Goal: Information Seeking & Learning: Learn about a topic

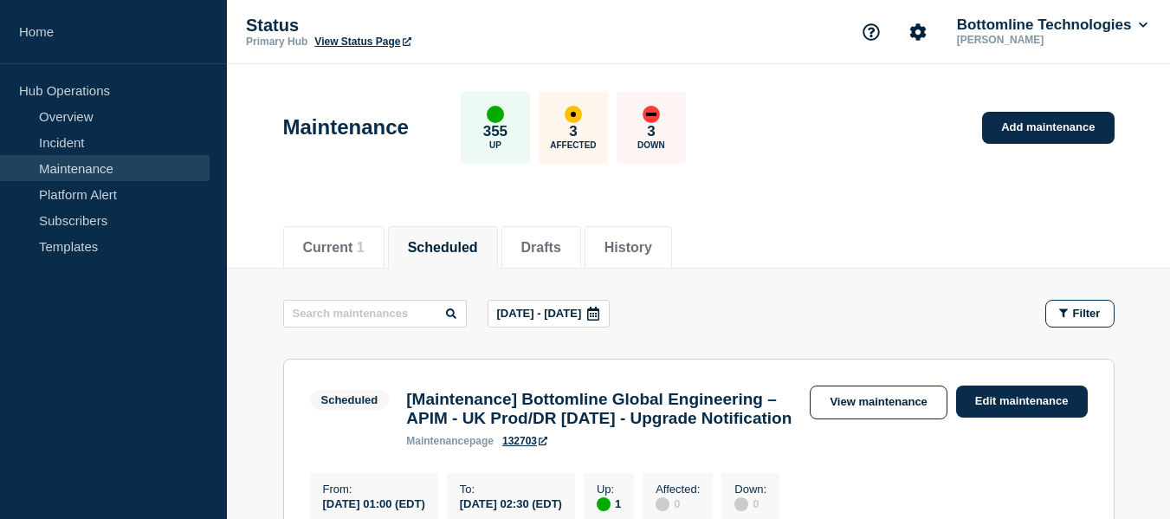
scroll to position [173, 0]
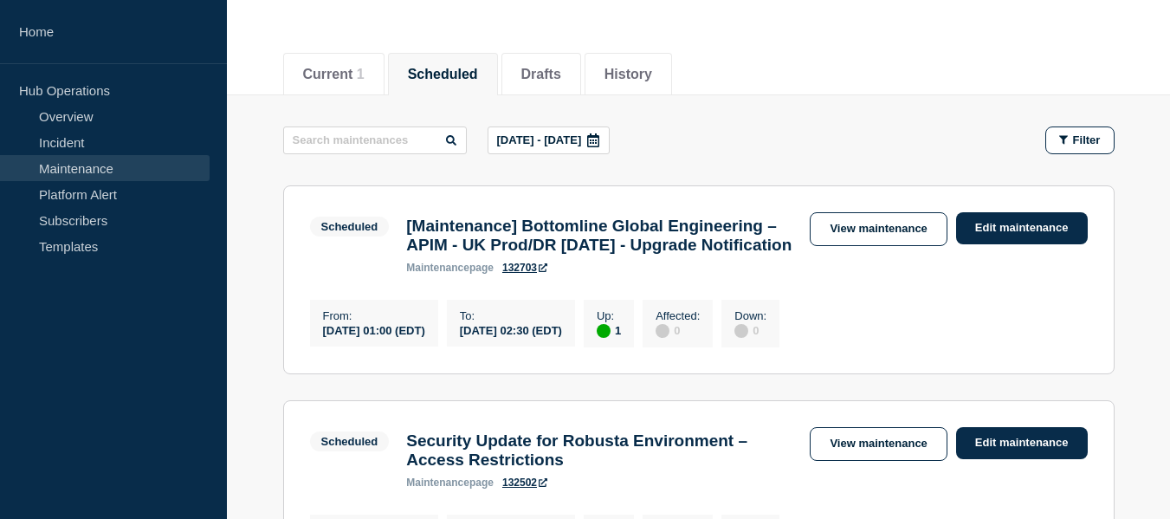
drag, startPoint x: 676, startPoint y: 279, endPoint x: 544, endPoint y: 226, distance: 141.9
click at [544, 226] on h3 "[Maintenance] Bottomline Global Engineering – APIM - UK Prod/DR 12th August - U…" at bounding box center [599, 236] width 386 height 38
click at [675, 255] on h3 "[Maintenance] Bottomline Global Engineering – APIM - UK Prod/DR 12th August - U…" at bounding box center [599, 236] width 386 height 38
click at [871, 231] on link "View maintenance" at bounding box center [878, 229] width 137 height 34
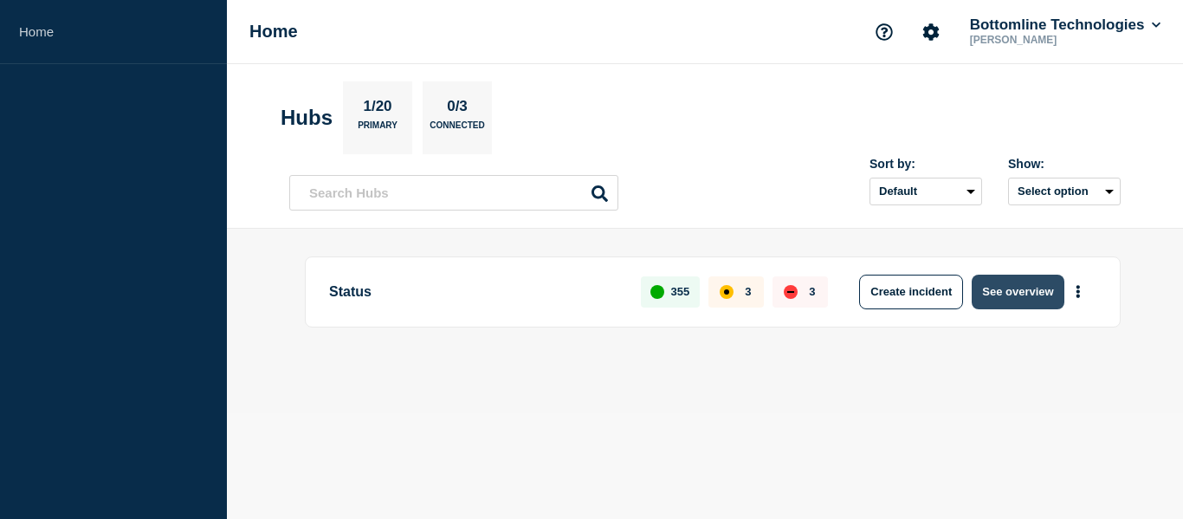
click at [993, 296] on button "See overview" at bounding box center [1018, 292] width 92 height 35
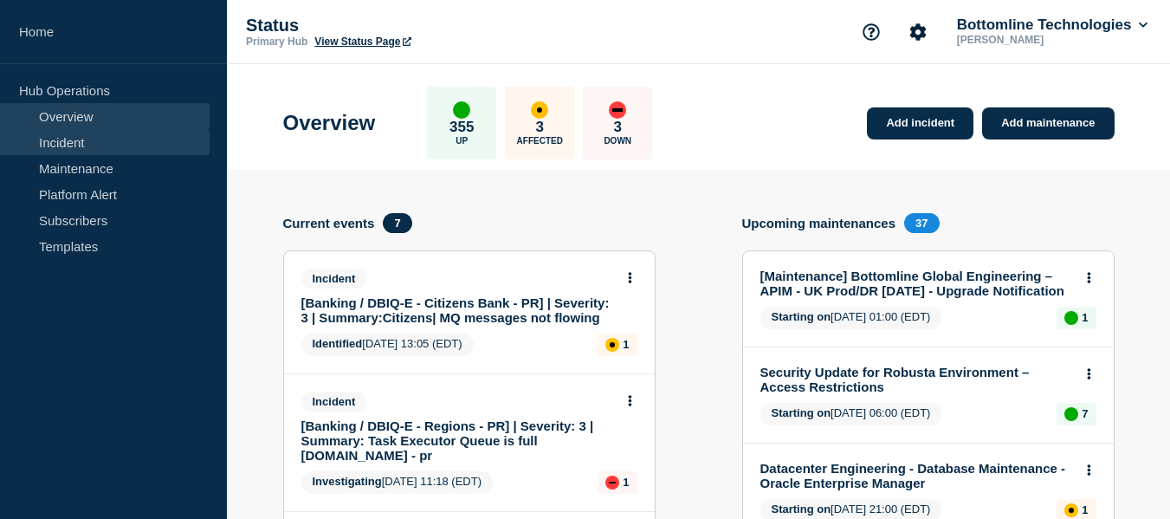
click at [113, 152] on link "Incident" at bounding box center [105, 142] width 210 height 26
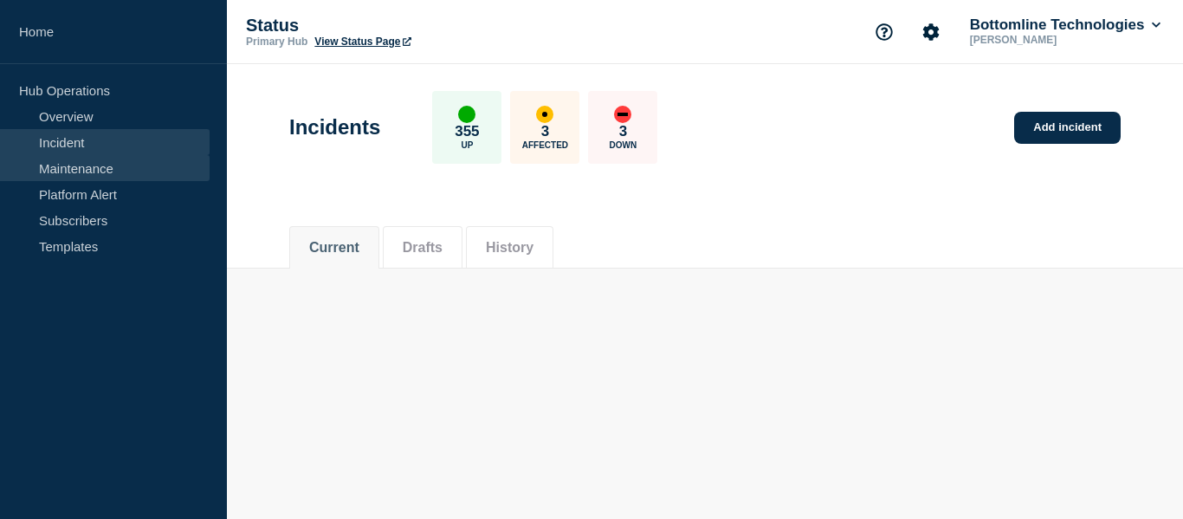
click at [117, 160] on link "Maintenance" at bounding box center [105, 168] width 210 height 26
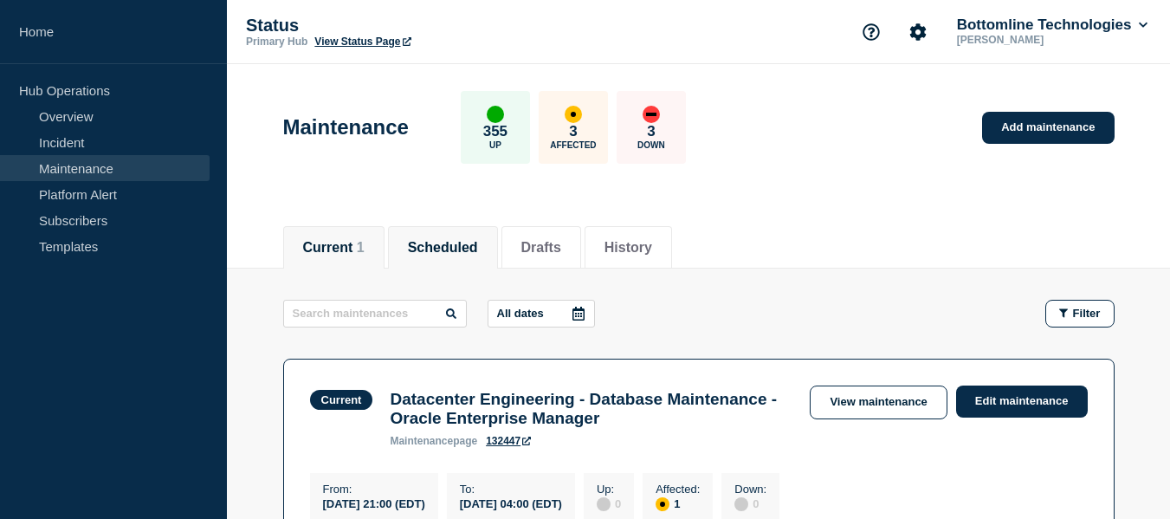
click at [463, 249] on button "Scheduled" at bounding box center [443, 248] width 70 height 16
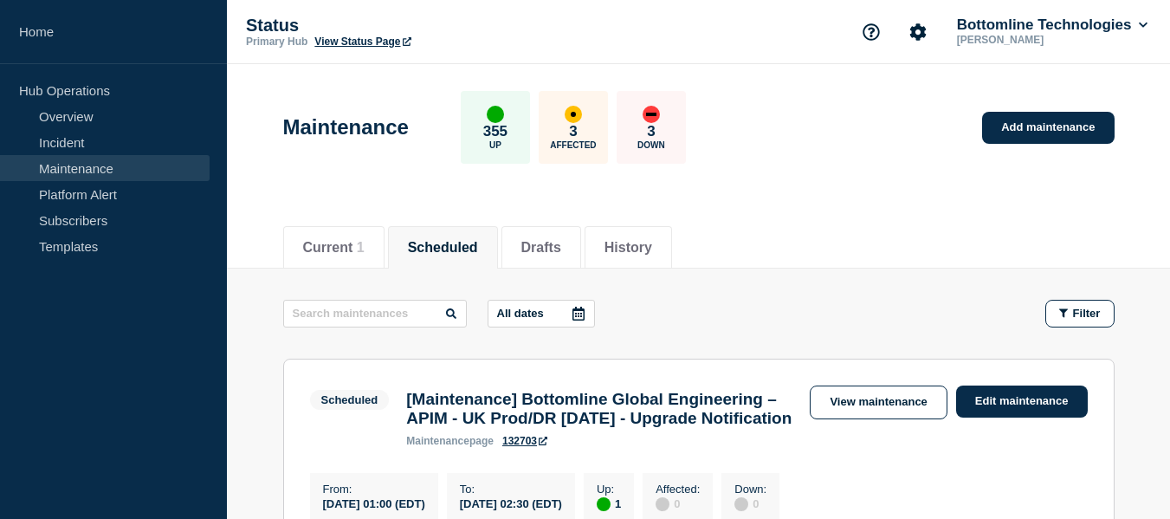
scroll to position [173, 0]
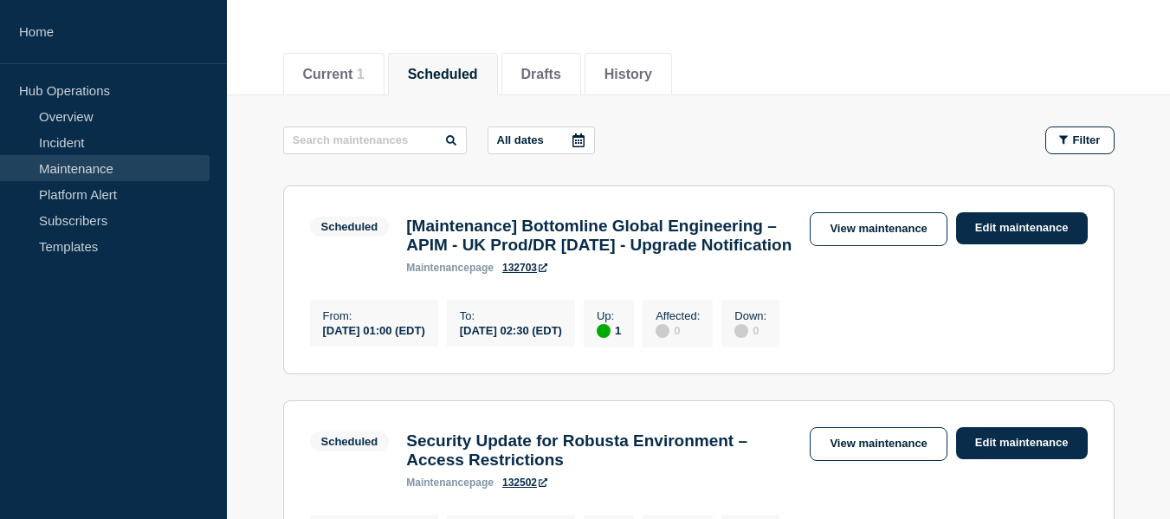
click at [580, 138] on icon at bounding box center [579, 140] width 14 height 14
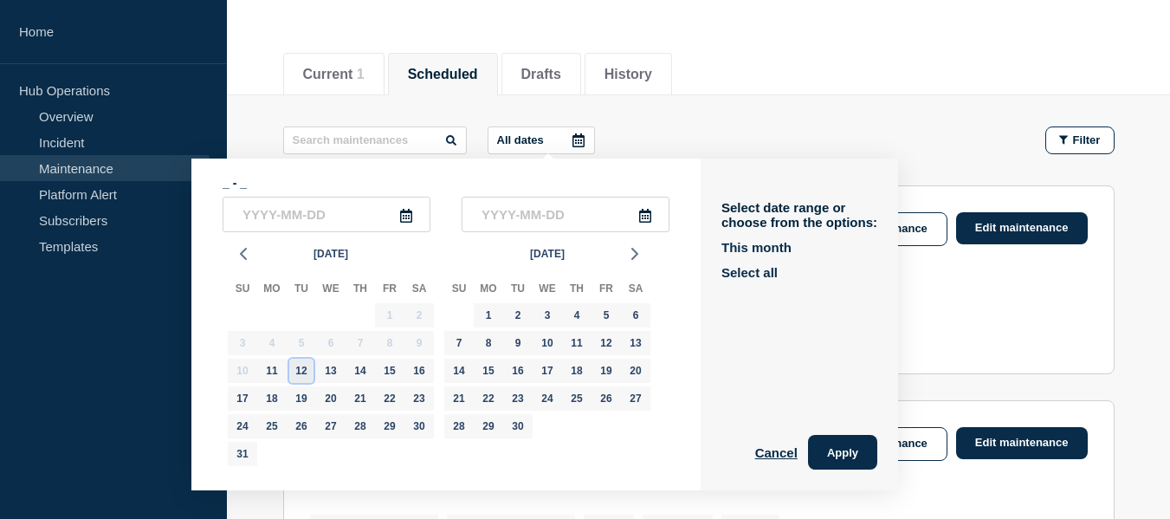
click at [301, 367] on div "12" at bounding box center [301, 371] width 24 height 24
type input "2025-08-12"
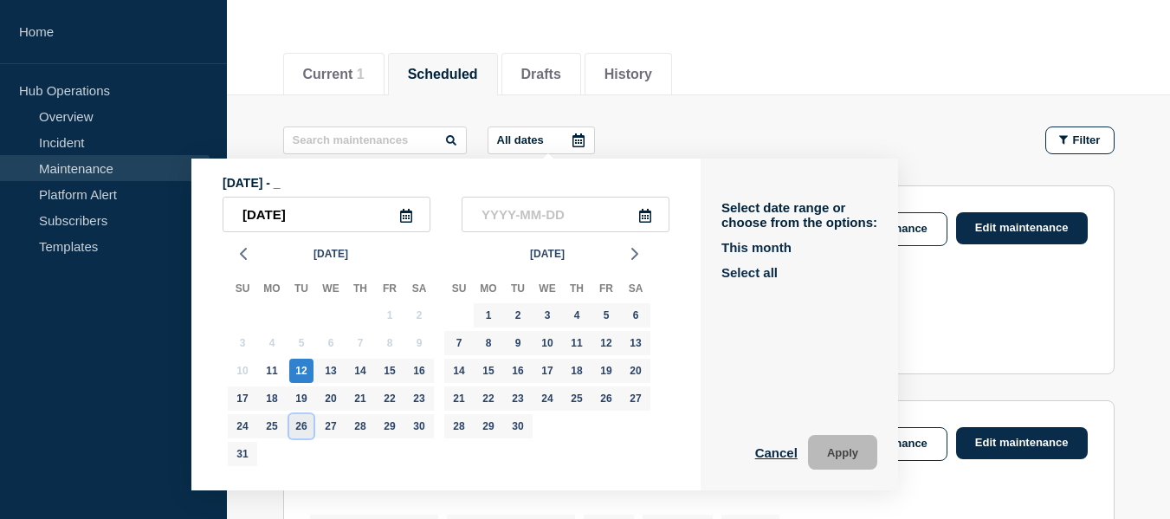
click at [293, 419] on div "26" at bounding box center [301, 426] width 24 height 24
type input "2025-08-26"
click at [857, 455] on button "Apply" at bounding box center [842, 452] width 69 height 35
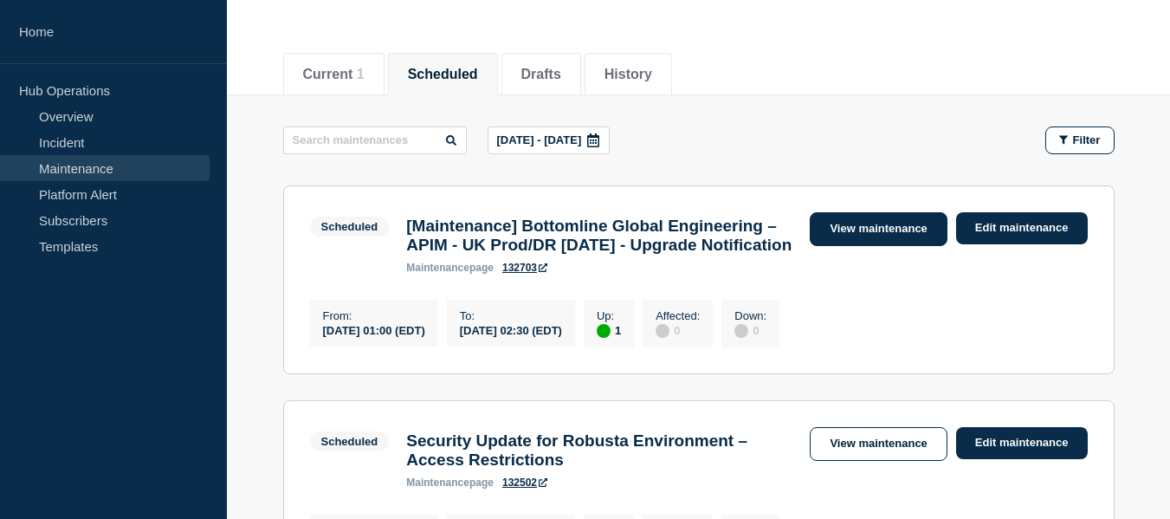
click at [858, 226] on link "View maintenance" at bounding box center [878, 229] width 137 height 34
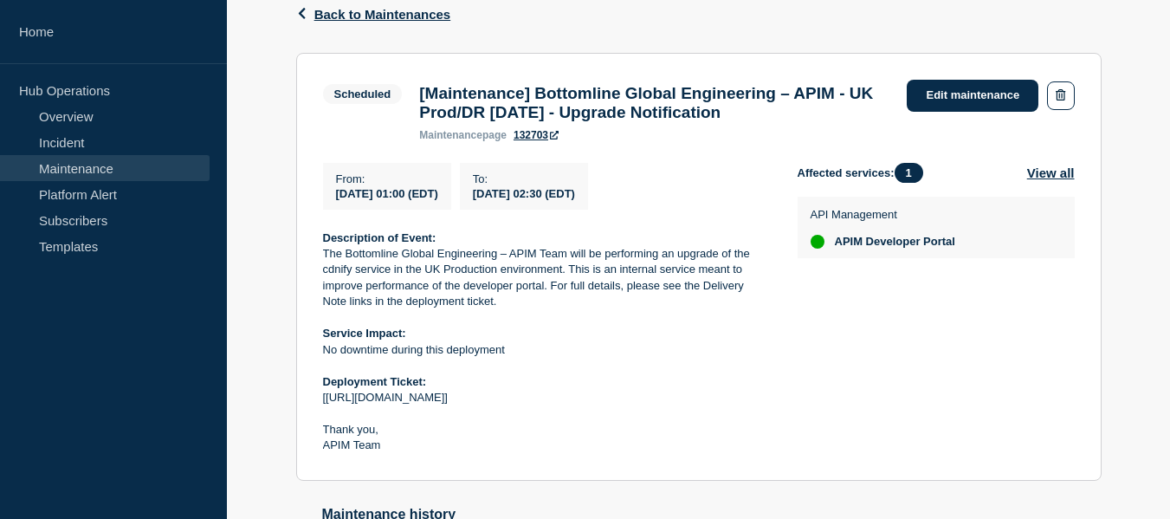
scroll to position [206, 0]
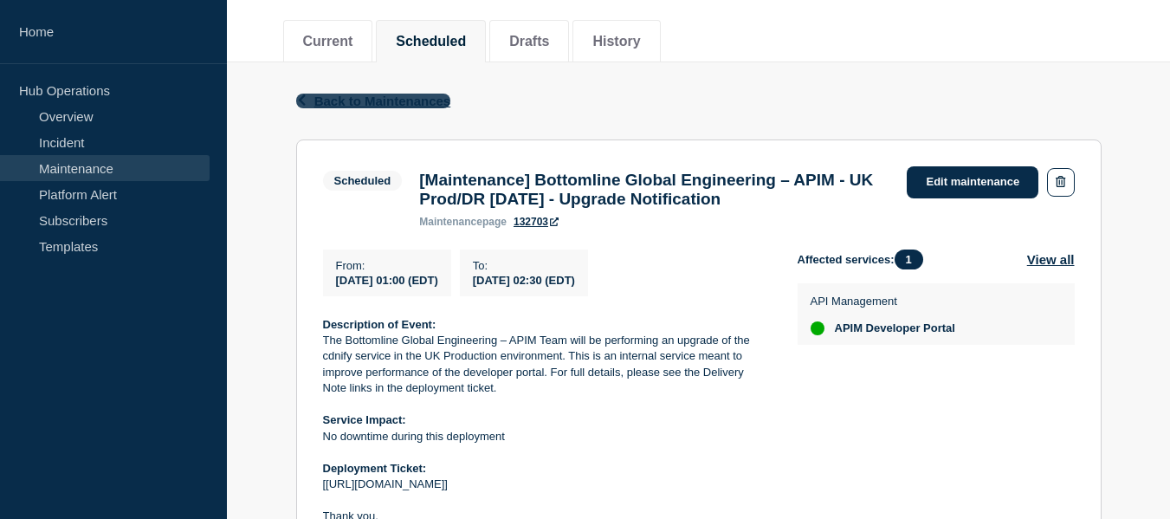
click at [340, 106] on span "Back to Maintenances" at bounding box center [382, 101] width 137 height 15
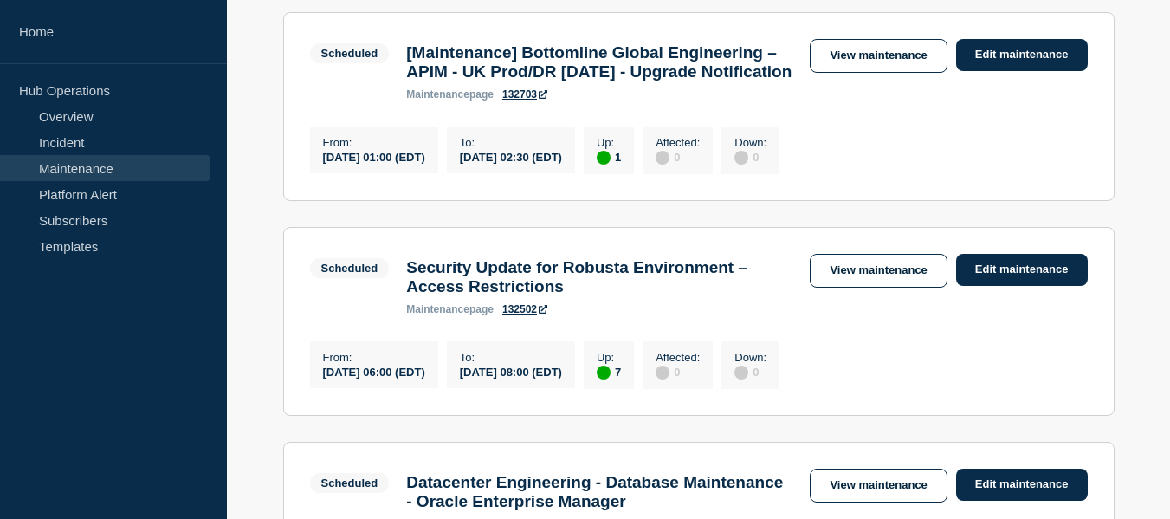
scroll to position [520, 0]
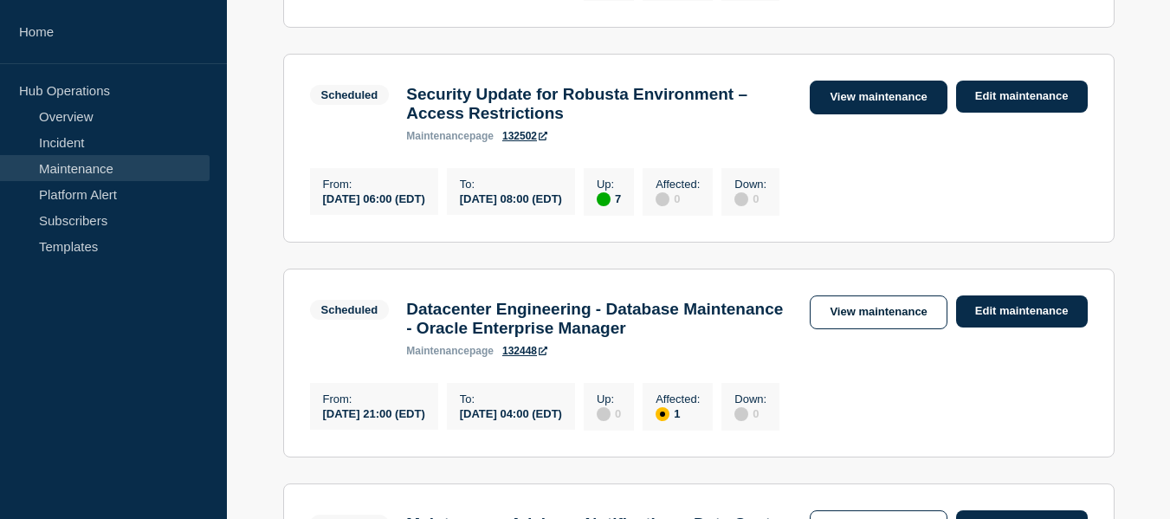
click at [847, 114] on link "View maintenance" at bounding box center [878, 98] width 137 height 34
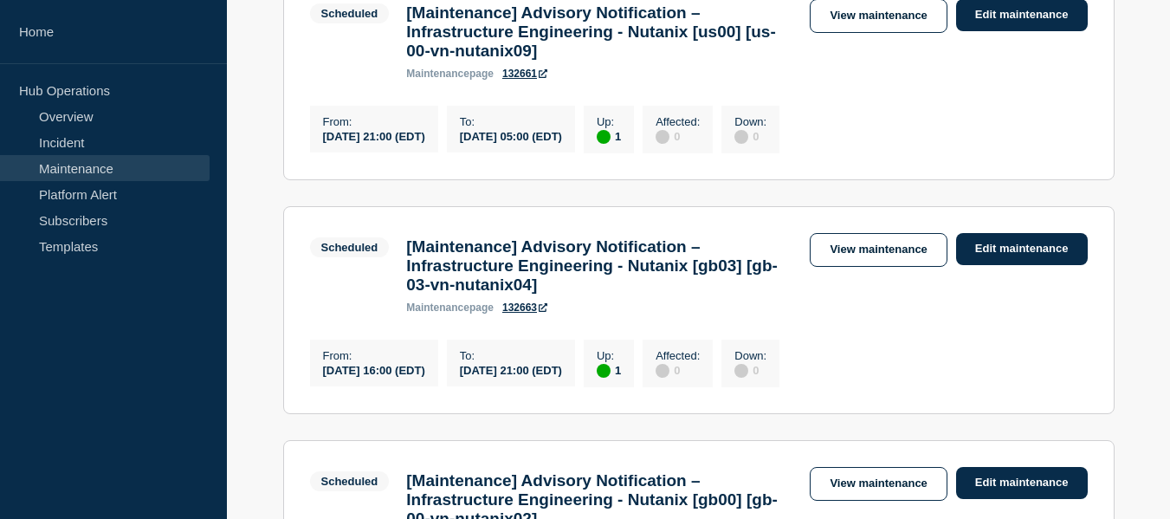
scroll to position [1646, 0]
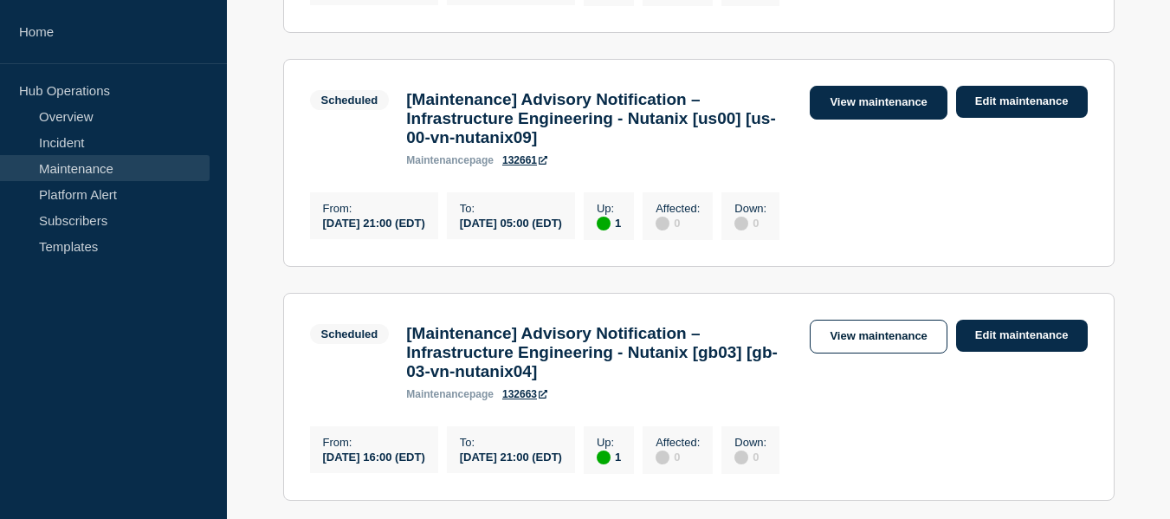
click at [852, 120] on link "View maintenance" at bounding box center [878, 103] width 137 height 34
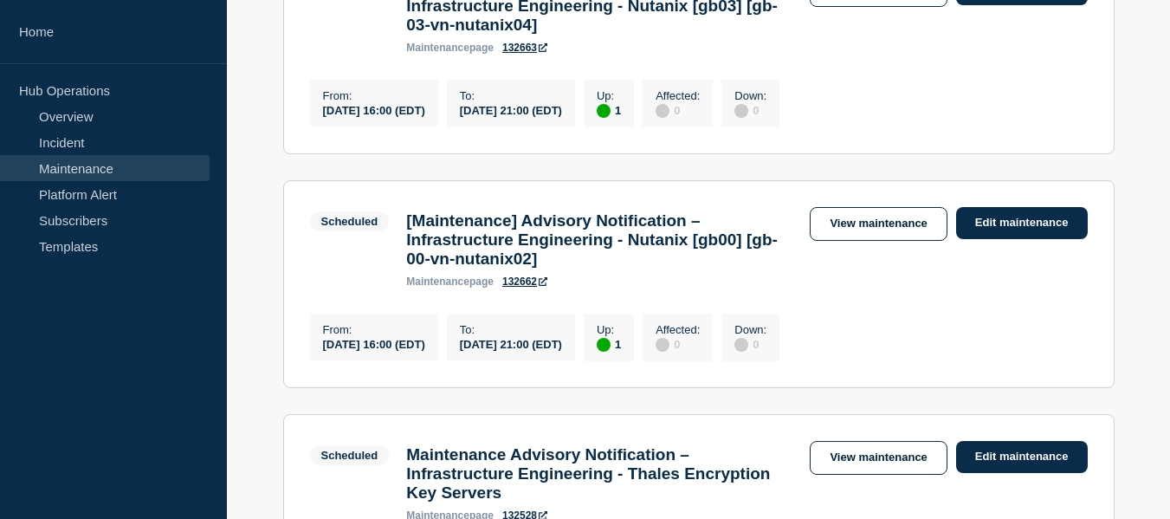
scroll to position [1819, 0]
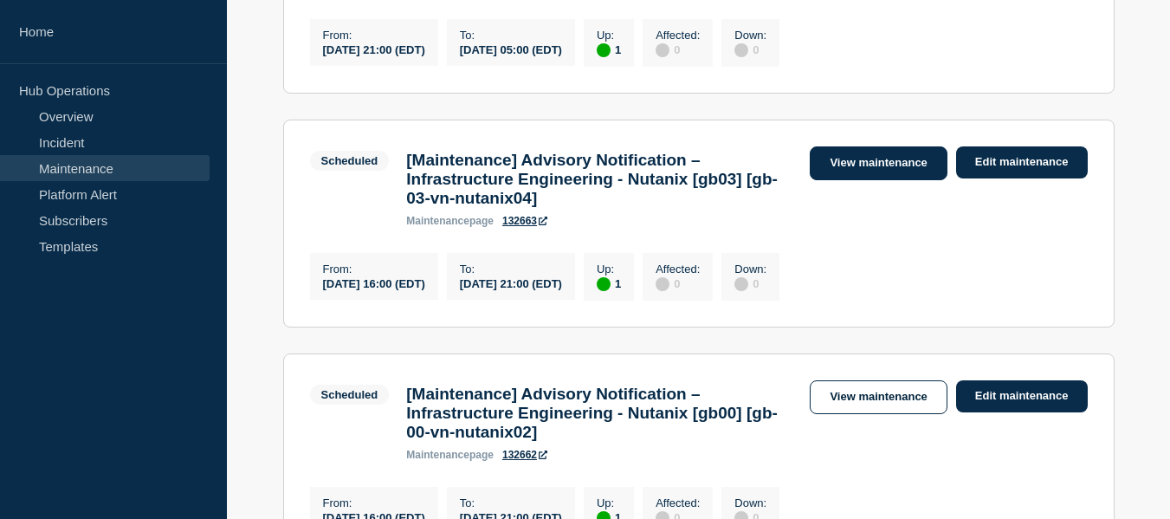
click at [858, 180] on link "View maintenance" at bounding box center [878, 163] width 137 height 34
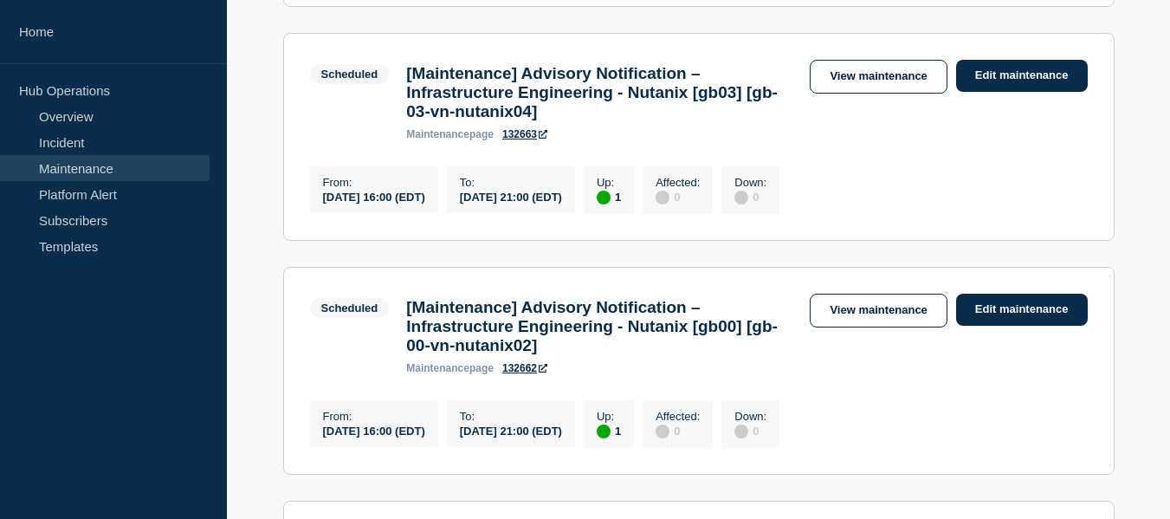
scroll to position [1992, 0]
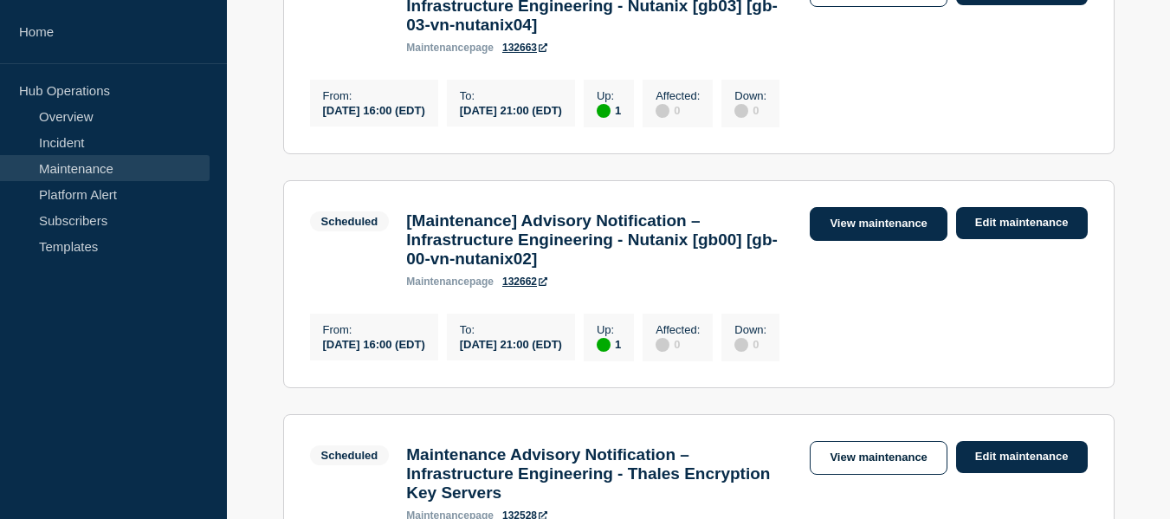
click at [832, 241] on link "View maintenance" at bounding box center [878, 224] width 137 height 34
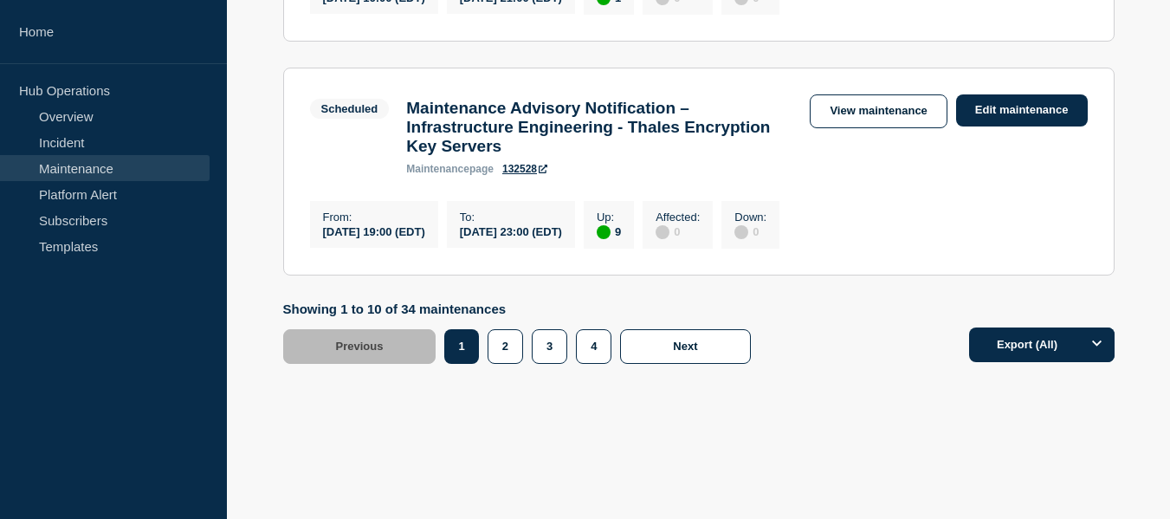
scroll to position [2497, 0]
click at [509, 349] on button "2" at bounding box center [506, 345] width 36 height 35
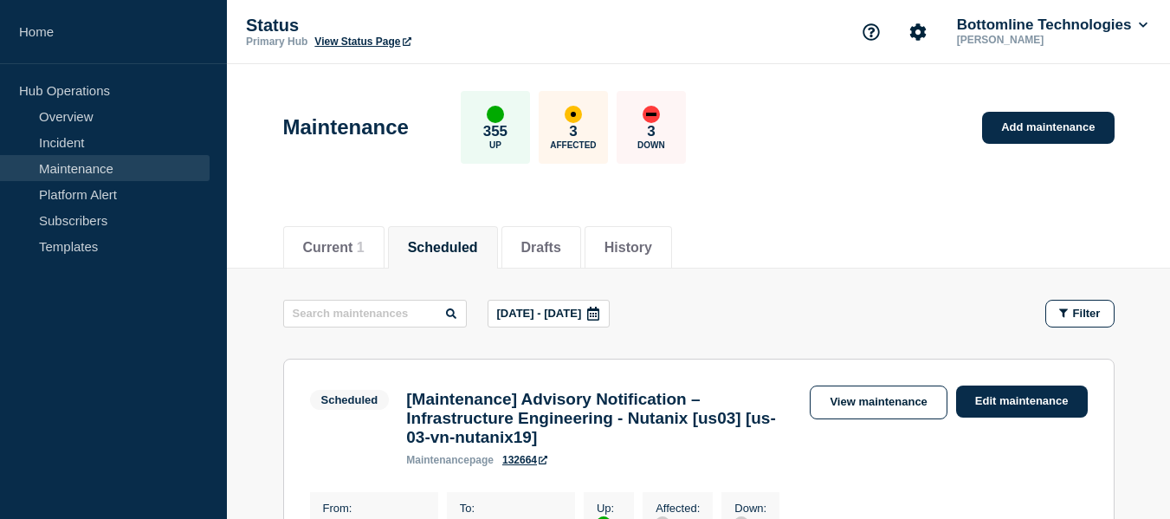
scroll to position [260, 0]
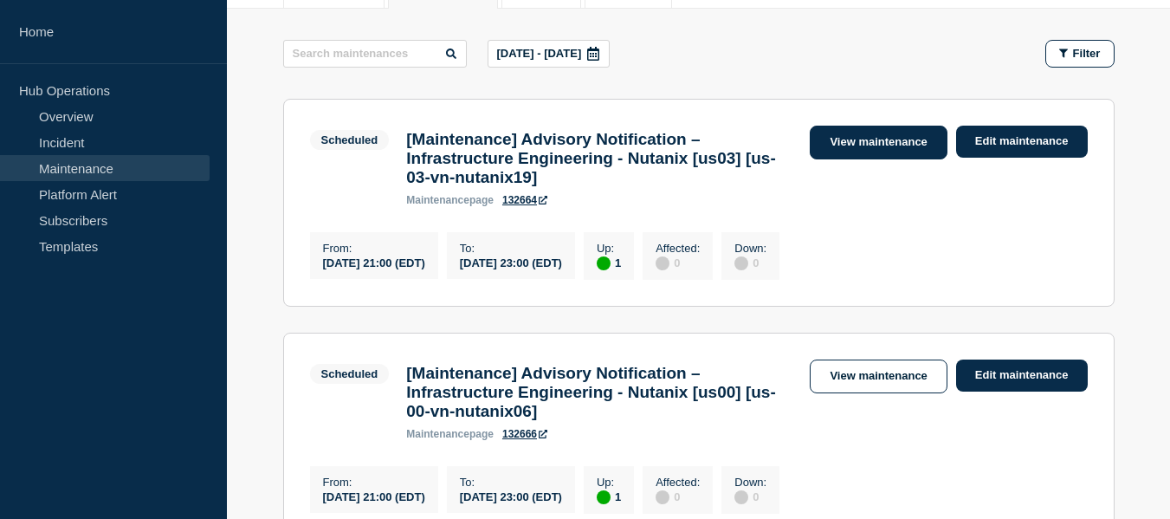
click at [821, 144] on link "View maintenance" at bounding box center [878, 143] width 137 height 34
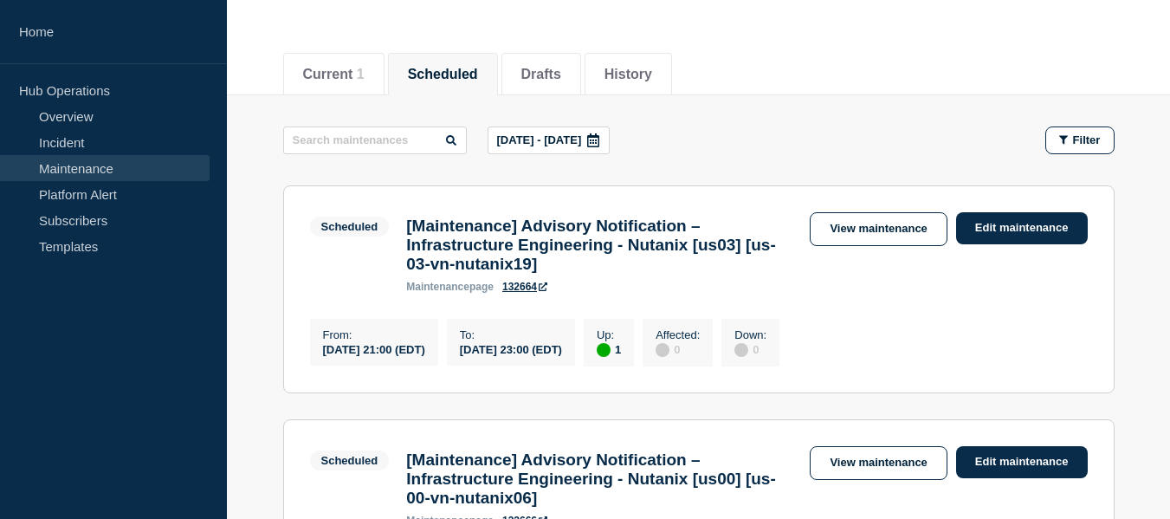
scroll to position [347, 0]
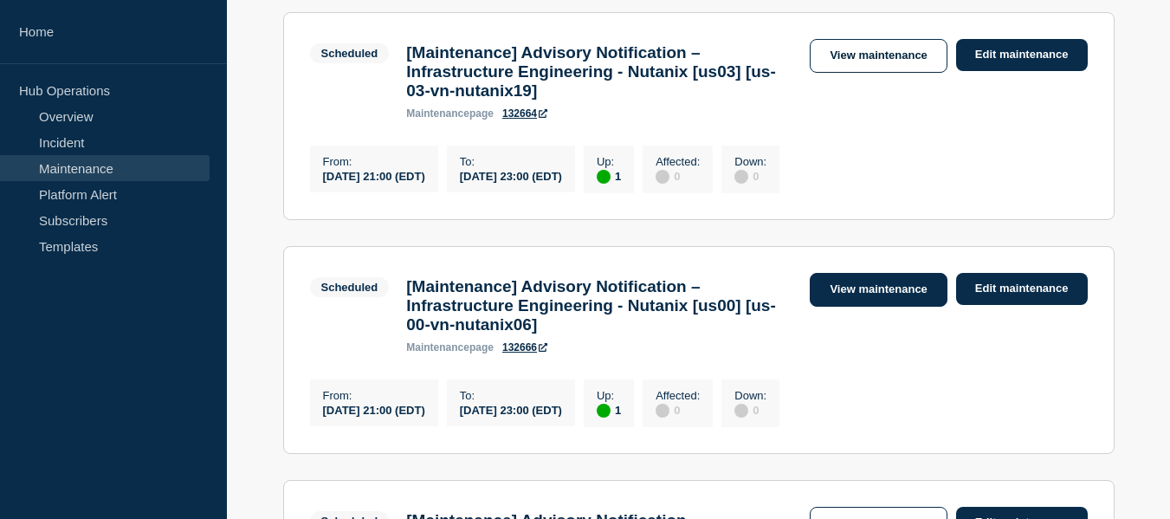
click at [842, 307] on link "View maintenance" at bounding box center [878, 290] width 137 height 34
click at [850, 307] on link "View maintenance" at bounding box center [878, 290] width 137 height 34
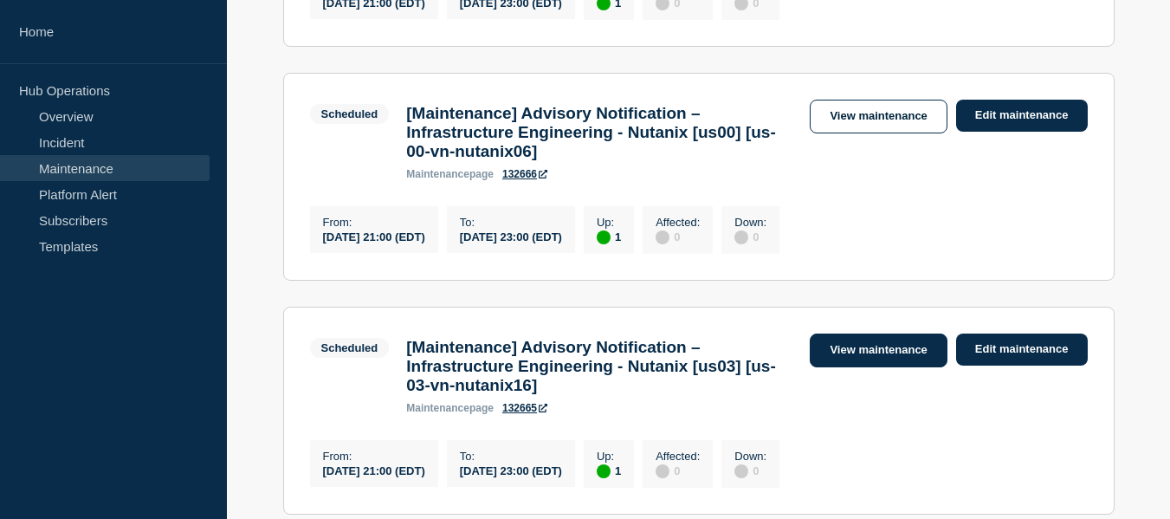
click at [845, 367] on link "View maintenance" at bounding box center [878, 351] width 137 height 34
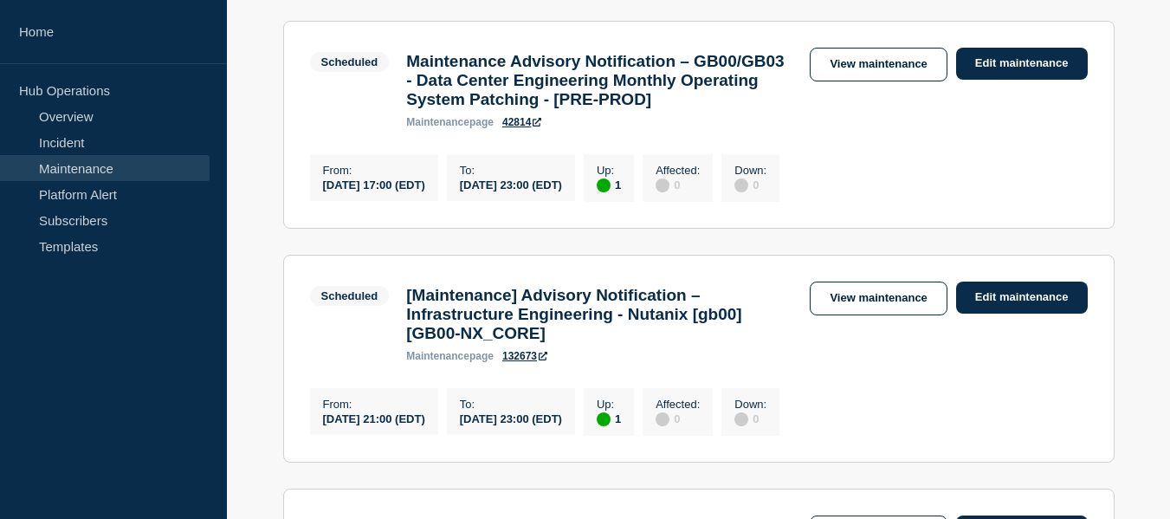
scroll to position [1126, 0]
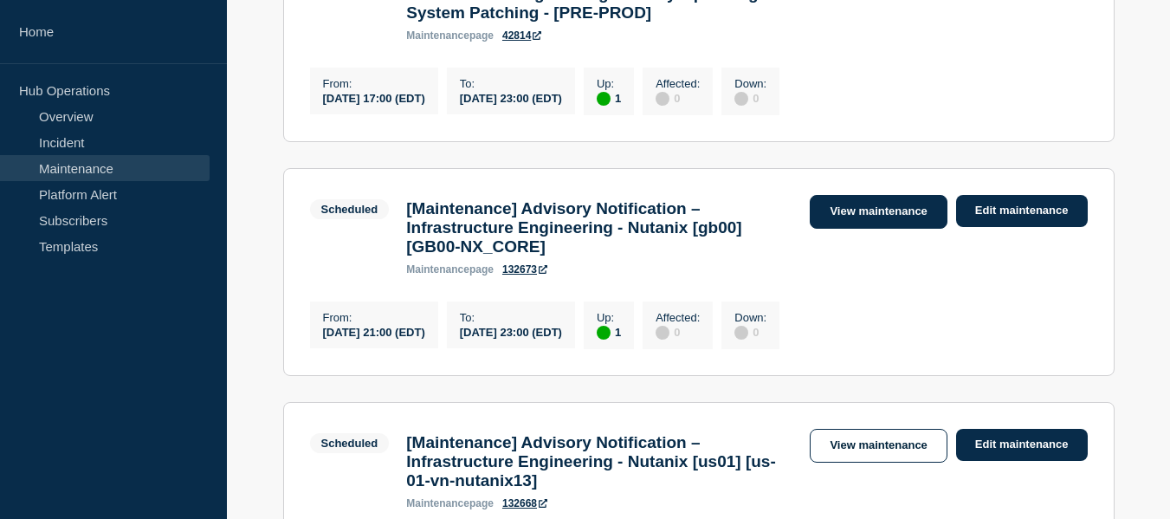
click at [837, 229] on link "View maintenance" at bounding box center [878, 212] width 137 height 34
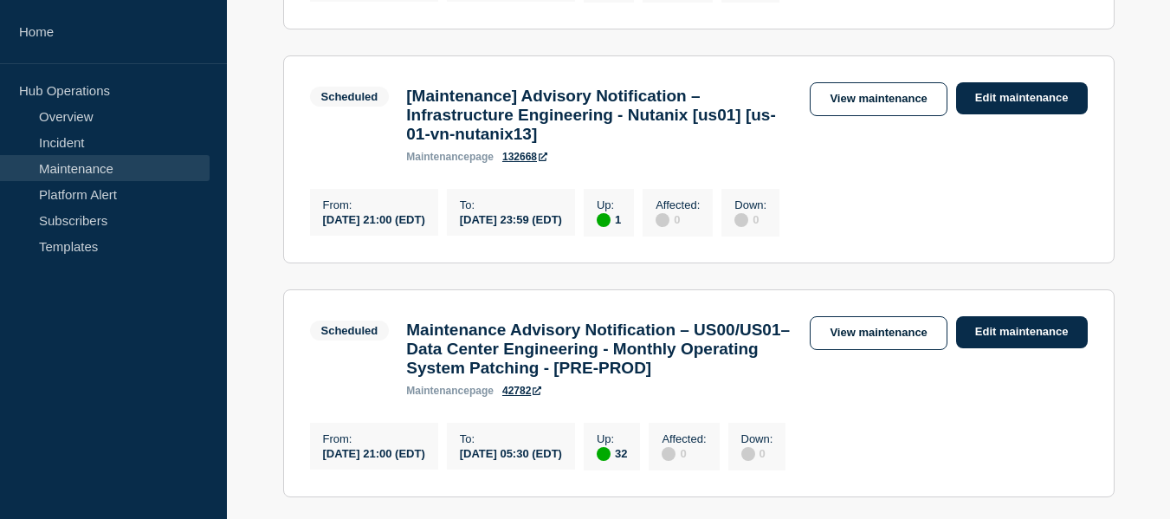
scroll to position [1559, 0]
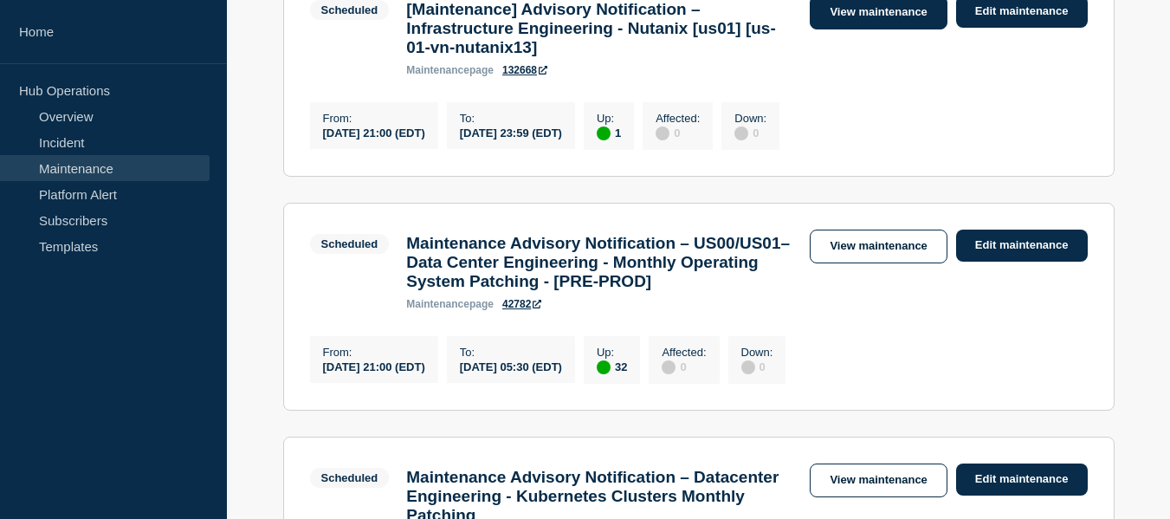
click at [835, 29] on link "View maintenance" at bounding box center [878, 13] width 137 height 34
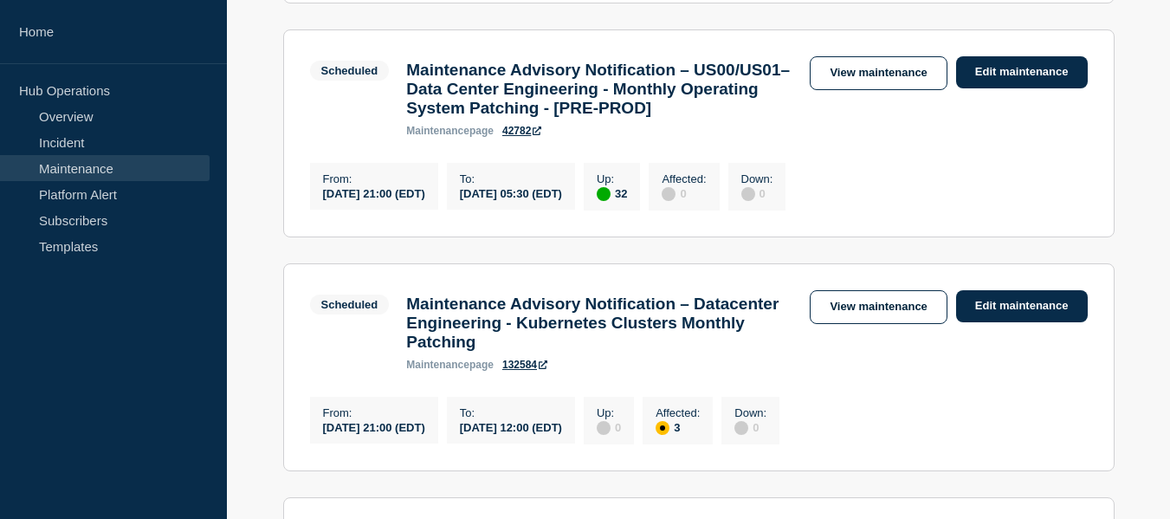
scroll to position [1819, 0]
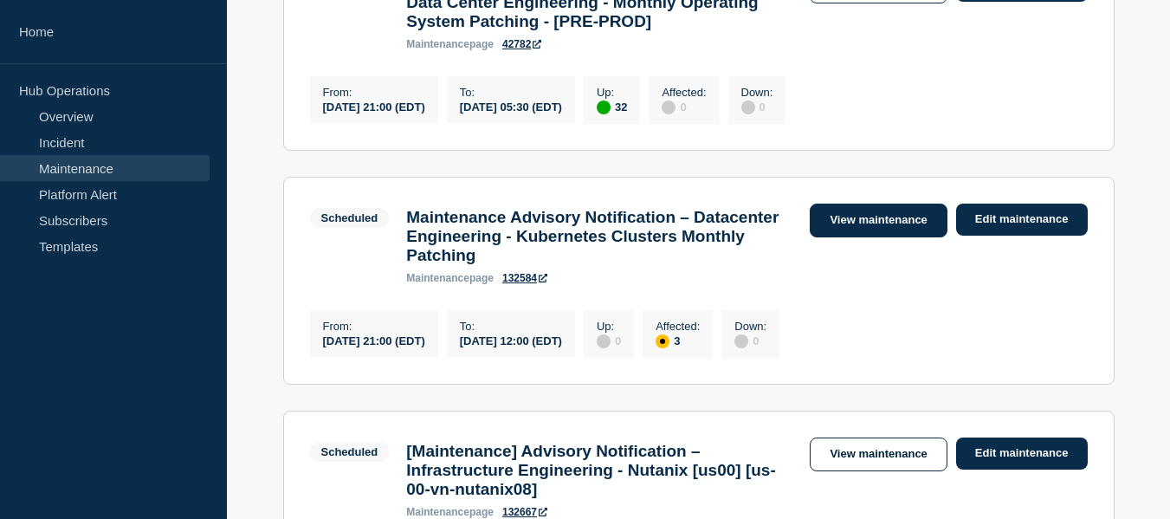
click at [839, 237] on link "View maintenance" at bounding box center [878, 221] width 137 height 34
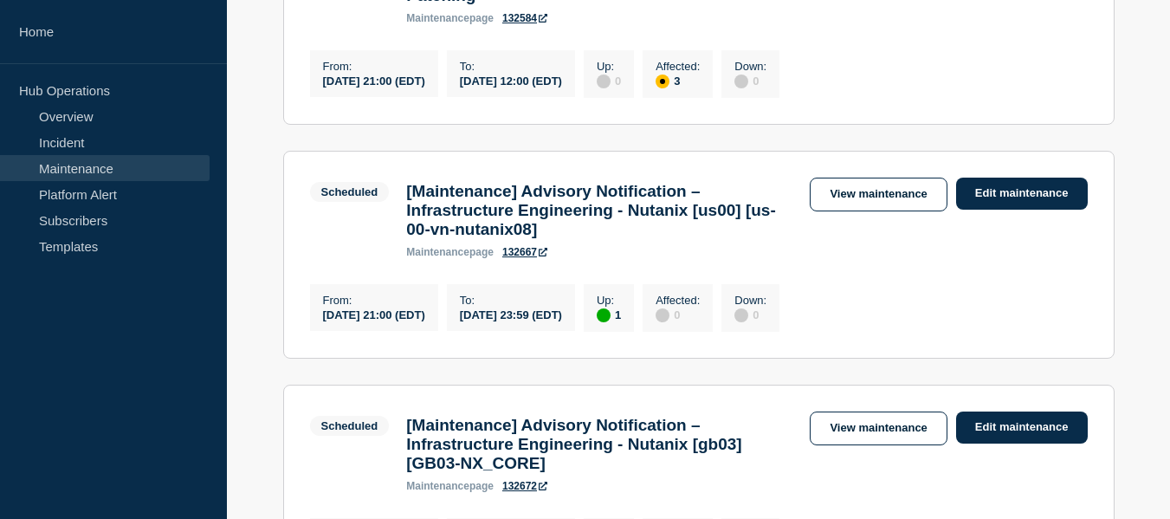
scroll to position [2166, 0]
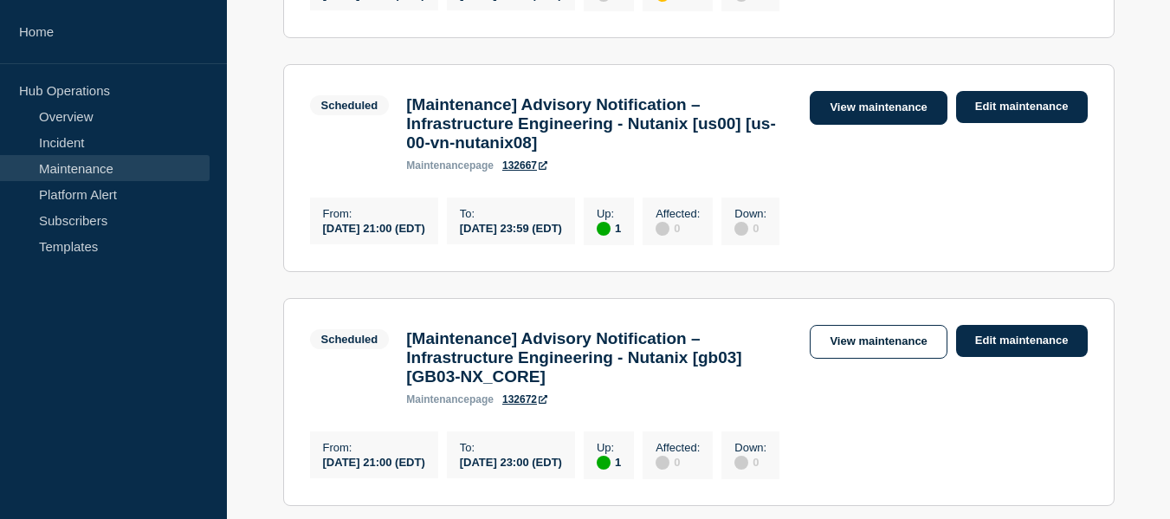
click at [832, 125] on link "View maintenance" at bounding box center [878, 108] width 137 height 34
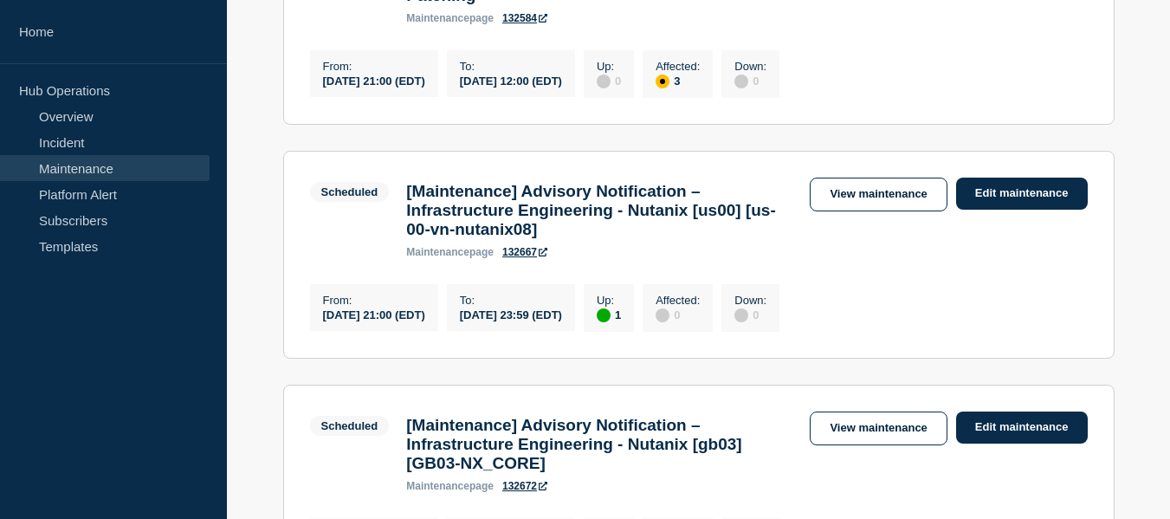
scroll to position [2591, 0]
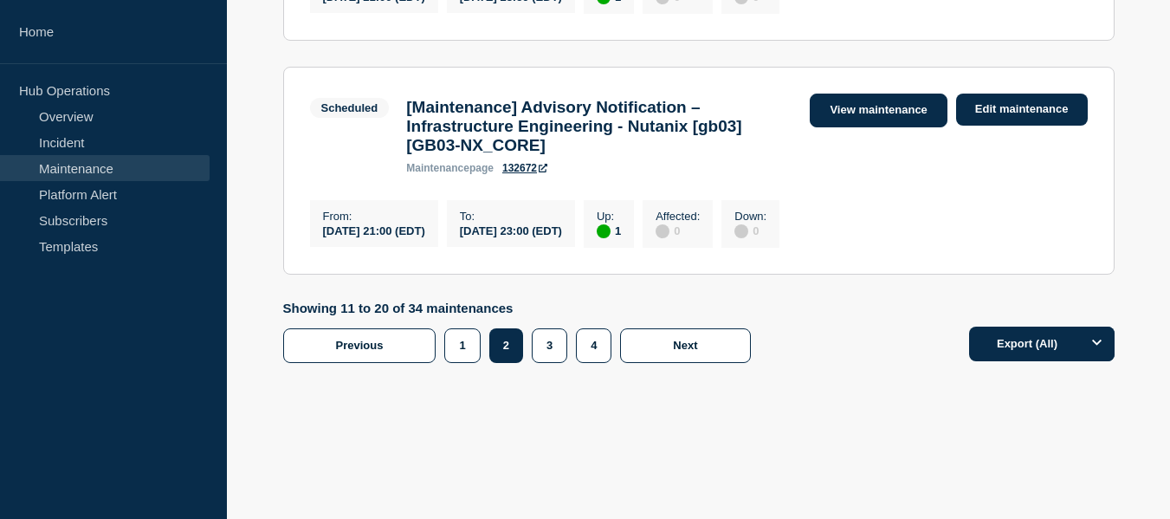
click at [848, 97] on link "View maintenance" at bounding box center [878, 111] width 137 height 34
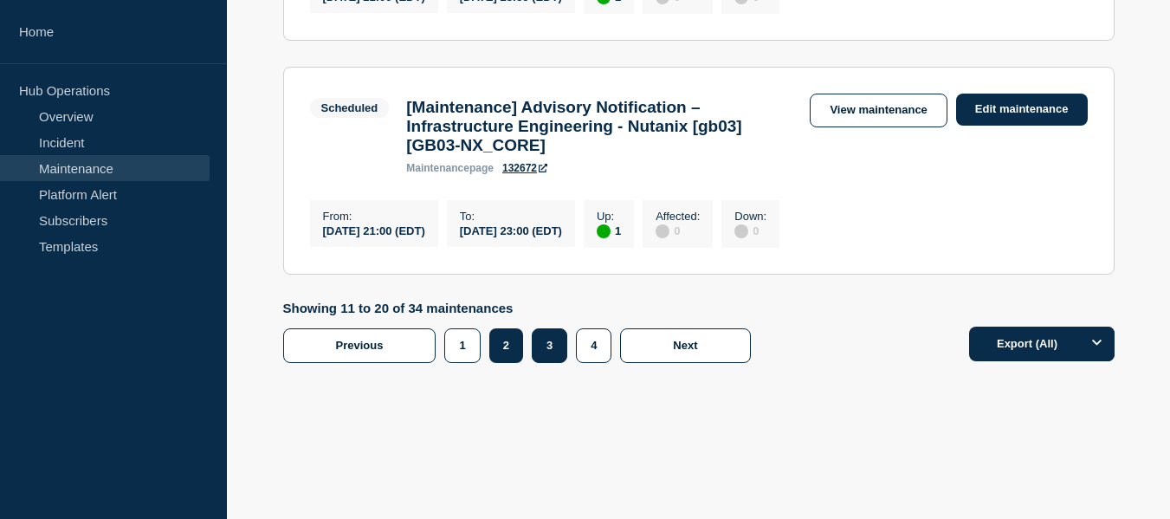
click at [545, 344] on button "3" at bounding box center [550, 345] width 36 height 35
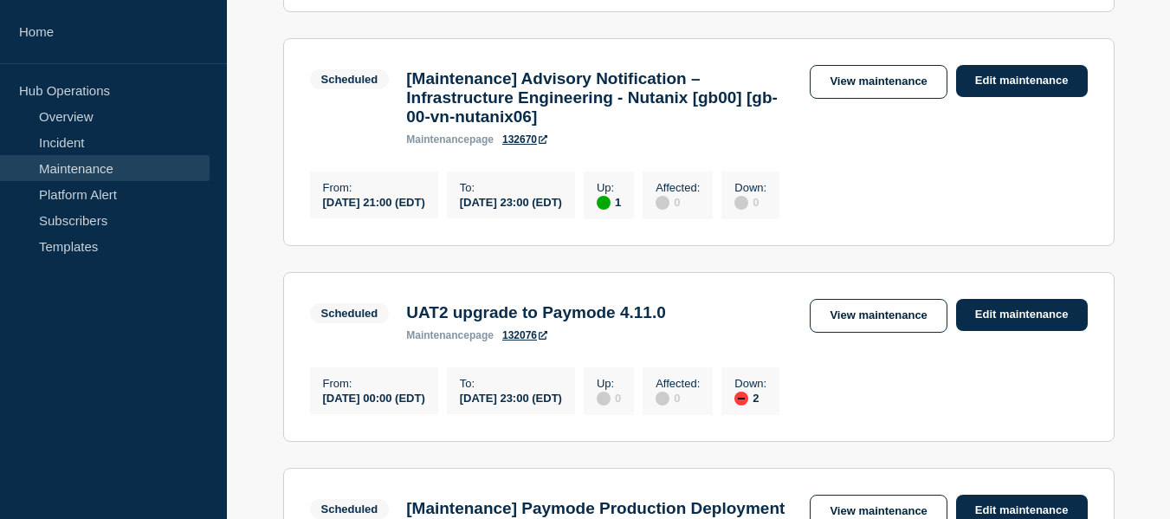
scroll to position [702, 0]
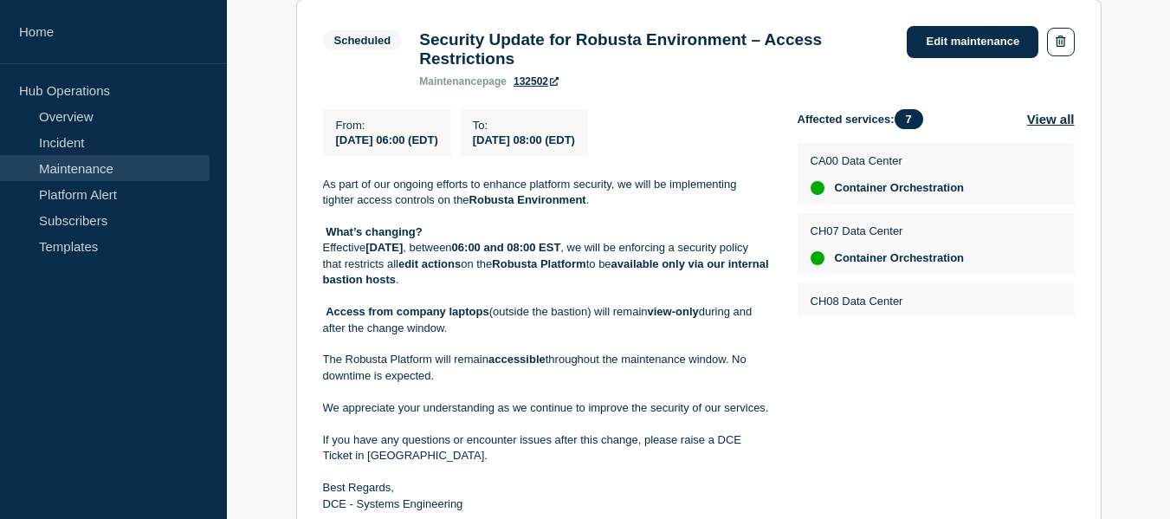
scroll to position [554, 0]
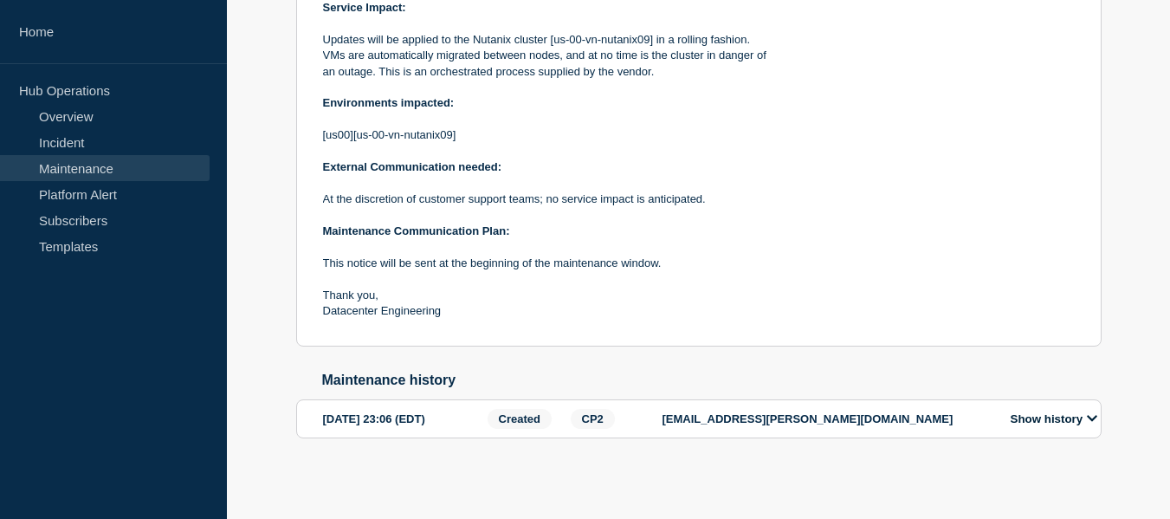
scroll to position [619, 0]
click at [1052, 412] on button "Show history" at bounding box center [1054, 418] width 97 height 15
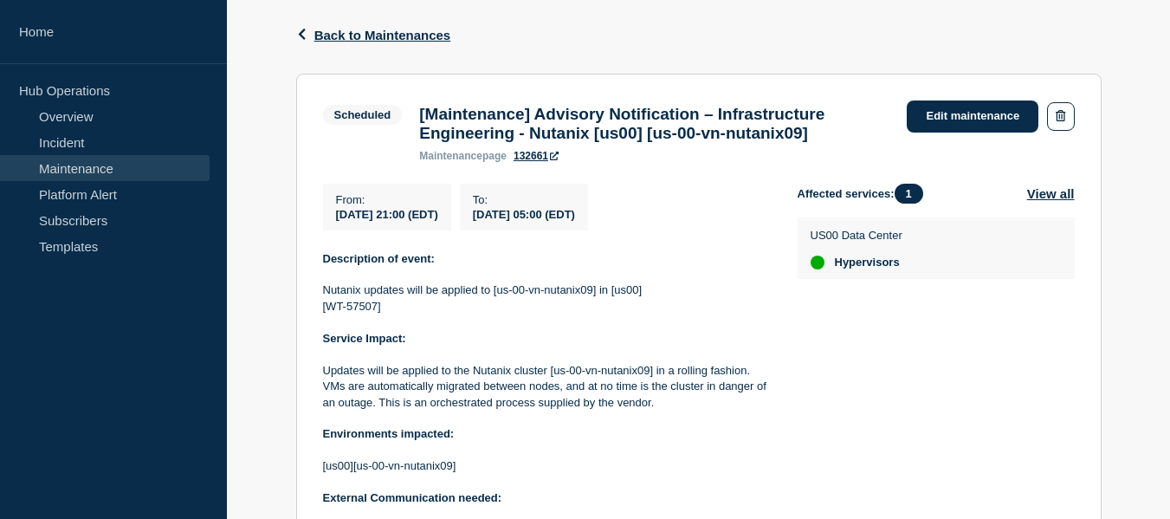
scroll to position [99, 0]
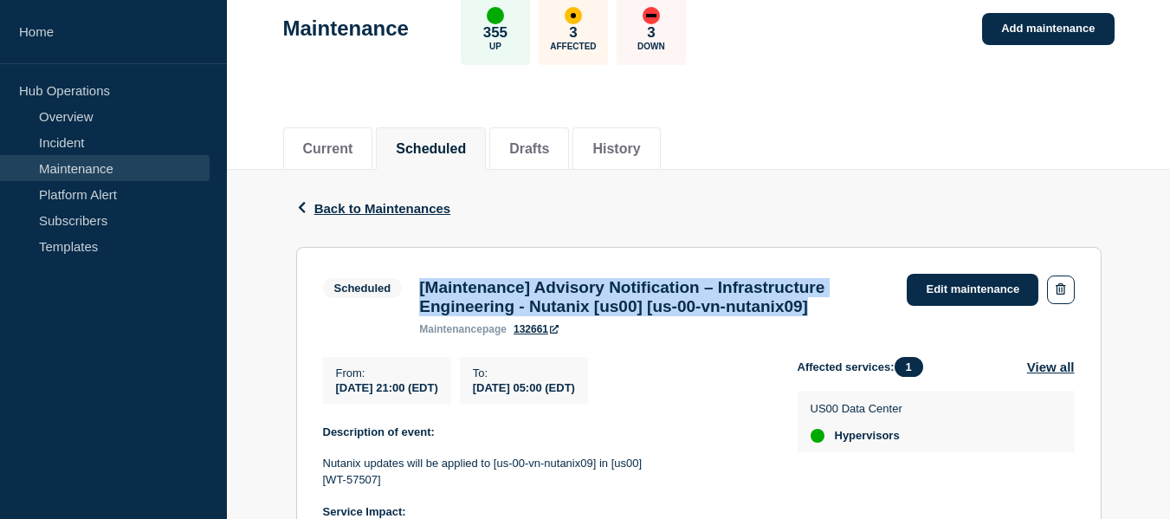
drag, startPoint x: 864, startPoint y: 314, endPoint x: 422, endPoint y: 285, distance: 442.8
click at [422, 285] on h3 "[Maintenance] Advisory Notification – Infrastructure Engineering - Nutanix [us0…" at bounding box center [654, 297] width 470 height 38
copy h3 "[Maintenance] Advisory Notification – Infrastructure Engineering - Nutanix [us0…"
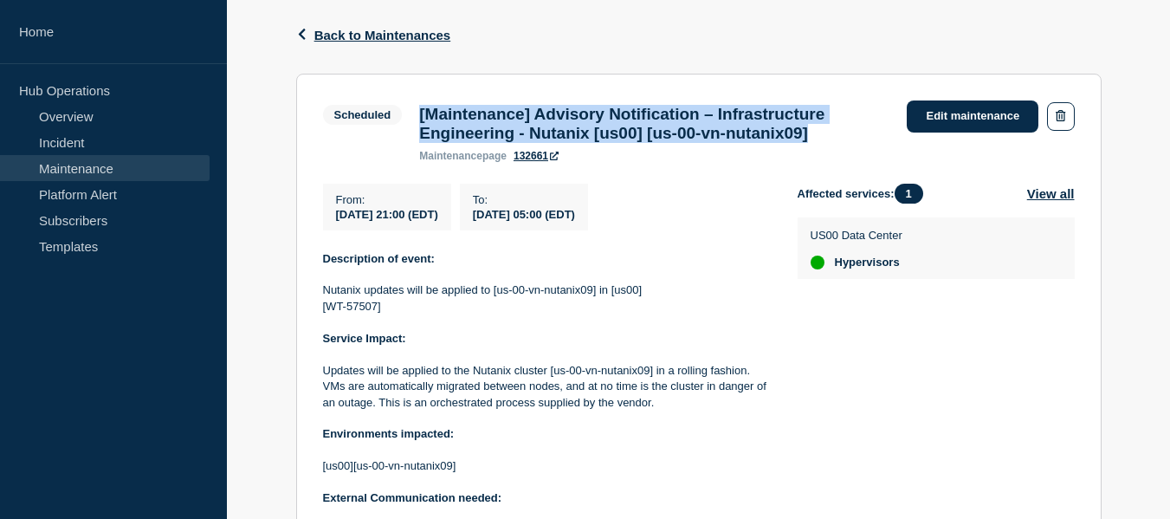
drag, startPoint x: 502, startPoint y: 141, endPoint x: 552, endPoint y: 138, distance: 50.4
copy h3 "[Maintenance] Advisory Notification – Infrastructure Engineering - Nutanix [us0…"
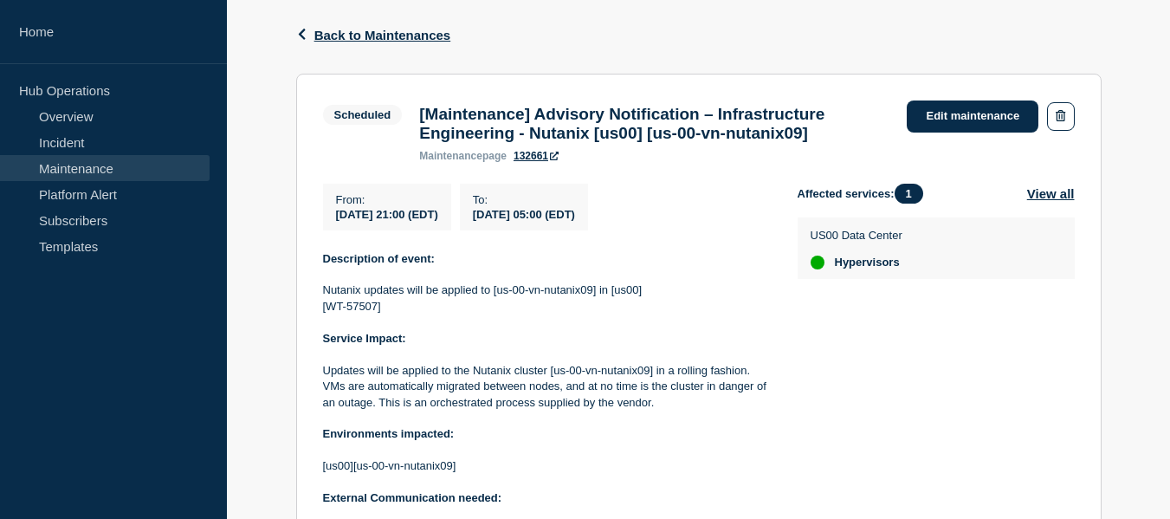
click at [742, 180] on section "Scheduled [Maintenance] Advisory Notification – Infrastructure Engineering - Nu…" at bounding box center [699, 376] width 806 height 604
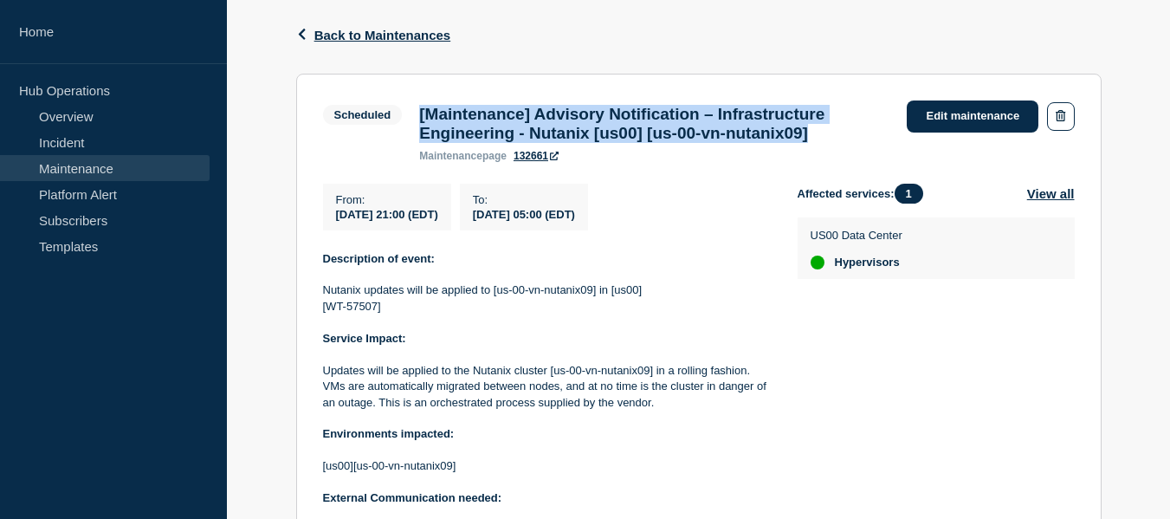
drag, startPoint x: 865, startPoint y: 143, endPoint x: 422, endPoint y: 118, distance: 443.4
click at [422, 118] on h3 "[Maintenance] Advisory Notification – Infrastructure Engineering - Nutanix [us0…" at bounding box center [654, 124] width 470 height 38
copy h3 "[Maintenance] Advisory Notification – Infrastructure Engineering - Nutanix [us0…"
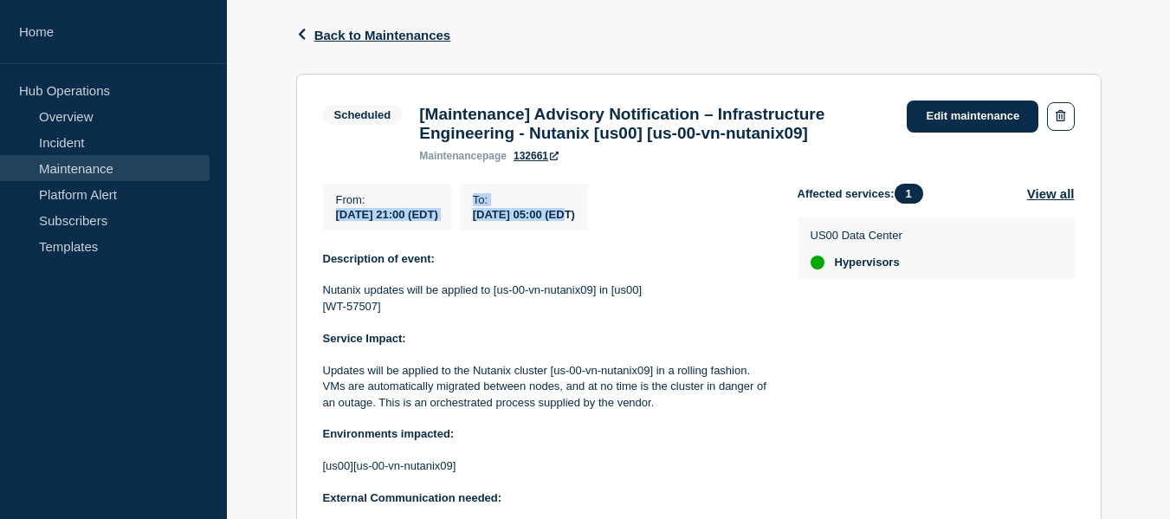
drag, startPoint x: 616, startPoint y: 224, endPoint x: 337, endPoint y: 224, distance: 278.9
click at [337, 224] on div "From : 2025-08-14 21:00 (EDT) To : 2025-08-15 05:00 (EDT)" at bounding box center [560, 207] width 475 height 47
copy div "2025-08-14 21:00 (EDT) To : 2025-08-15 05:00"
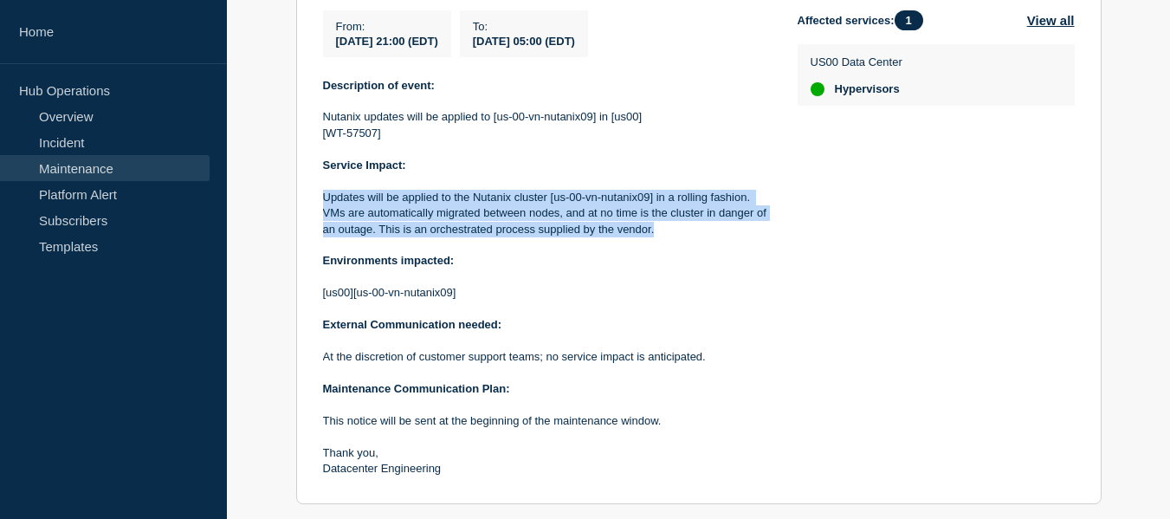
drag, startPoint x: 657, startPoint y: 240, endPoint x: 324, endPoint y: 207, distance: 334.3
click at [324, 207] on p "Updates will be applied to the Nutanix cluster [us-00-vn-nutanix09] in a rollin…" at bounding box center [546, 214] width 447 height 48
copy p "Updates will be applied to the Nutanix cluster [us-00-vn-nutanix09] in a rollin…"
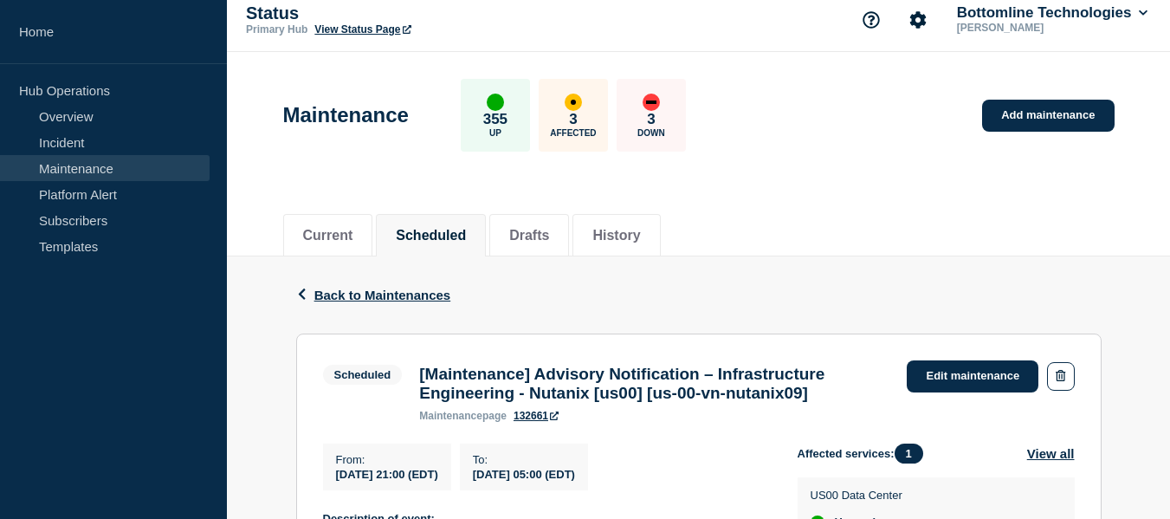
scroll to position [0, 0]
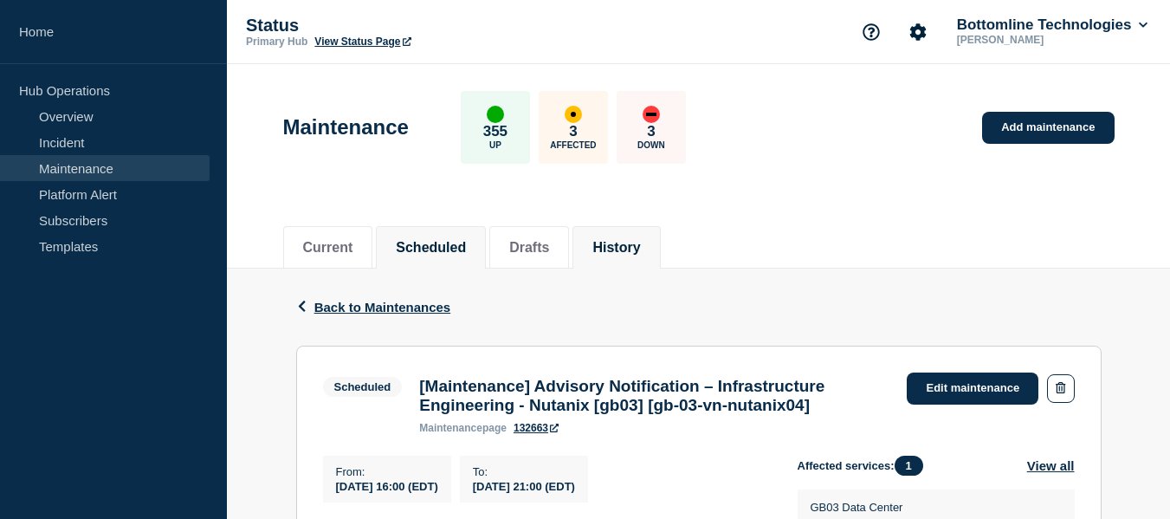
scroll to position [173, 0]
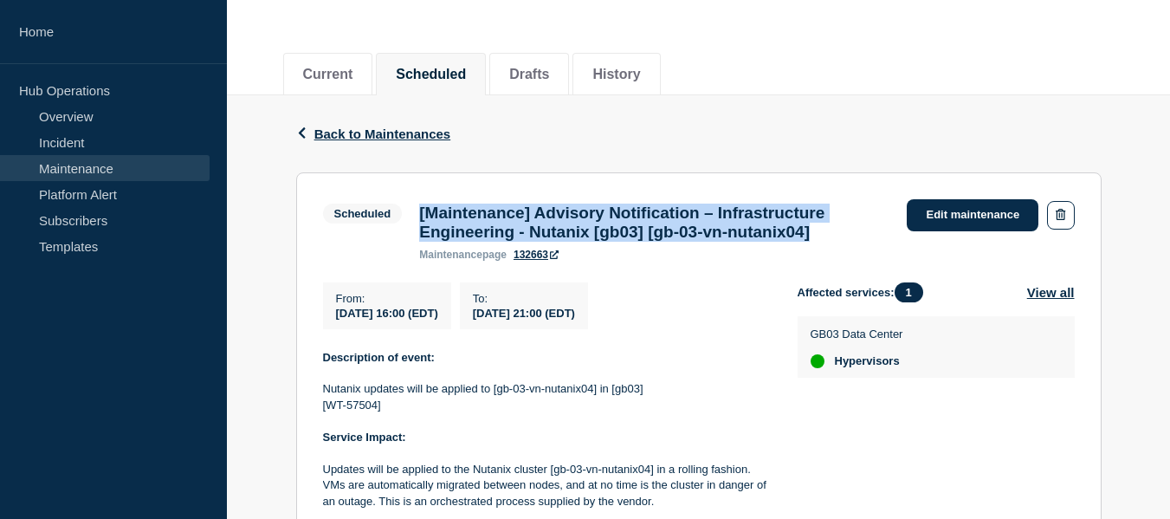
drag, startPoint x: 865, startPoint y: 238, endPoint x: 418, endPoint y: 217, distance: 448.4
click at [418, 217] on div "[Maintenance] Advisory Notification – Infrastructure Engineering - Nutanix [gb0…" at bounding box center [655, 232] width 488 height 57
copy h3 "[Maintenance] Advisory Notification – Infrastructure Engineering - Nutanix [gb0…"
drag, startPoint x: 663, startPoint y: 320, endPoint x: 334, endPoint y: 321, distance: 329.2
click at [334, 321] on div "From : [DATE] 16:00 (EDT) To : [DATE] 21:00 (EDT)" at bounding box center [560, 305] width 475 height 47
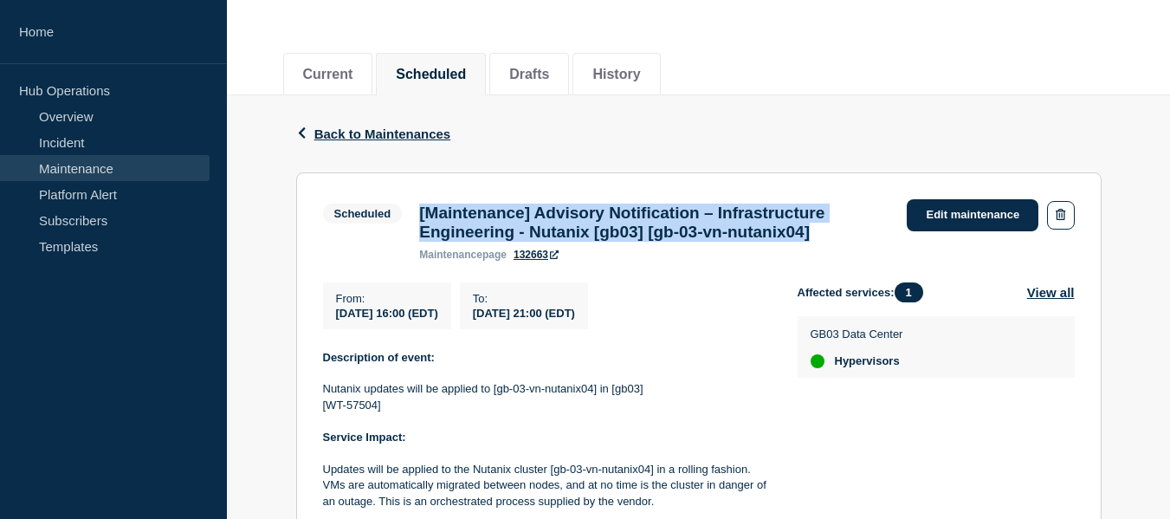
copy div "[DATE] 16:00 (EDT) To : [DATE] 21:00 (EDT)"
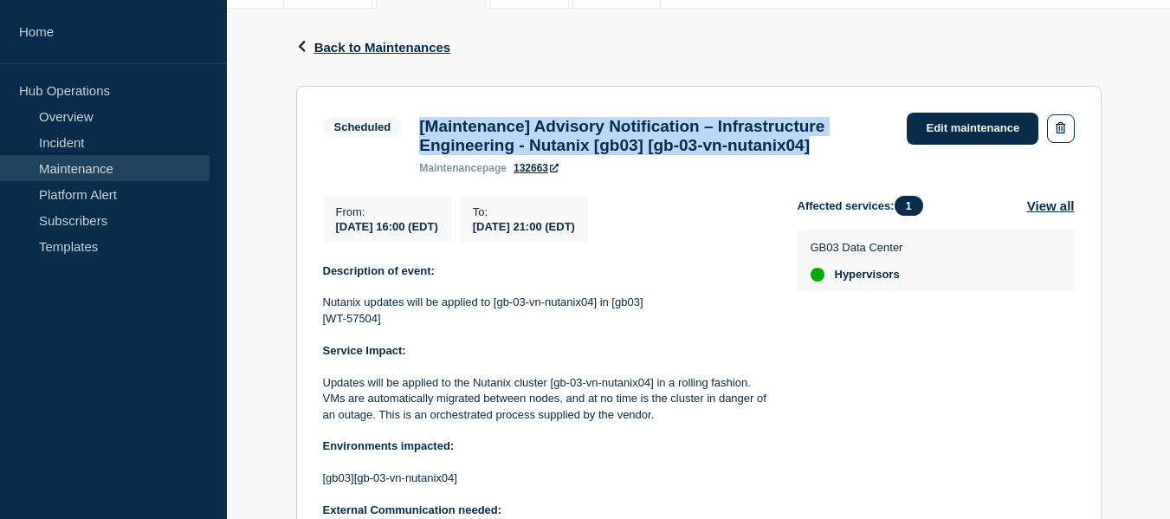
scroll to position [347, 0]
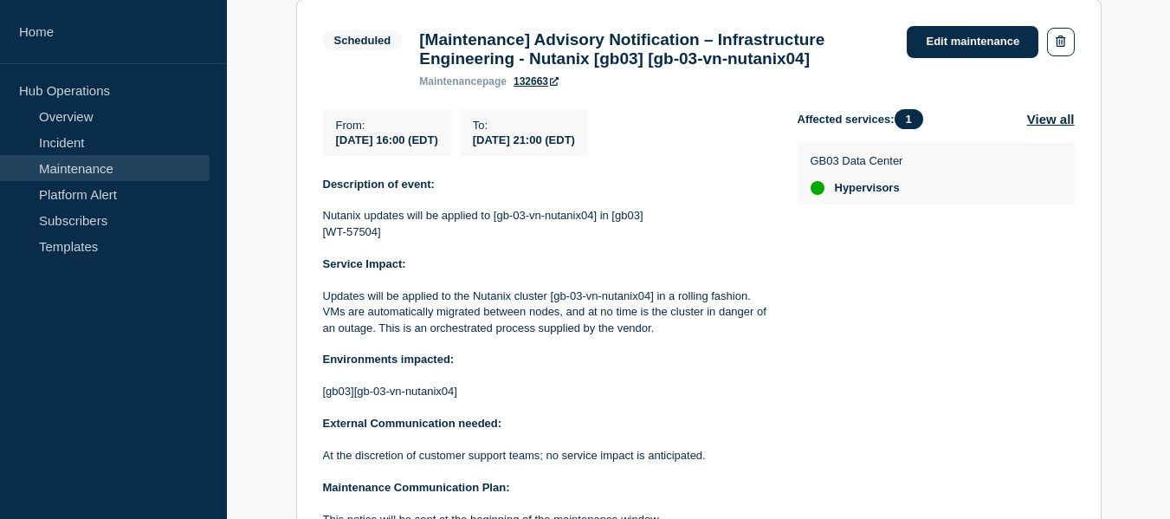
click at [651, 330] on p "Updates will be applied to the Nutanix cluster [gb-03-vn-nutanix04] in a rollin…" at bounding box center [546, 312] width 447 height 48
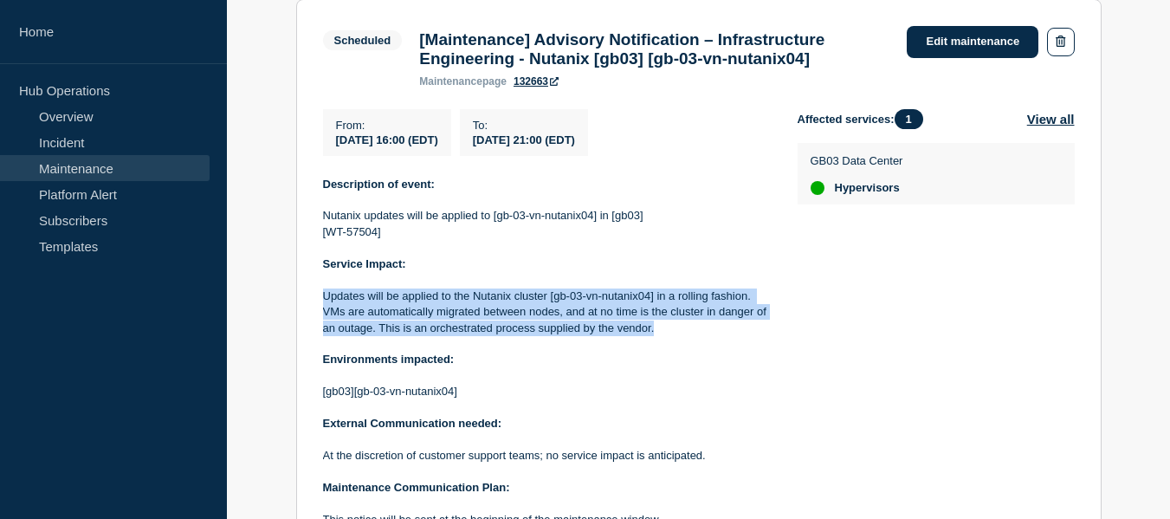
drag, startPoint x: 612, startPoint y: 340, endPoint x: 326, endPoint y: 308, distance: 288.5
click at [326, 308] on p "Updates will be applied to the Nutanix cluster [gb-03-vn-nutanix04] in a rollin…" at bounding box center [546, 312] width 447 height 48
copy p "Updates will be applied to the Nutanix cluster [gb-03-vn-nutanix04] in a rollin…"
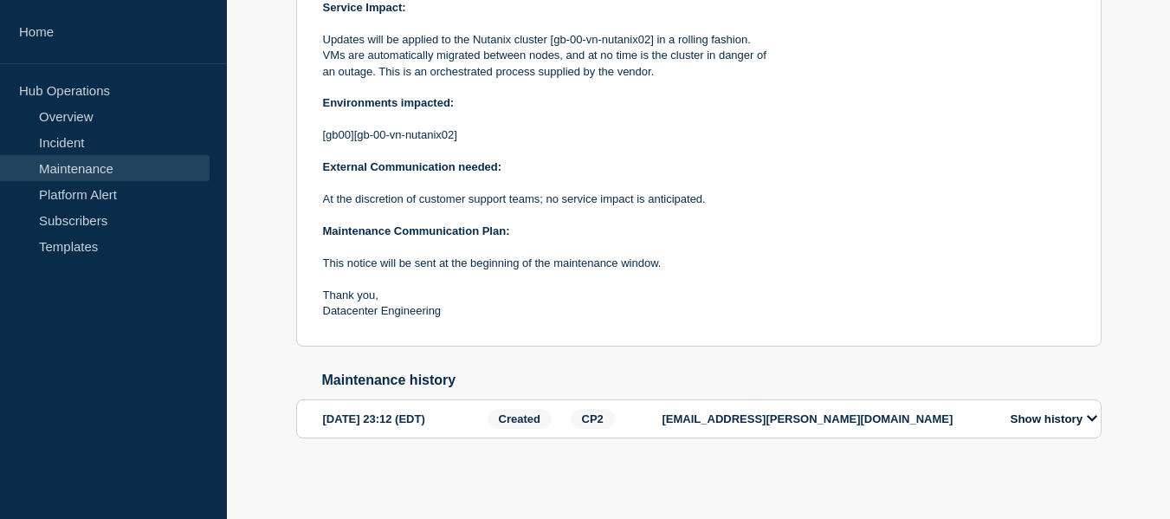
scroll to position [272, 0]
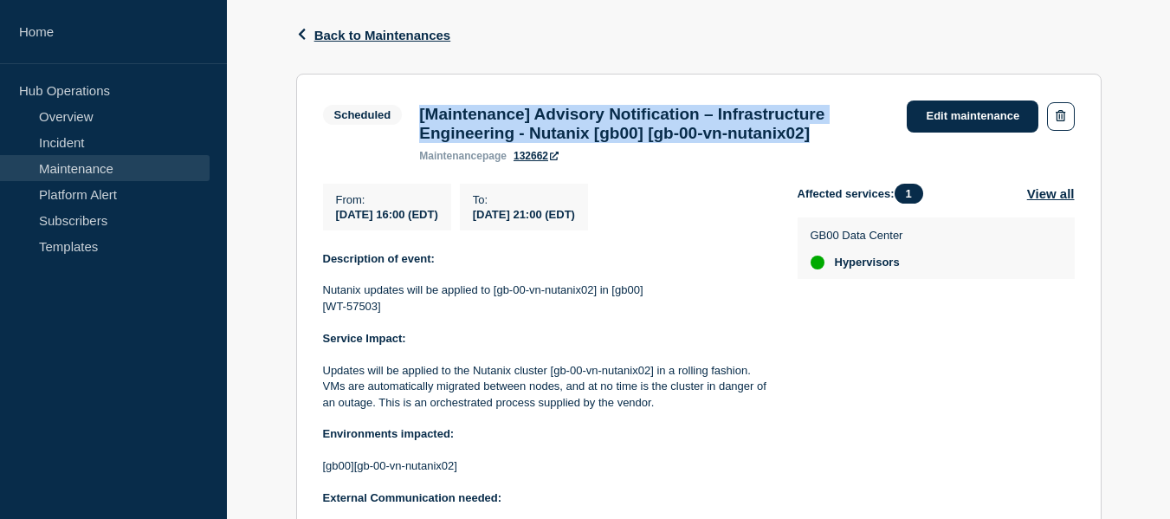
drag, startPoint x: 863, startPoint y: 140, endPoint x: 418, endPoint y: 126, distance: 444.6
click at [418, 126] on div "[Maintenance] Advisory Notification – Infrastructure Engineering - Nutanix [gb0…" at bounding box center [655, 133] width 488 height 57
copy h3 "[Maintenance] Advisory Notification – Infrastructure Engineering - Nutanix [gb0…"
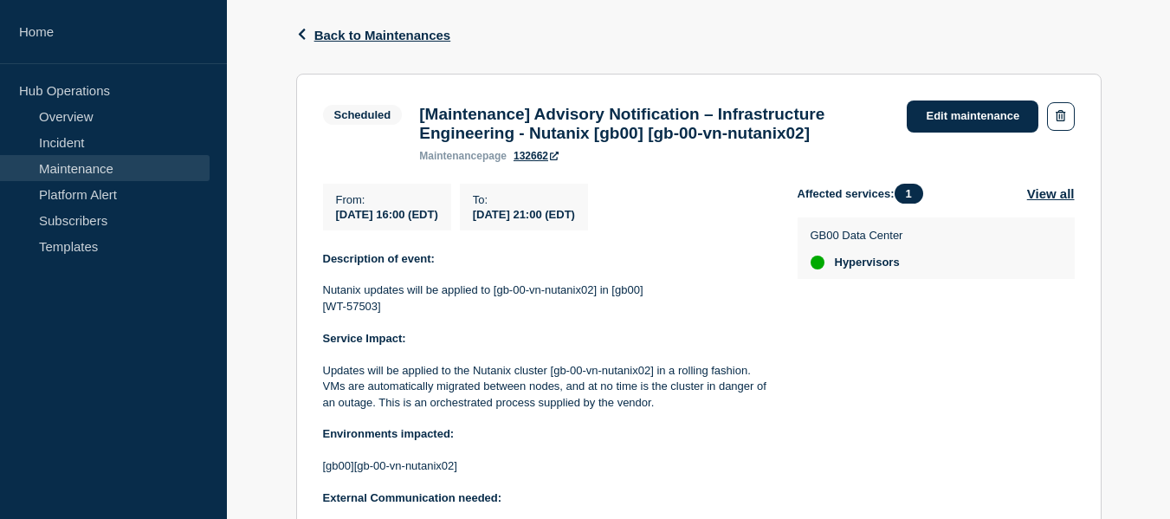
click at [575, 221] on span "[DATE] 21:00 (EDT)" at bounding box center [524, 214] width 102 height 13
drag, startPoint x: 654, startPoint y: 226, endPoint x: 333, endPoint y: 227, distance: 321.4
click at [333, 227] on div "From : [DATE] 16:00 (EDT) To : [DATE] 21:00 (EDT)" at bounding box center [560, 207] width 475 height 47
copy div "[DATE] 16:00 (EDT) To : [DATE] 21:00 (EDT)"
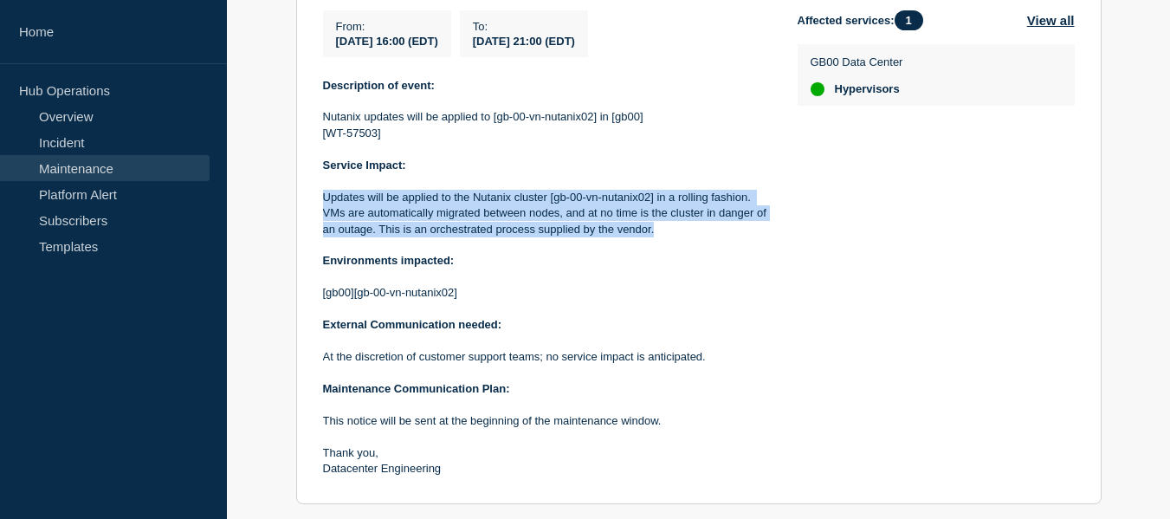
drag, startPoint x: 664, startPoint y: 243, endPoint x: 326, endPoint y: 209, distance: 340.5
click at [326, 209] on p "Updates will be applied to the Nutanix cluster [gb-00-vn-nutanix02] in a rollin…" at bounding box center [546, 214] width 447 height 48
copy p "Updates will be applied to the Nutanix cluster [gb-00-vn-nutanix02] in a rollin…"
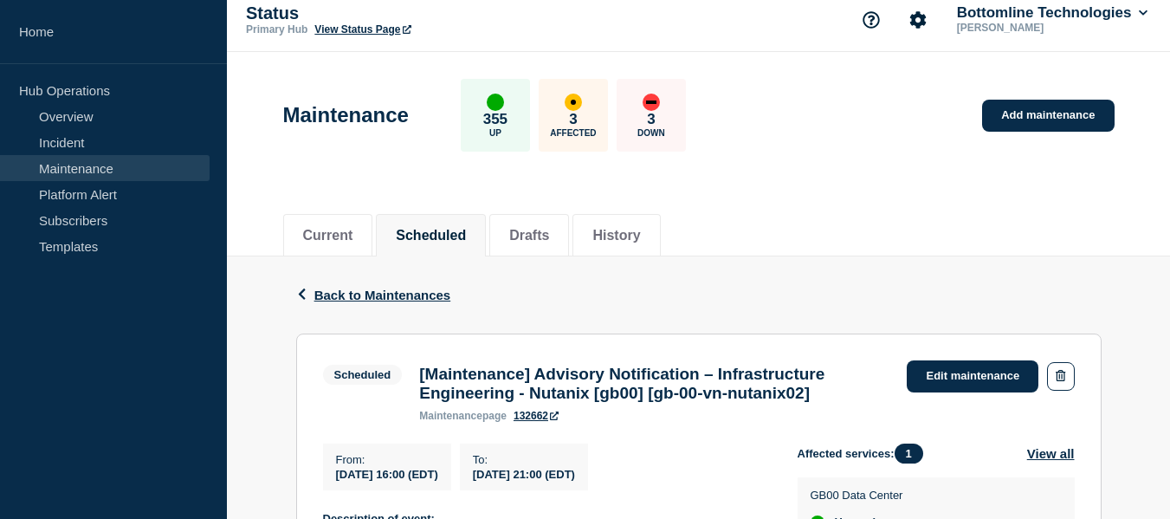
scroll to position [99, 0]
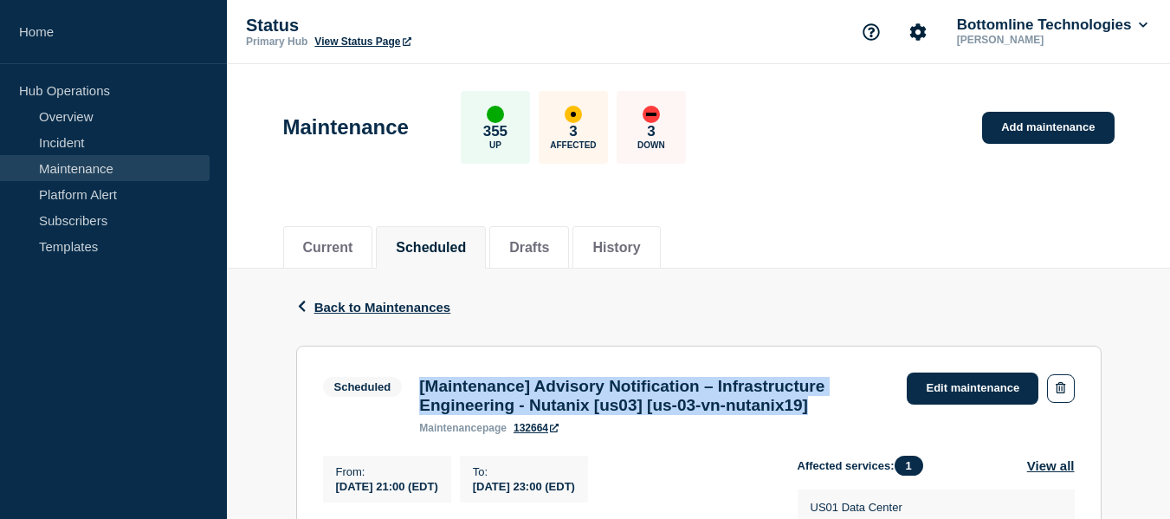
drag, startPoint x: 866, startPoint y: 411, endPoint x: 416, endPoint y: 396, distance: 450.7
click at [416, 396] on div "[Maintenance] Advisory Notification – Infrastructure Engineering - Nutanix [us0…" at bounding box center [655, 405] width 488 height 57
copy h3 "[Maintenance] Advisory Notification – Infrastructure Engineering - Nutanix [us0…"
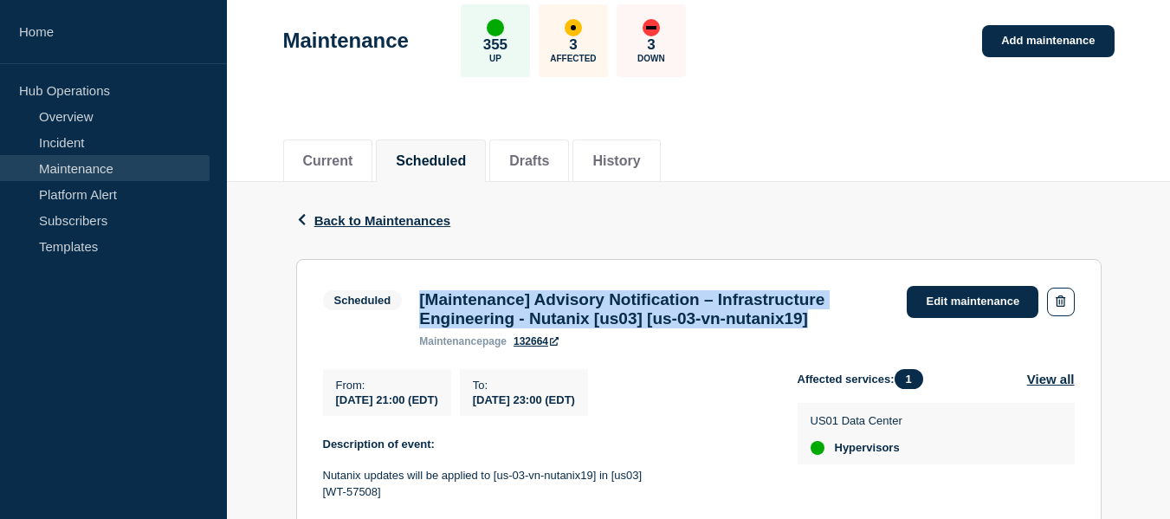
drag, startPoint x: 657, startPoint y: 411, endPoint x: 334, endPoint y: 409, distance: 323.1
click at [334, 409] on div "From : [DATE] 21:00 (EDT) To : [DATE] 23:00 (EDT)" at bounding box center [560, 392] width 475 height 47
copy div "[DATE] 21:00 (EDT) To : [DATE] 23:00 (EDT)"
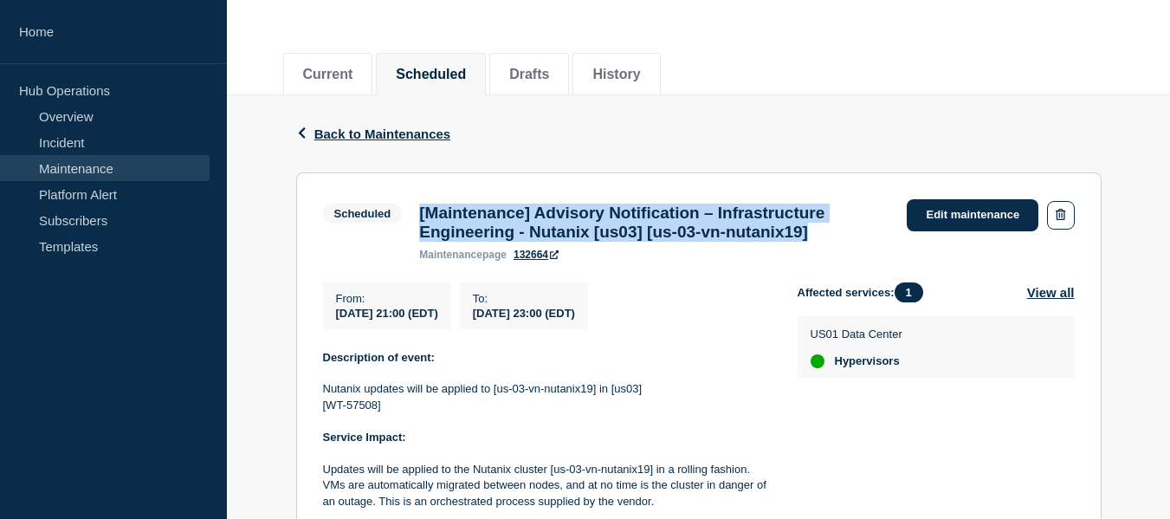
scroll to position [260, 0]
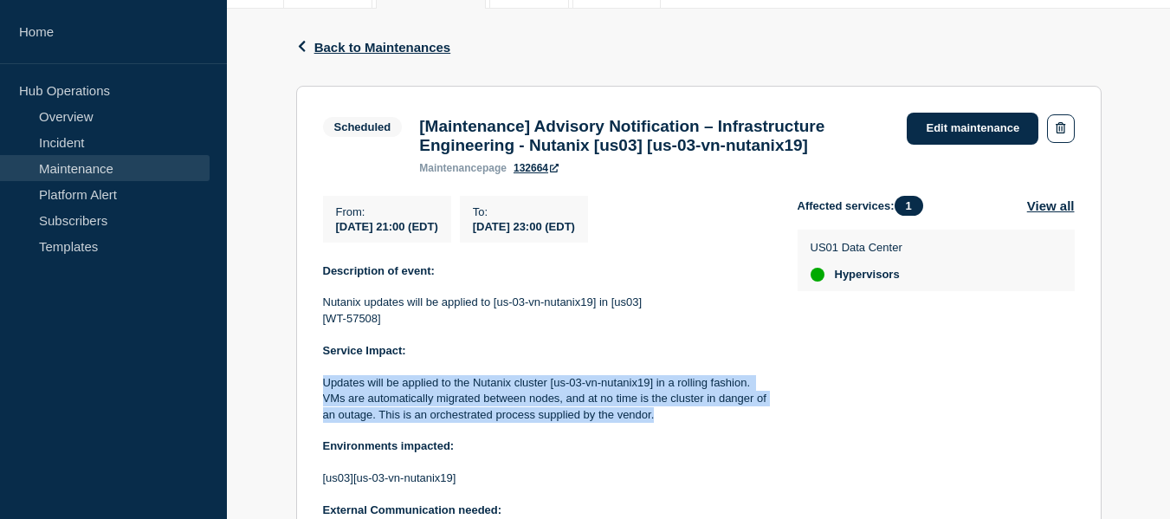
drag, startPoint x: 655, startPoint y: 423, endPoint x: 323, endPoint y: 390, distance: 333.4
click at [323, 390] on p "Updates will be applied to the Nutanix cluster [us-03-vn-nutanix19] in a rollin…" at bounding box center [546, 399] width 447 height 48
copy p "Updates will be applied to the Nutanix cluster [us-03-vn-nutanix19] in a rollin…"
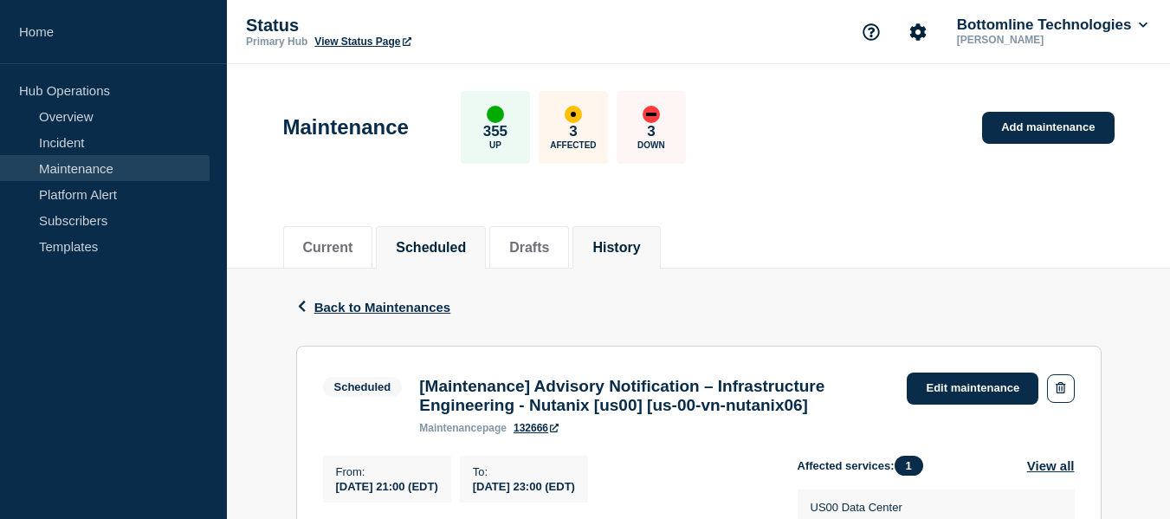
scroll to position [173, 0]
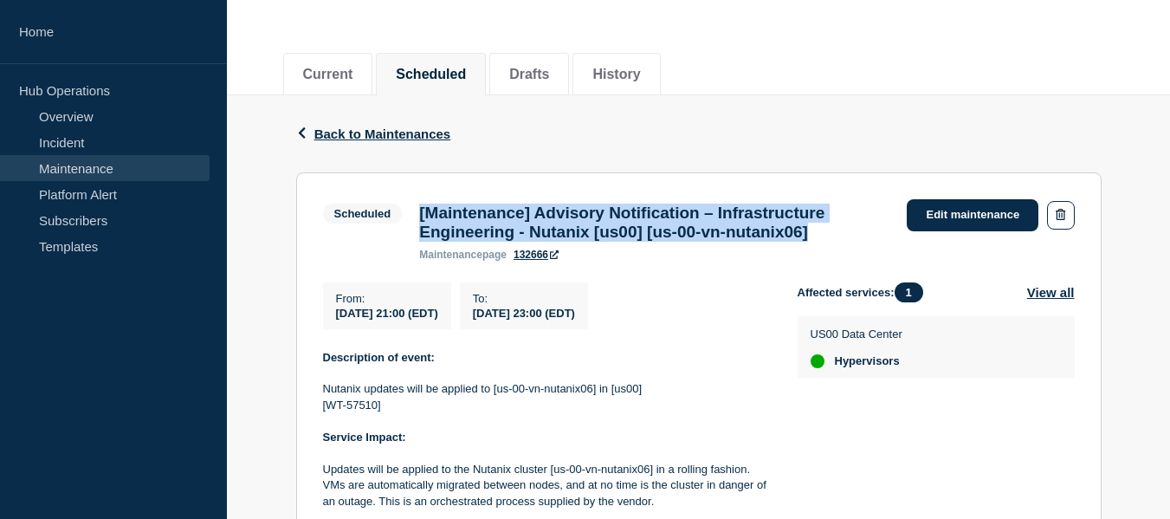
drag, startPoint x: 865, startPoint y: 241, endPoint x: 422, endPoint y: 210, distance: 444.6
click at [422, 210] on h3 "[Maintenance] Advisory Notification – Infrastructure Engineering - Nutanix [us0…" at bounding box center [654, 223] width 470 height 38
copy h3 "[Maintenance] Advisory Notification – Infrastructure Engineering - Nutanix [us0…"
drag, startPoint x: 666, startPoint y: 324, endPoint x: 328, endPoint y: 325, distance: 337.8
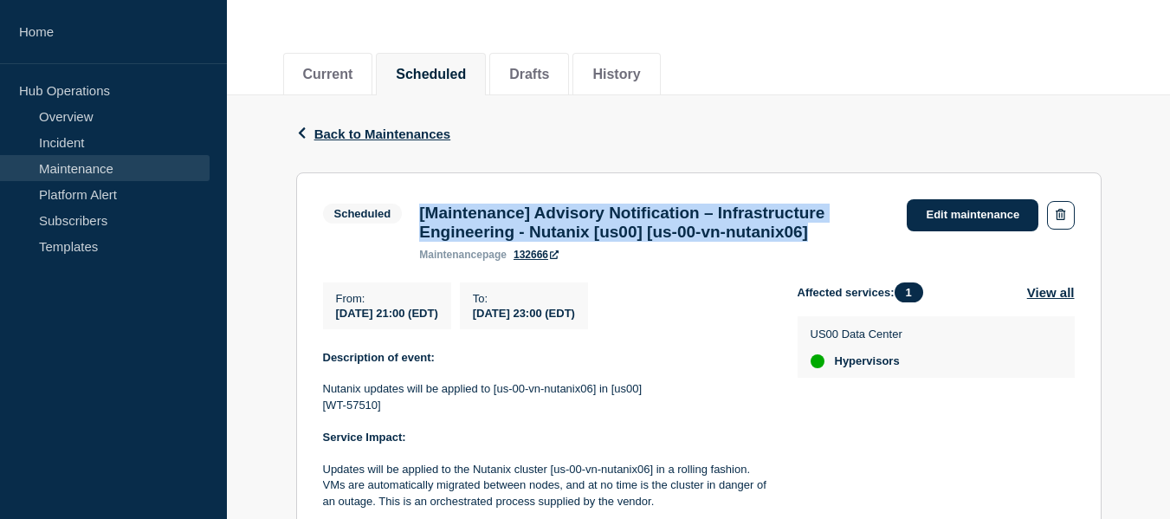
click at [328, 325] on div "From : 2025-08-15 21:00 (EDT) To : 2025-08-17 23:00 (EDT)" at bounding box center [560, 305] width 475 height 47
copy div "2025-08-15 21:00 (EDT) To : 2025-08-17 23:00 (EDT)"
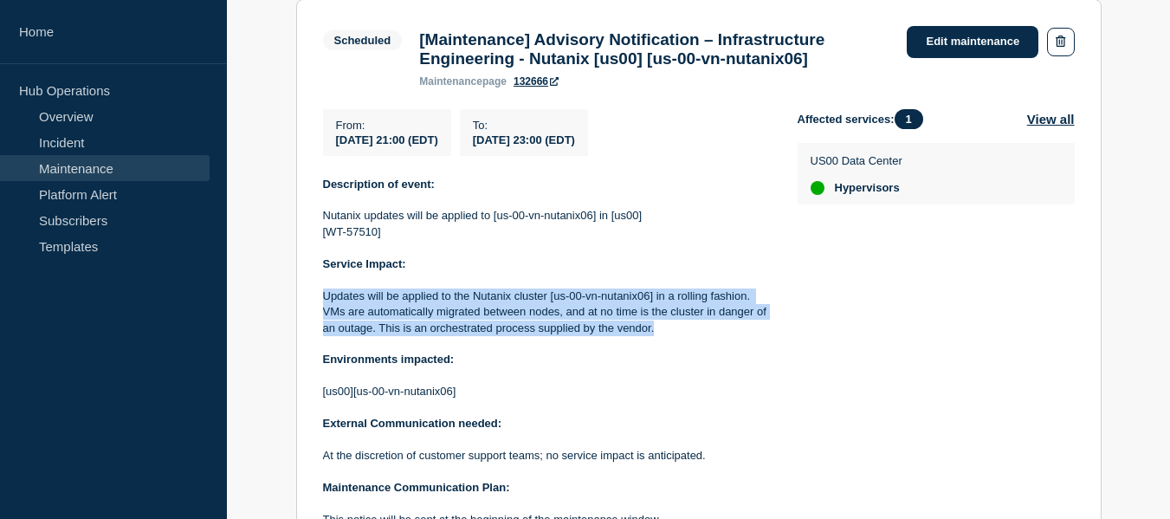
drag, startPoint x: 665, startPoint y: 337, endPoint x: 326, endPoint y: 301, distance: 341.5
click at [326, 301] on p "Updates will be applied to the Nutanix cluster [us-00-vn-nutanix06] in a rollin…" at bounding box center [546, 312] width 447 height 48
copy p "Updates will be applied to the Nutanix cluster [us-00-vn-nutanix06] in a rollin…"
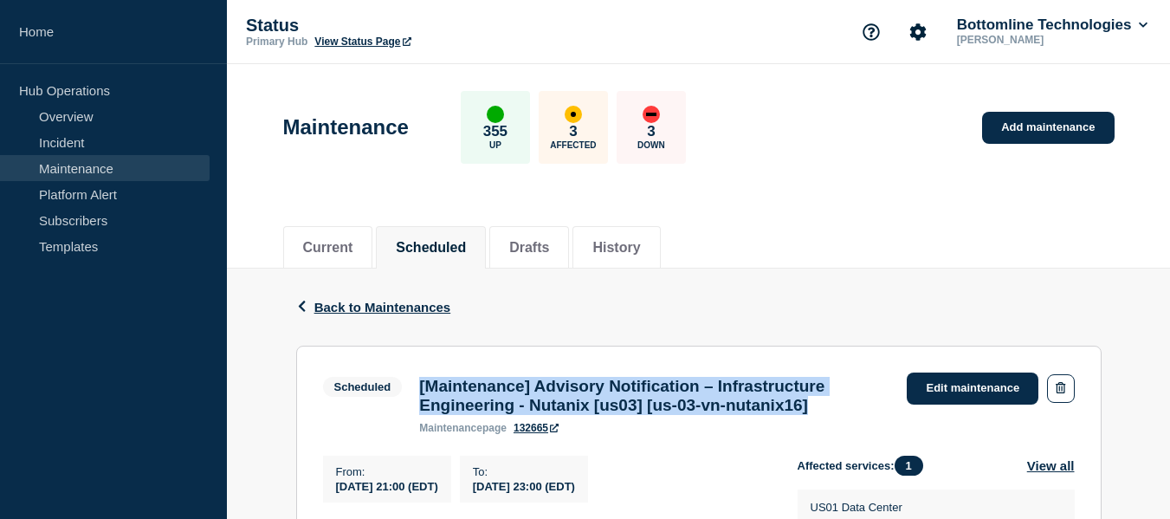
drag, startPoint x: 842, startPoint y: 415, endPoint x: 418, endPoint y: 385, distance: 424.6
click at [418, 385] on div "[Maintenance] Advisory Notification – Infrastructure Engineering - Nutanix [us0…" at bounding box center [655, 405] width 488 height 57
copy h3 "[Maintenance] Advisory Notification – Infrastructure Engineering - Nutanix [us0…"
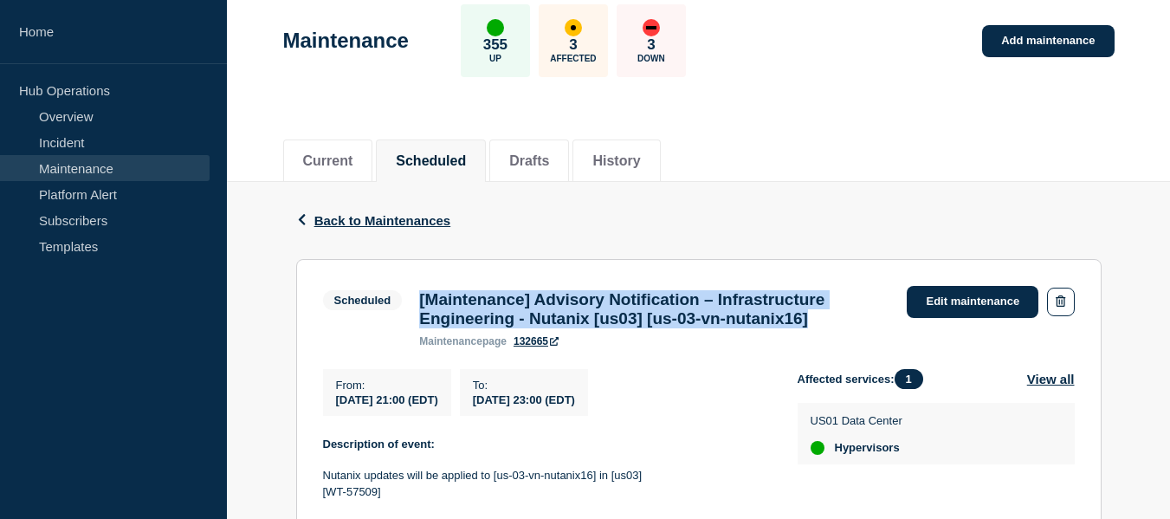
scroll to position [173, 0]
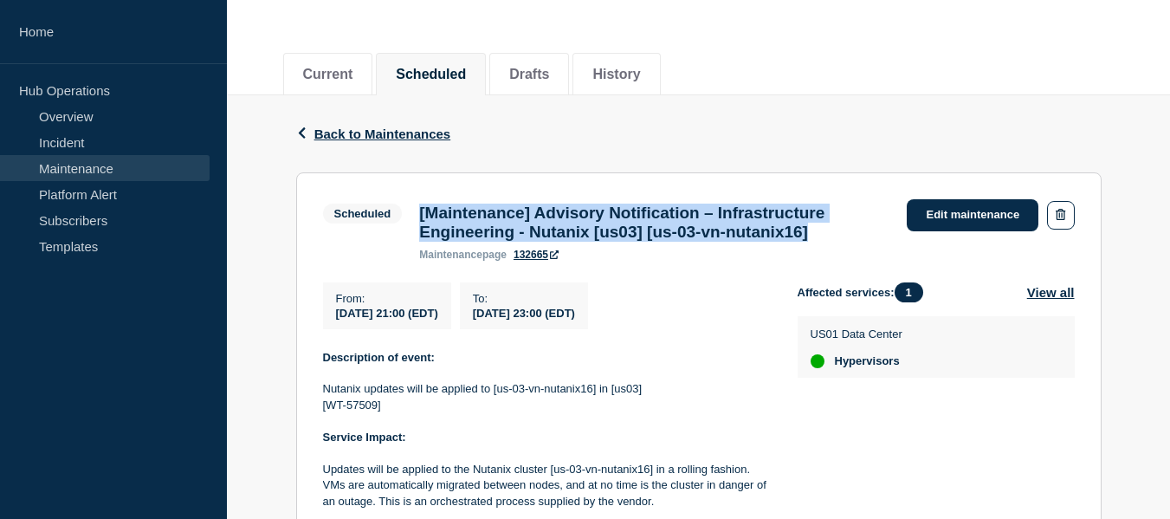
drag, startPoint x: 658, startPoint y: 327, endPoint x: 337, endPoint y: 327, distance: 321.4
click at [337, 327] on div "From : 2025-08-15 21:00 (EDT) To : 2025-08-17 23:00 (EDT)" at bounding box center [560, 305] width 475 height 47
copy div "2025-08-15 21:00 (EDT) To : 2025-08-17 23:00 (EDT)"
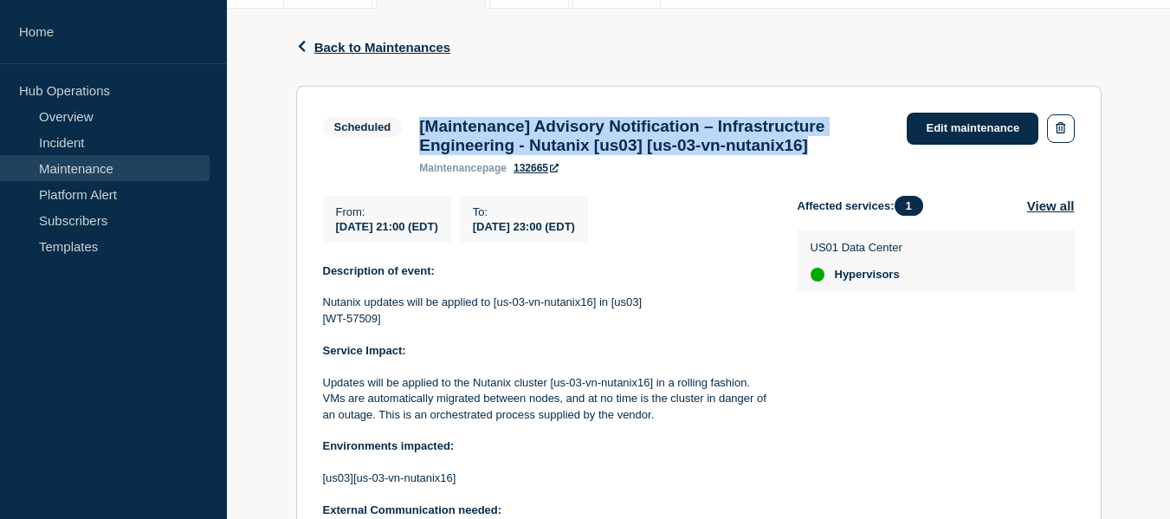
scroll to position [347, 0]
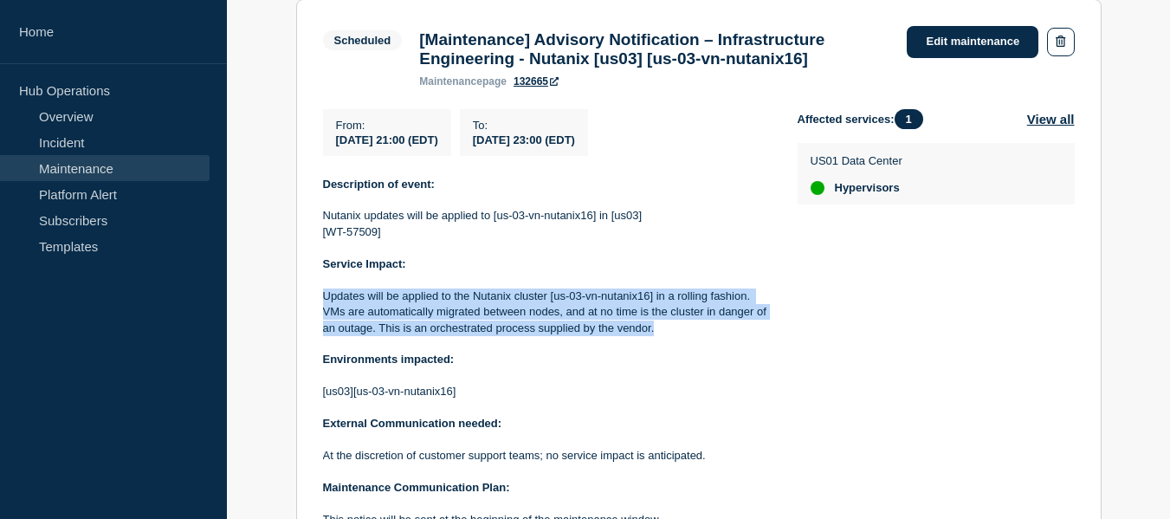
drag, startPoint x: 669, startPoint y: 347, endPoint x: 324, endPoint y: 303, distance: 347.5
click at [324, 303] on p "Updates will be applied to the Nutanix cluster [us-03-vn-nutanix16] in a rollin…" at bounding box center [546, 312] width 447 height 48
copy p "Updates will be applied to the Nutanix cluster [us-03-vn-nutanix16] in a rollin…"
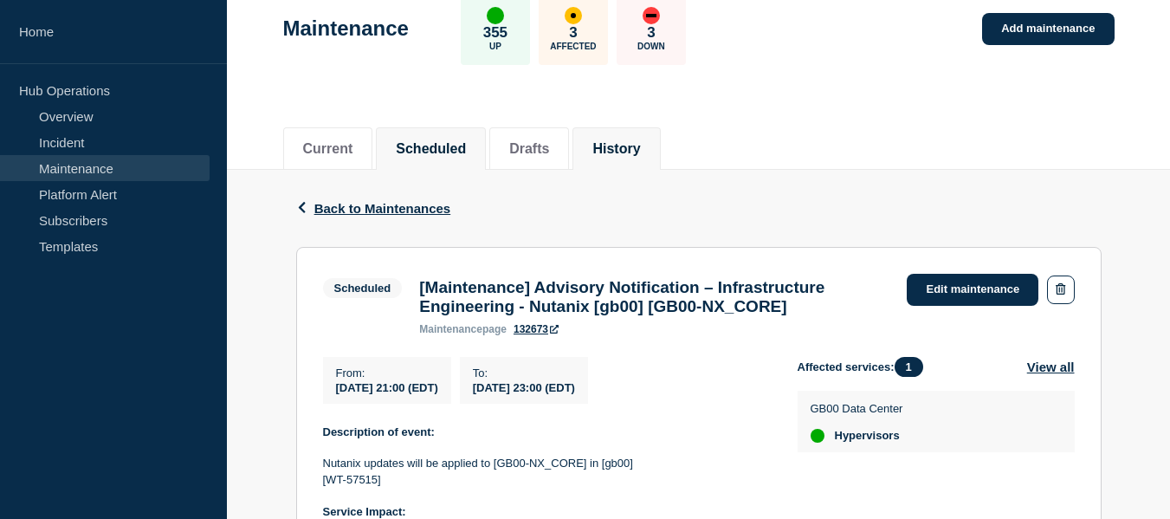
scroll to position [185, 0]
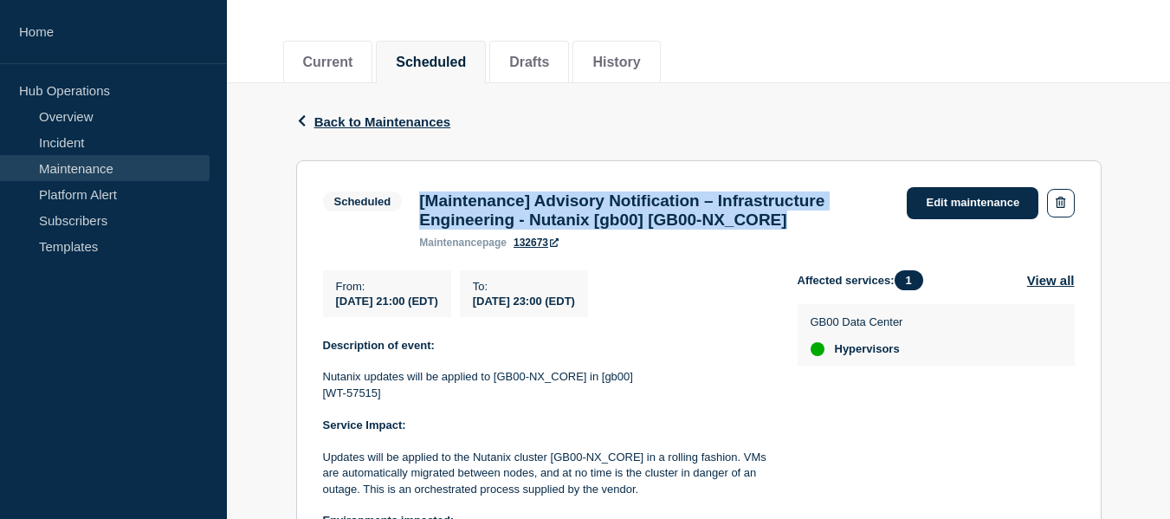
drag, startPoint x: 839, startPoint y: 232, endPoint x: 422, endPoint y: 208, distance: 417.4
click at [422, 208] on h3 "[Maintenance] Advisory Notification – Infrastructure Engineering - Nutanix [gb0…" at bounding box center [654, 210] width 470 height 38
copy h3 "[Maintenance] Advisory Notification – Infrastructure Engineering - Nutanix [gb0…"
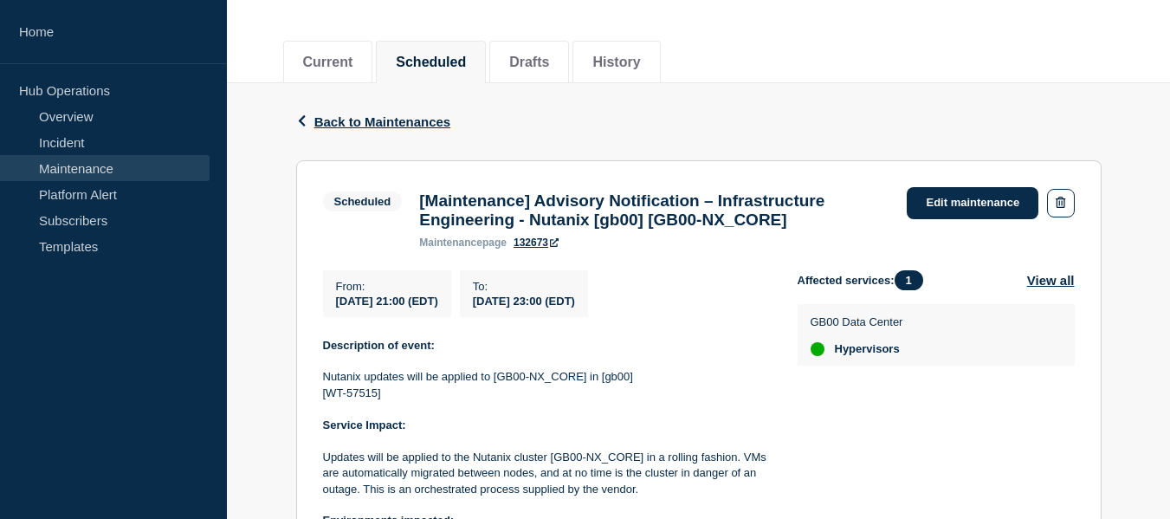
click at [575, 308] on span "[DATE] 23:00 (EDT)" at bounding box center [524, 301] width 102 height 13
drag, startPoint x: 653, startPoint y: 310, endPoint x: 424, endPoint y: 310, distance: 229.6
click at [424, 310] on div "From : [DATE] 21:00 (EDT) To : [DATE] 23:00 (EDT)" at bounding box center [560, 293] width 475 height 47
click at [588, 311] on div "To : [DATE] 23:00 (EDT)" at bounding box center [524, 293] width 128 height 47
drag, startPoint x: 656, startPoint y: 311, endPoint x: 335, endPoint y: 314, distance: 320.5
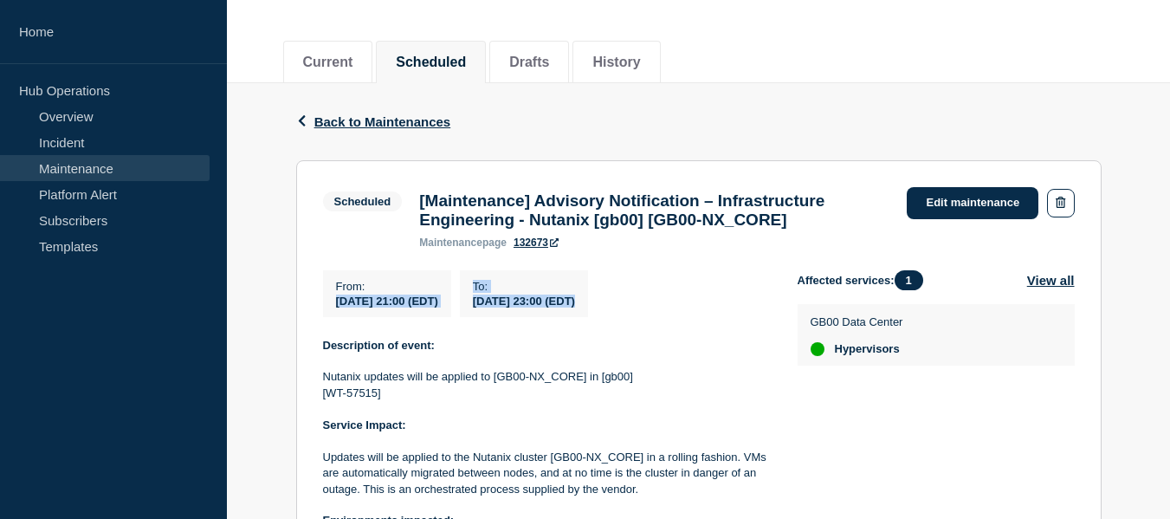
click at [335, 314] on div "From : [DATE] 21:00 (EDT) To : [DATE] 23:00 (EDT)" at bounding box center [560, 293] width 475 height 47
copy div "[DATE] 21:00 (EDT) To : [DATE] 23:00 (EDT)"
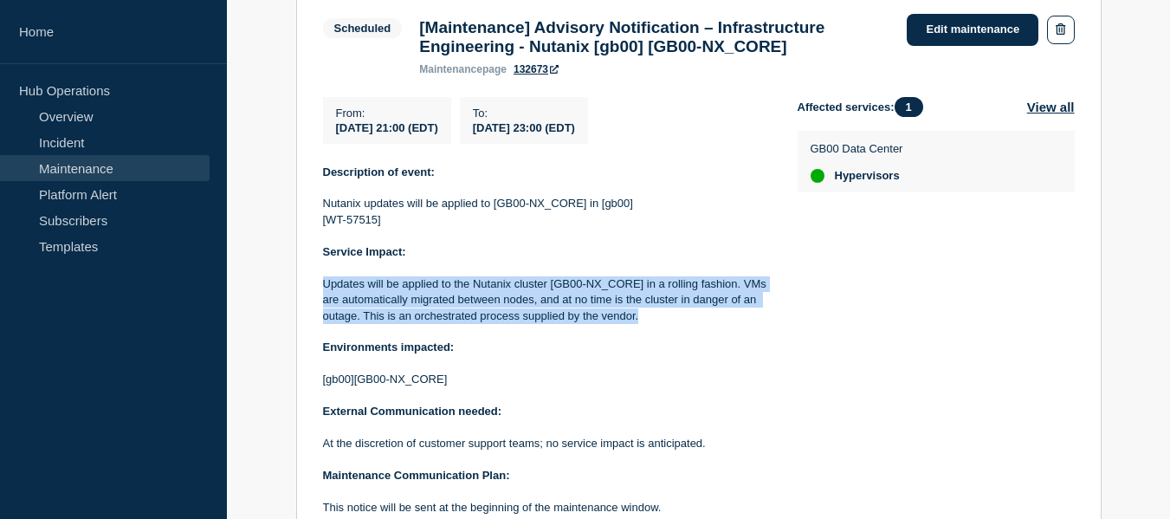
drag, startPoint x: 638, startPoint y: 327, endPoint x: 320, endPoint y: 294, distance: 319.7
click at [320, 294] on section "Scheduled [Maintenance] Advisory Notification – Infrastructure Engineering - Nu…" at bounding box center [699, 289] width 806 height 604
copy p "Updates will be applied to the Nutanix cluster [GB00-NX_CORE] in a rolling fash…"
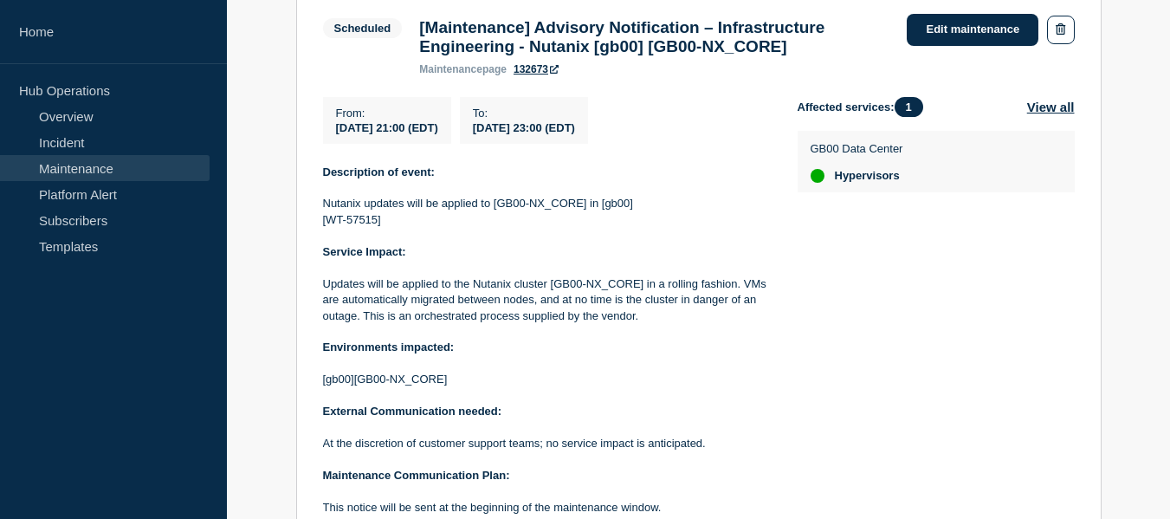
click at [580, 211] on p "Nutanix updates will be applied to [GB00-NX_CORE] in [gb00]" at bounding box center [546, 204] width 447 height 16
click at [581, 211] on p "Nutanix updates will be applied to [GB00-NX_CORE] in [gb00]" at bounding box center [546, 204] width 447 height 16
drag, startPoint x: 582, startPoint y: 213, endPoint x: 499, endPoint y: 213, distance: 83.2
click at [499, 211] on p "Nutanix updates will be applied to [GB00-NX_CORE] in [gb00]" at bounding box center [546, 204] width 447 height 16
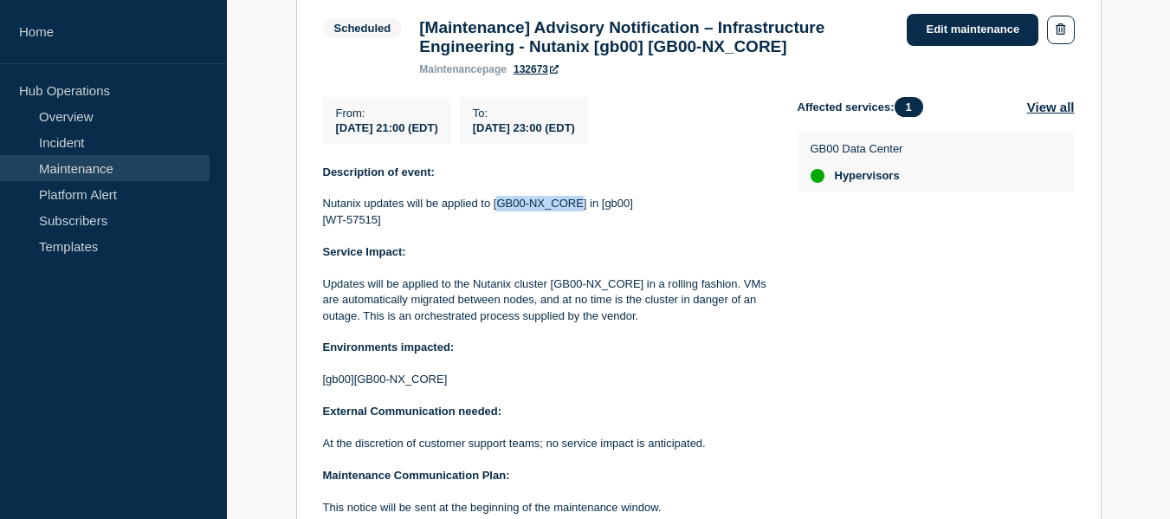
copy p "GB00-NX_CORE"
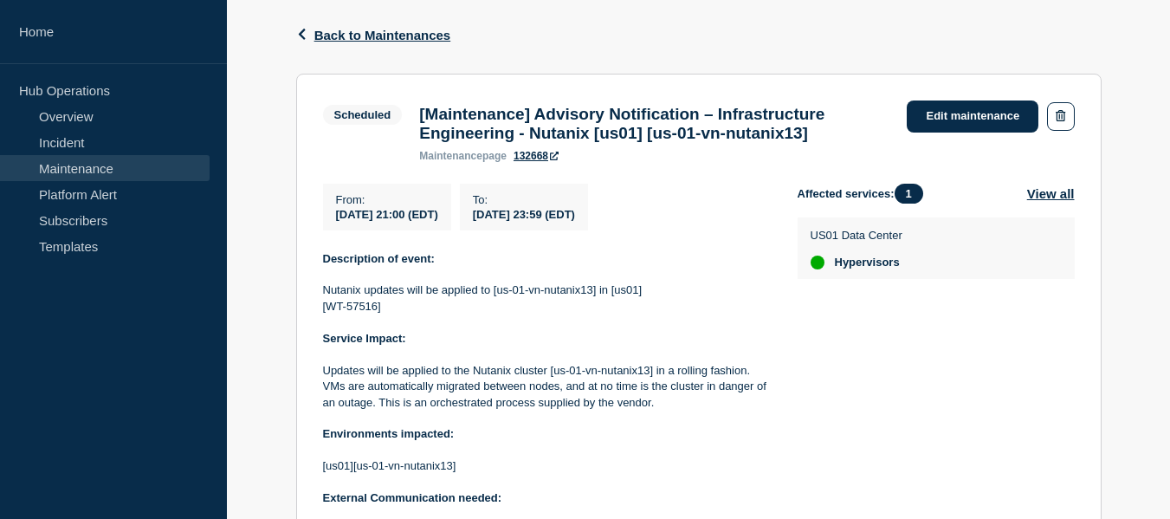
scroll to position [99, 0]
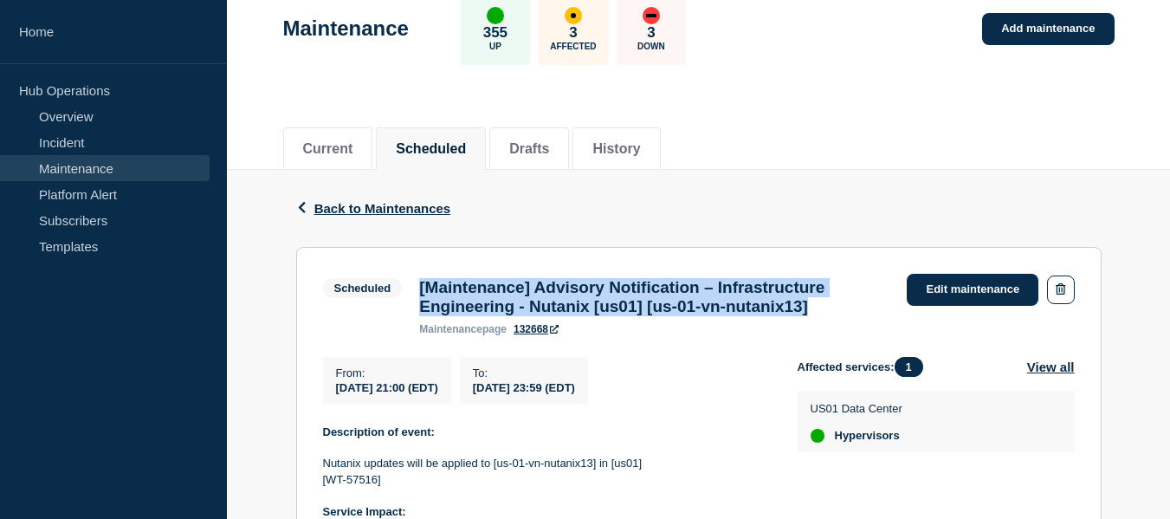
drag, startPoint x: 865, startPoint y: 314, endPoint x: 420, endPoint y: 287, distance: 445.2
click at [420, 287] on h3 "[Maintenance] Advisory Notification – Infrastructure Engineering - Nutanix [us0…" at bounding box center [654, 297] width 470 height 38
copy h3 "[Maintenance] Advisory Notification – Infrastructure Engineering - Nutanix [us0…"
drag, startPoint x: 655, startPoint y: 398, endPoint x: 338, endPoint y: 398, distance: 317.1
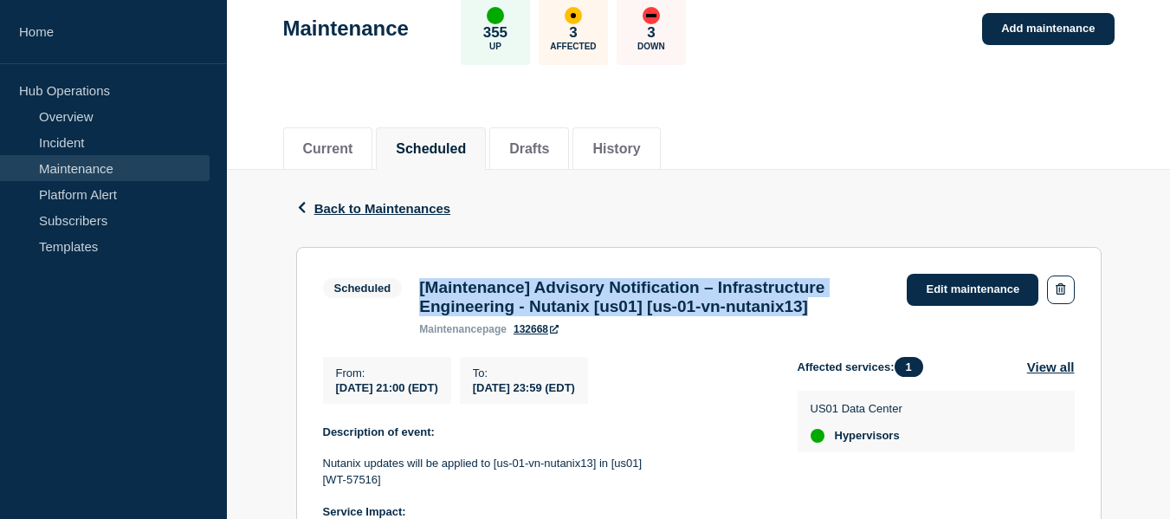
click at [338, 398] on div "From : [DATE] 21:00 (EDT) To : [DATE] 23:59 (EDT)" at bounding box center [560, 380] width 475 height 47
copy div "[DATE] 21:00 (EDT) To : [DATE] 23:59 (EDT)"
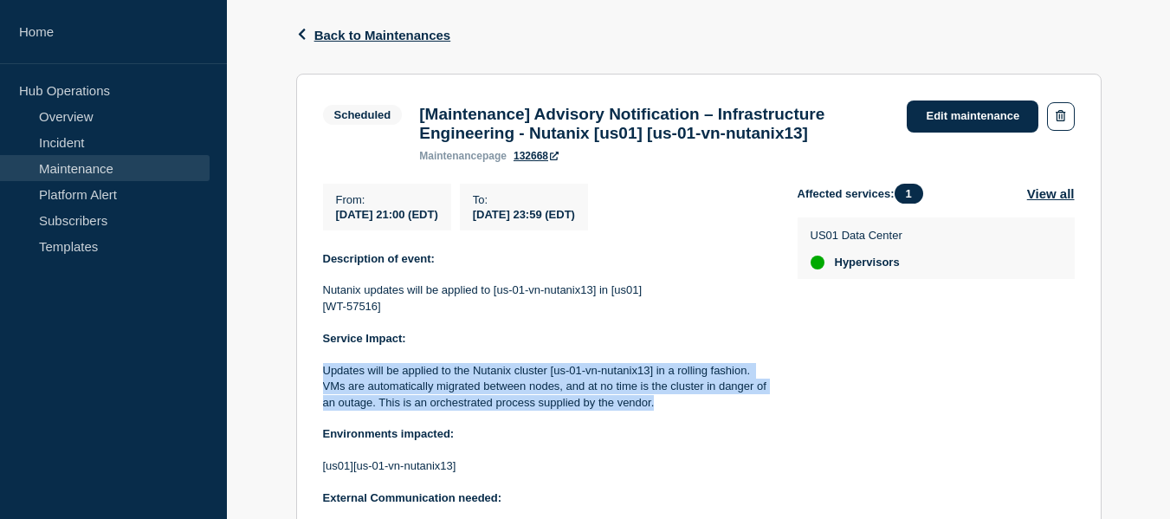
drag, startPoint x: 659, startPoint y: 412, endPoint x: 325, endPoint y: 383, distance: 335.7
click at [325, 383] on p "Updates will be applied to the Nutanix cluster [us-01-vn-nutanix13] in a rollin…" at bounding box center [546, 387] width 447 height 48
copy p "Updates will be applied to the Nutanix cluster [us-01-vn-nutanix13] in a rollin…"
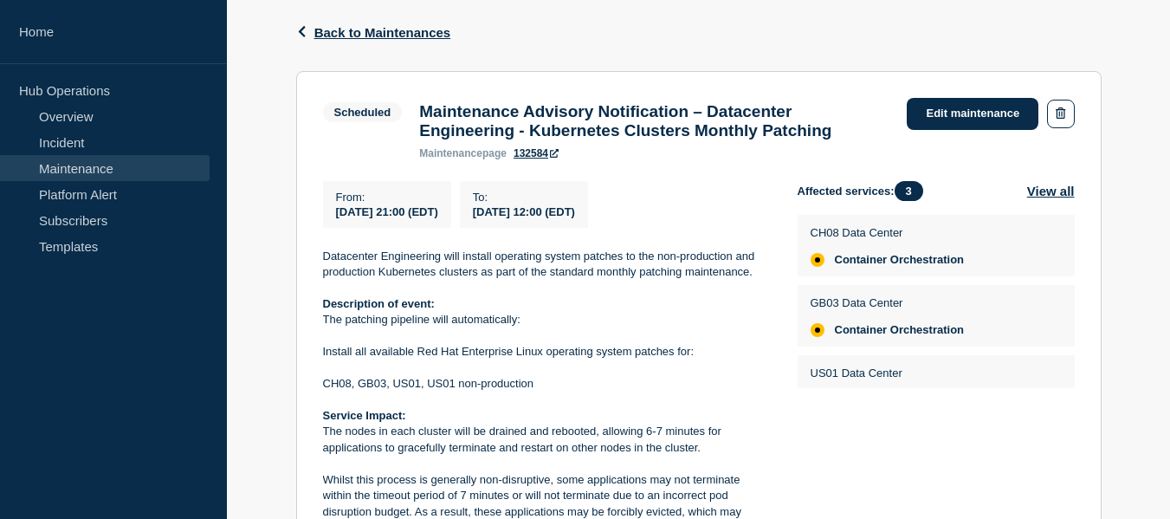
scroll to position [188, 0]
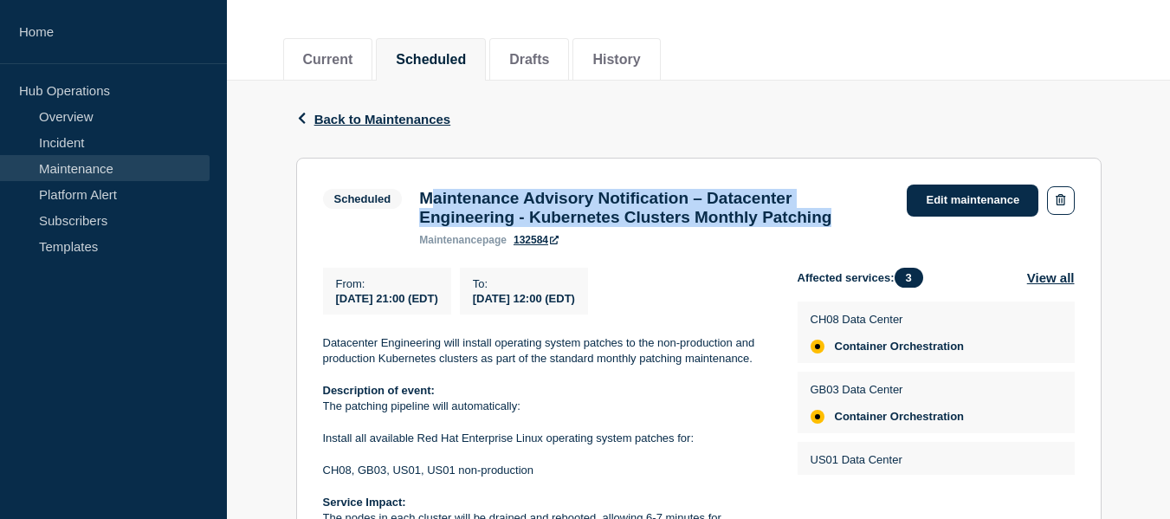
drag, startPoint x: 895, startPoint y: 221, endPoint x: 428, endPoint y: 199, distance: 467.4
click at [428, 199] on div "Maintenance Advisory Notification – Datacenter Engineering - Kubernetes Cluster…" at bounding box center [655, 217] width 488 height 57
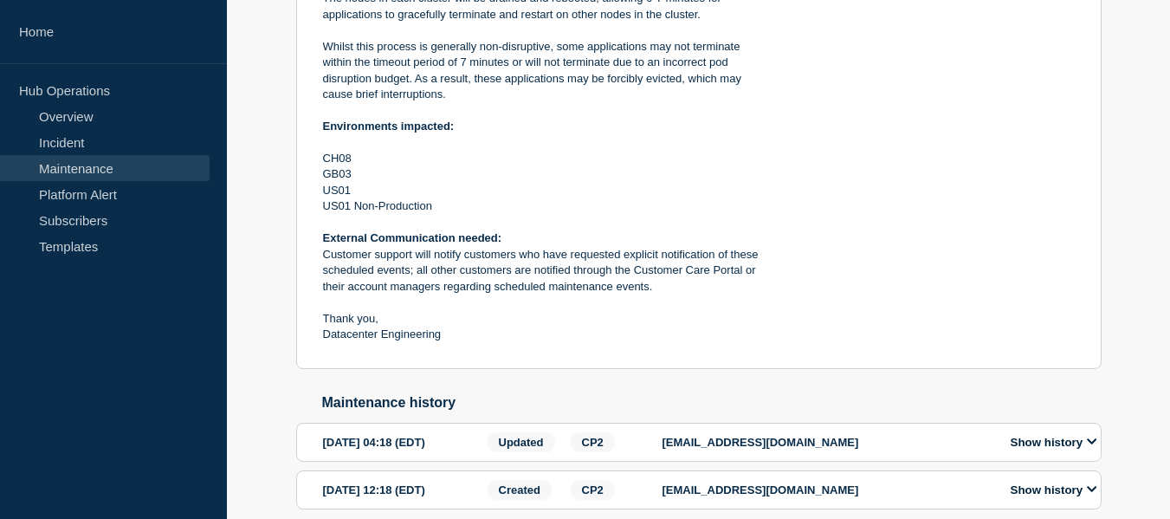
scroll to position [794, 0]
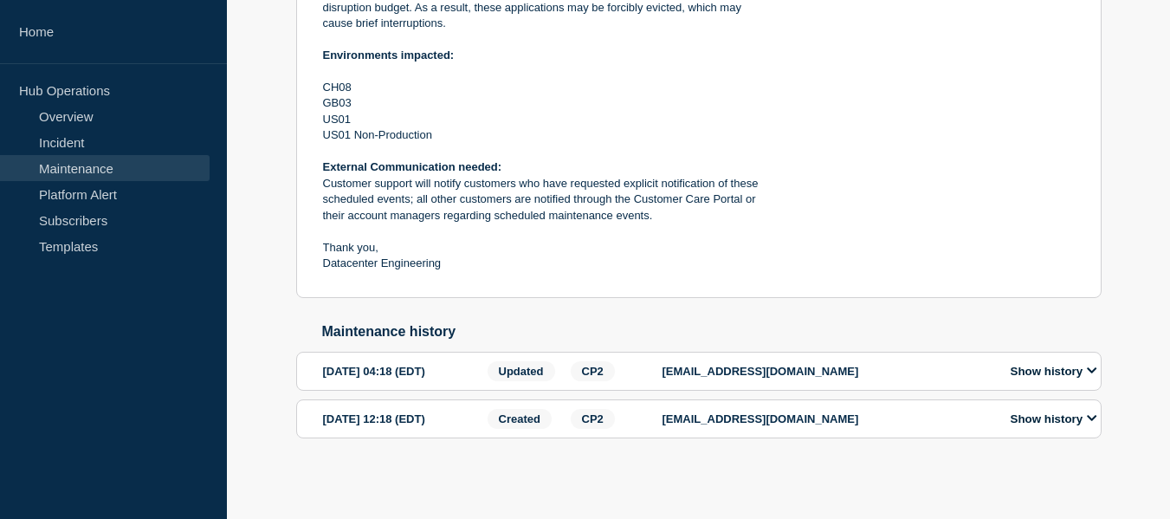
click at [1072, 372] on button "Show history" at bounding box center [1054, 371] width 97 height 15
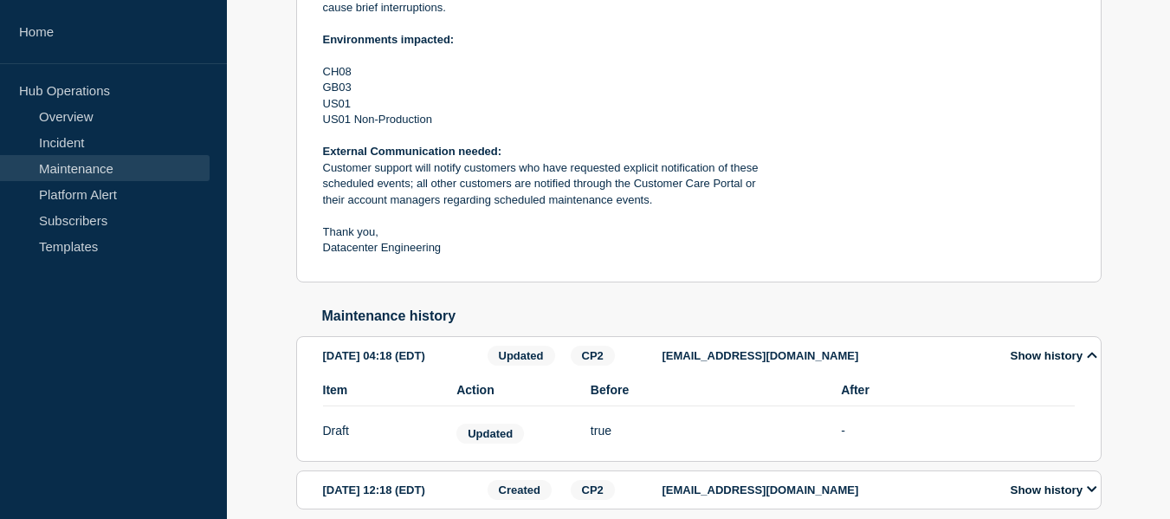
scroll to position [881, 0]
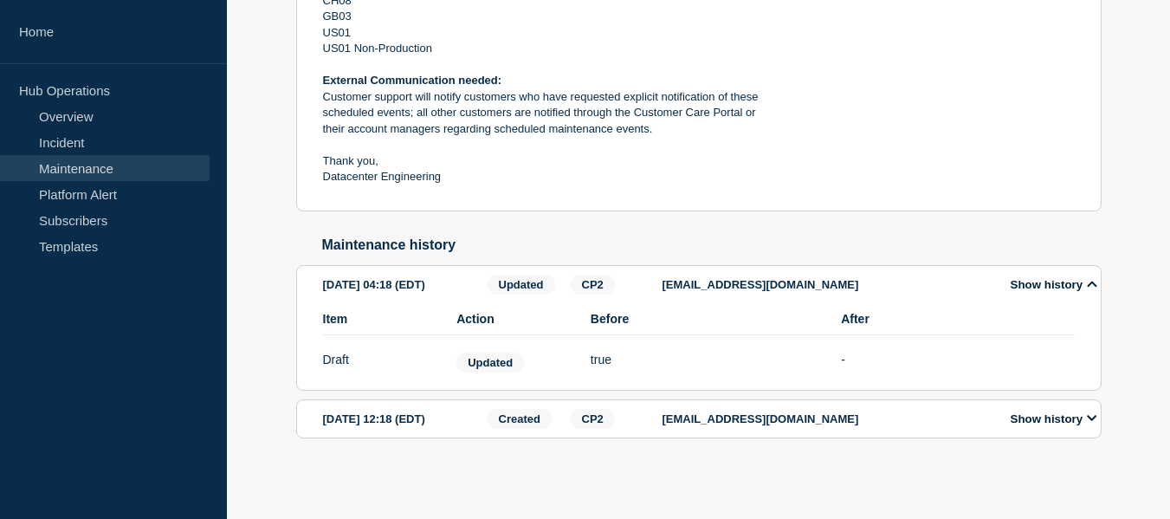
click at [1059, 420] on button "Show history" at bounding box center [1054, 418] width 97 height 15
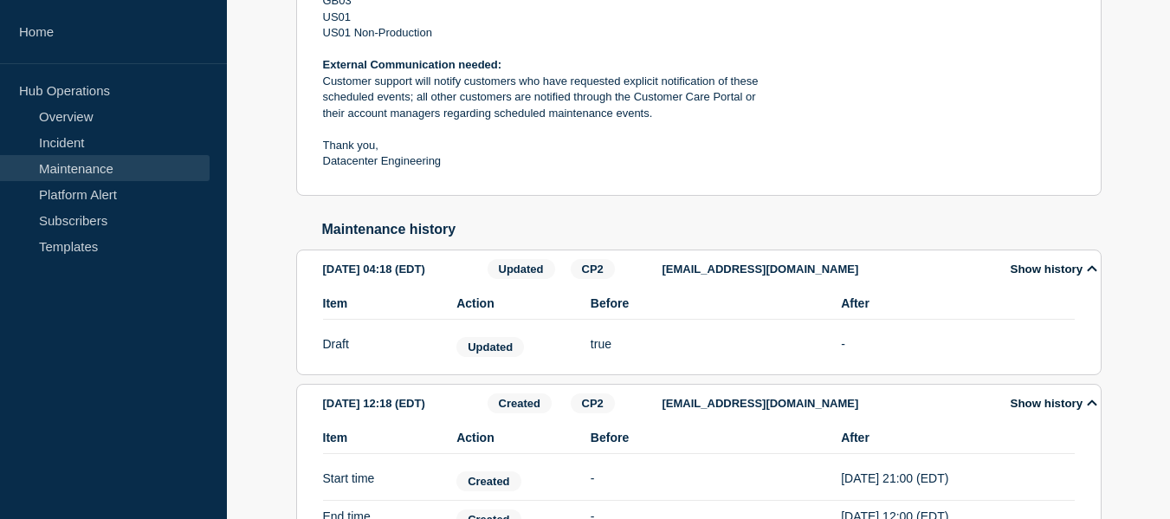
click at [1089, 276] on button "Show history" at bounding box center [1054, 269] width 97 height 15
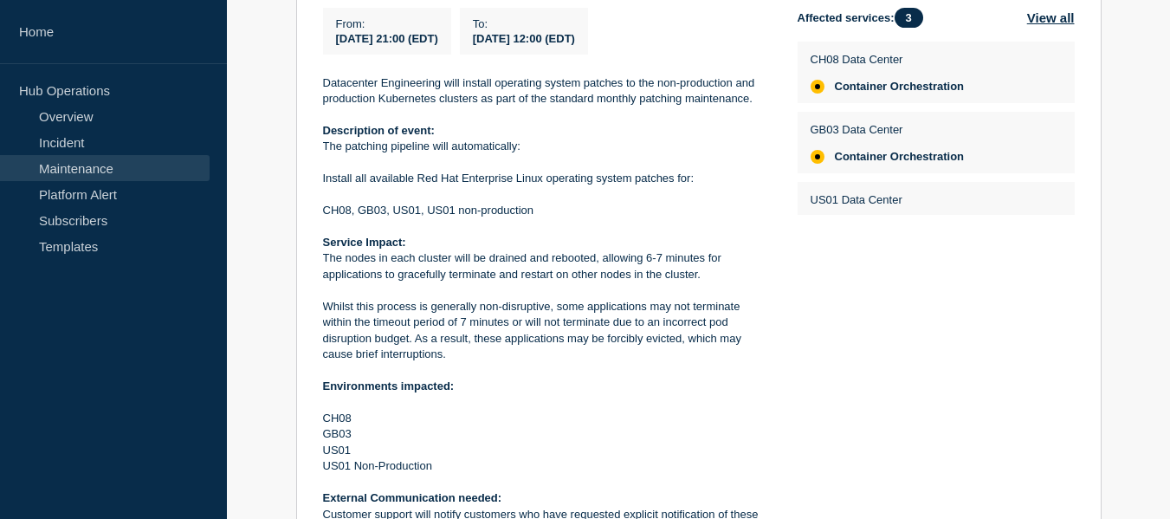
scroll to position [15, 0]
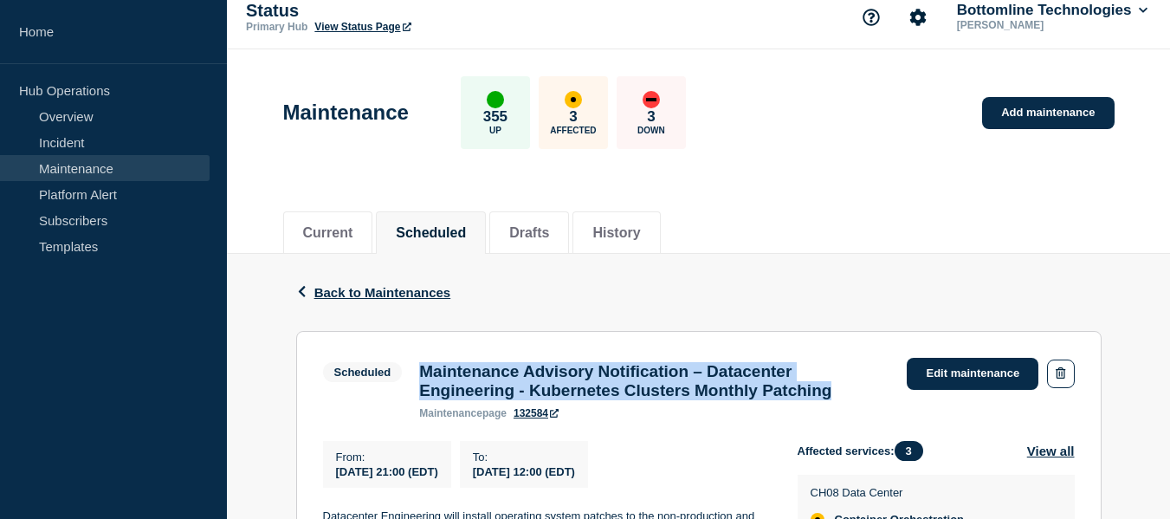
drag, startPoint x: 891, startPoint y: 407, endPoint x: 419, endPoint y: 368, distance: 472.9
click at [419, 368] on div "Maintenance Advisory Notification – Datacenter Engineering - Kubernetes Cluster…" at bounding box center [655, 390] width 488 height 57
copy h3 "Maintenance Advisory Notification – Datacenter Engineering - Kubernetes Cluster…"
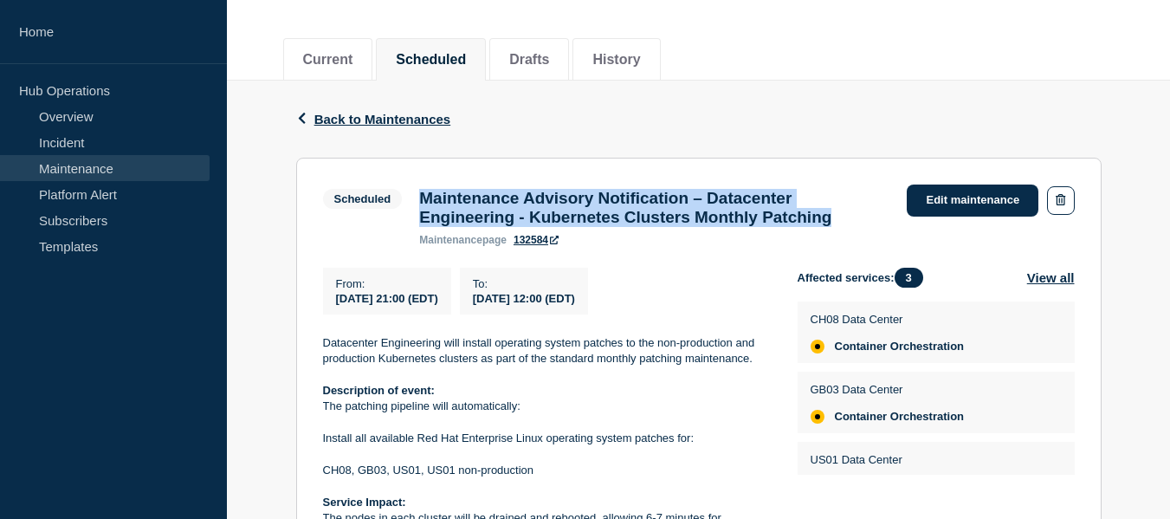
drag, startPoint x: 658, startPoint y: 304, endPoint x: 337, endPoint y: 310, distance: 321.4
click at [337, 310] on div "From : 2025-08-16 21:00 (EDT) To : 2025-08-17 12:00 (EDT)" at bounding box center [560, 291] width 475 height 47
copy div "2025-08-16 21:00 (EDT) To : 2025-08-17 12:00 (EDT)"
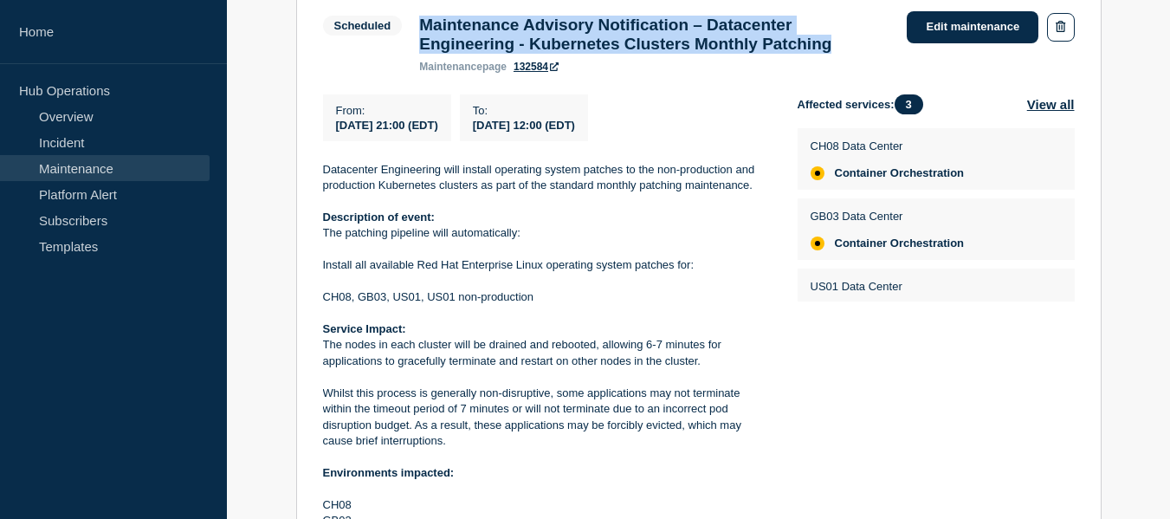
scroll to position [448, 0]
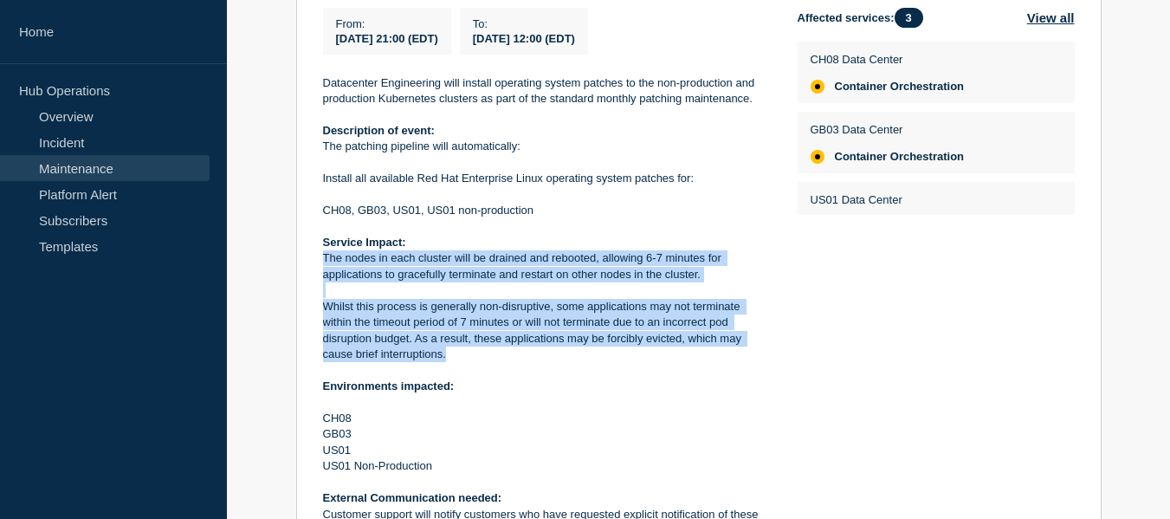
drag, startPoint x: 450, startPoint y: 364, endPoint x: 321, endPoint y: 269, distance: 160.4
click at [321, 269] on section "Scheduled Maintenance Advisory Notification – Datacenter Engineering - Kubernet…" at bounding box center [699, 264] width 806 height 732
copy div "The nodes in each cluster will be drained and rebooted, allowing 6-7 minutes fo…"
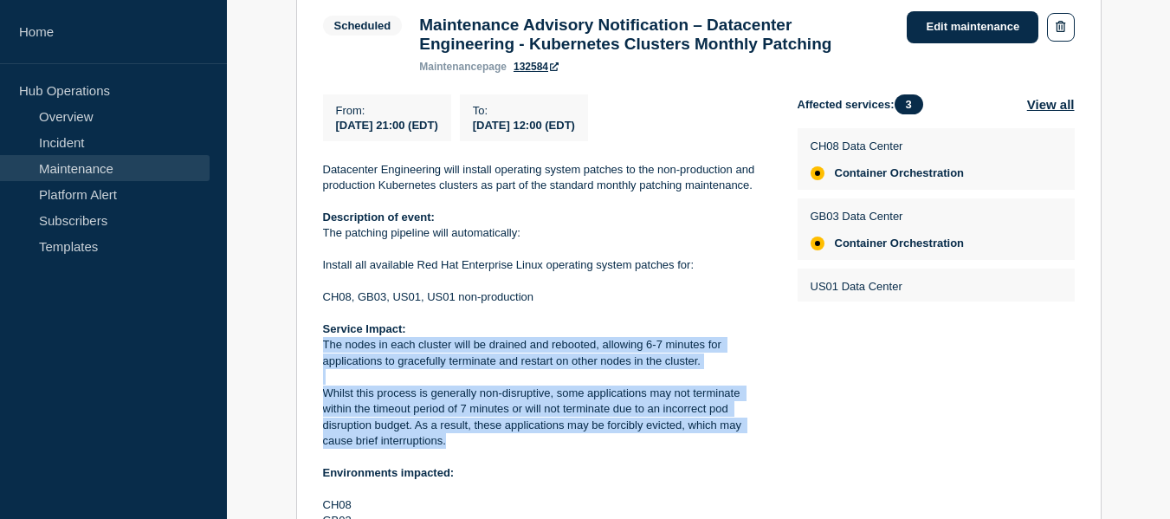
scroll to position [275, 0]
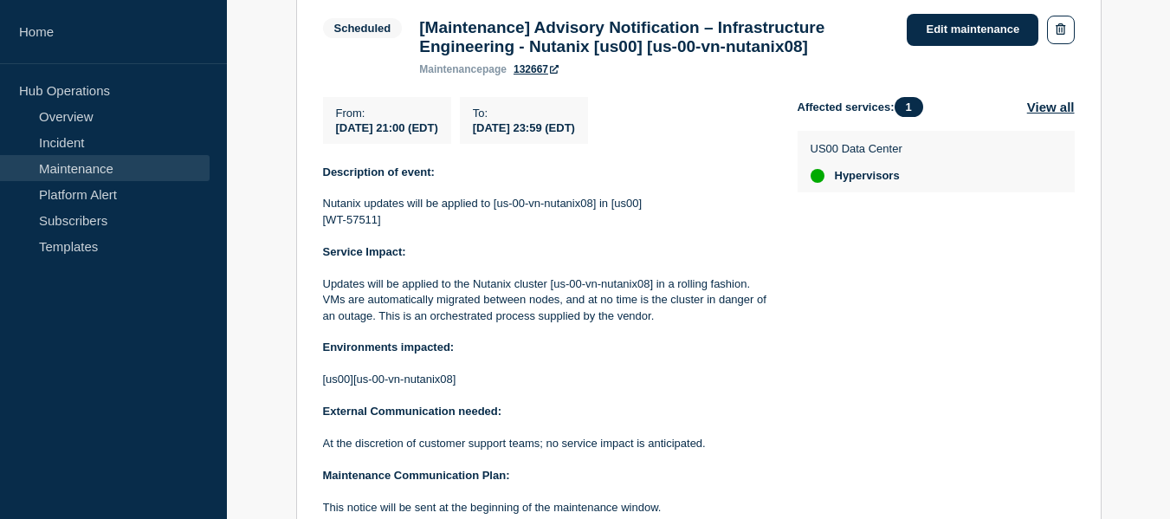
scroll to position [272, 0]
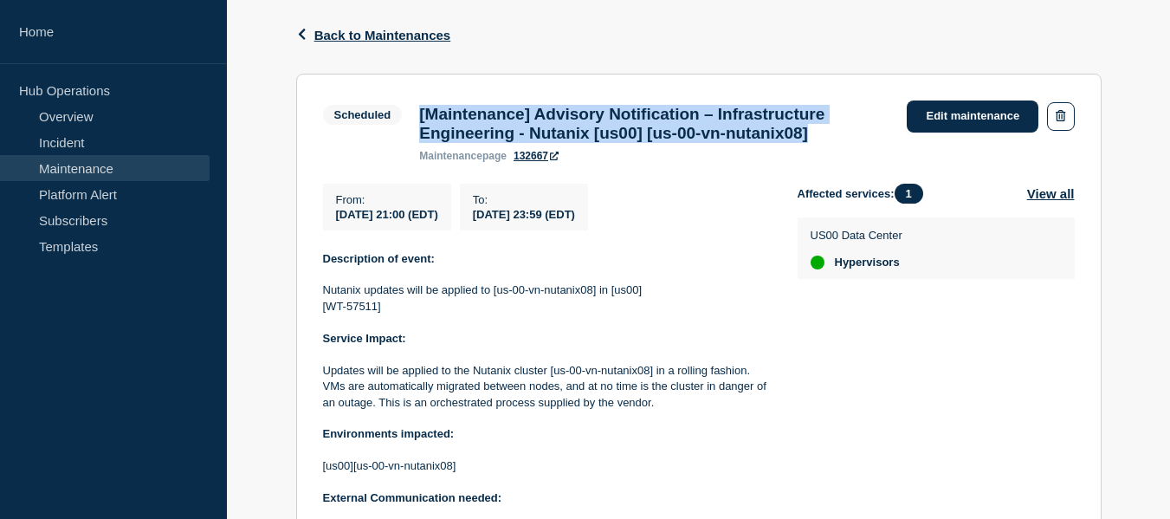
drag, startPoint x: 870, startPoint y: 141, endPoint x: 419, endPoint y: 117, distance: 451.1
click at [419, 117] on h3 "[Maintenance] Advisory Notification – Infrastructure Engineering - Nutanix [us0…" at bounding box center [654, 124] width 470 height 38
copy h3 "[Maintenance] Advisory Notification – Infrastructure Engineering - Nutanix [us0…"
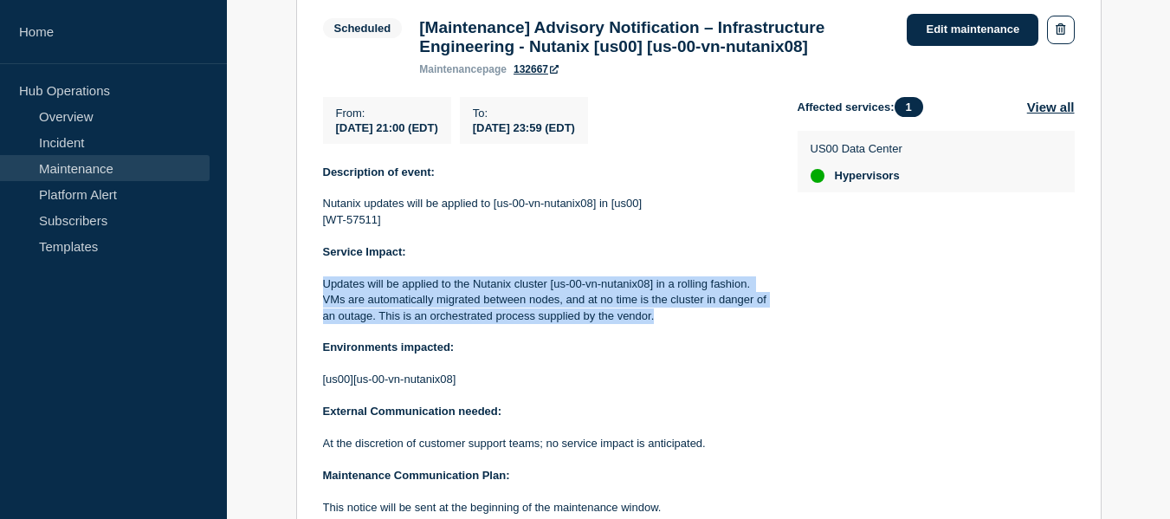
drag, startPoint x: 653, startPoint y: 327, endPoint x: 327, endPoint y: 292, distance: 328.5
click at [327, 292] on p "Updates will be applied to the Nutanix cluster [us-00-vn-nutanix08] in a rollin…" at bounding box center [546, 300] width 447 height 48
copy p "Updates will be applied to the Nutanix cluster [us-00-vn-nutanix08] in a rollin…"
drag, startPoint x: 657, startPoint y: 140, endPoint x: 338, endPoint y: 133, distance: 318.9
click at [338, 133] on div "From : [DATE] 21:00 (EDT) To : [DATE] 23:59 (EDT)" at bounding box center [560, 120] width 475 height 47
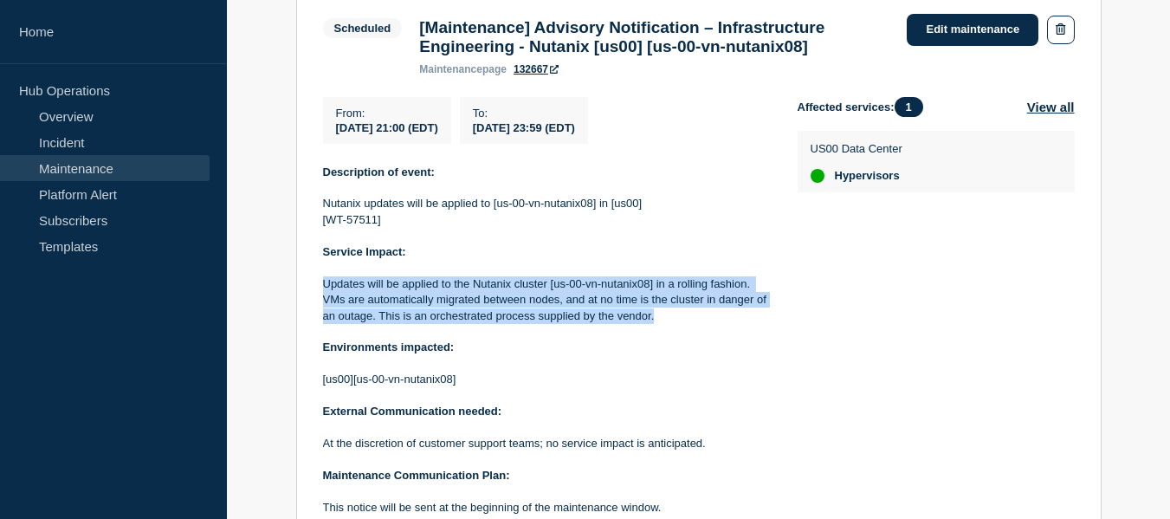
copy div "[DATE] 21:00 (EDT) To : [DATE] 23:59 (EDT)"
drag, startPoint x: 656, startPoint y: 328, endPoint x: 321, endPoint y: 291, distance: 336.4
click at [321, 291] on section "Scheduled [Maintenance] Advisory Notification – Infrastructure Engineering - Nu…" at bounding box center [699, 289] width 806 height 604
copy p "Updates will be applied to the Nutanix cluster [us-00-vn-nutanix08] in a rollin…"
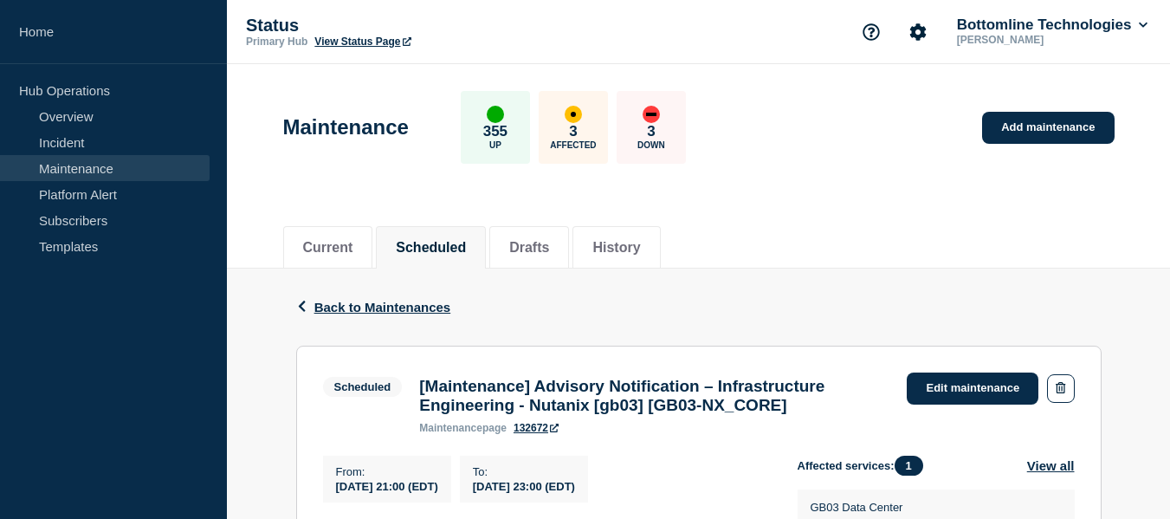
scroll to position [260, 0]
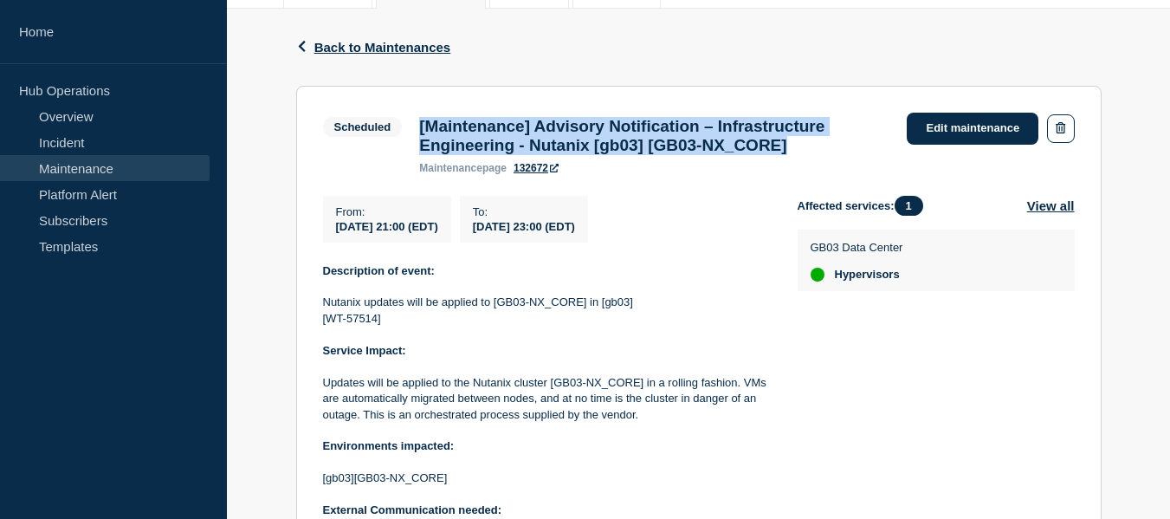
drag, startPoint x: 840, startPoint y: 149, endPoint x: 415, endPoint y: 123, distance: 426.1
click at [415, 123] on div "[Maintenance] Advisory Notification – Infrastructure Engineering - Nutanix [gb0…" at bounding box center [655, 145] width 488 height 57
copy h3 "[Maintenance] Advisory Notification – Infrastructure Engineering - Nutanix [gb0…"
drag, startPoint x: 659, startPoint y: 236, endPoint x: 338, endPoint y: 244, distance: 321.5
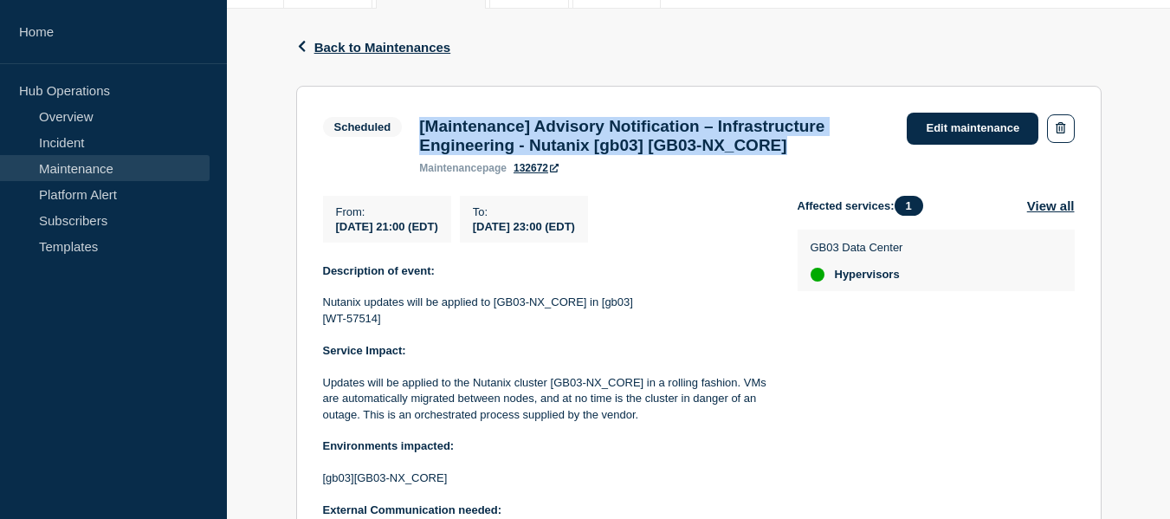
click at [338, 243] on div "From : 2025-08-16 21:00 (EDT) To : 2025-08-17 23:00 (EDT)" at bounding box center [560, 219] width 475 height 47
copy div "2025-08-16 21:00 (EDT) To : 2025-08-17 23:00 (EDT)"
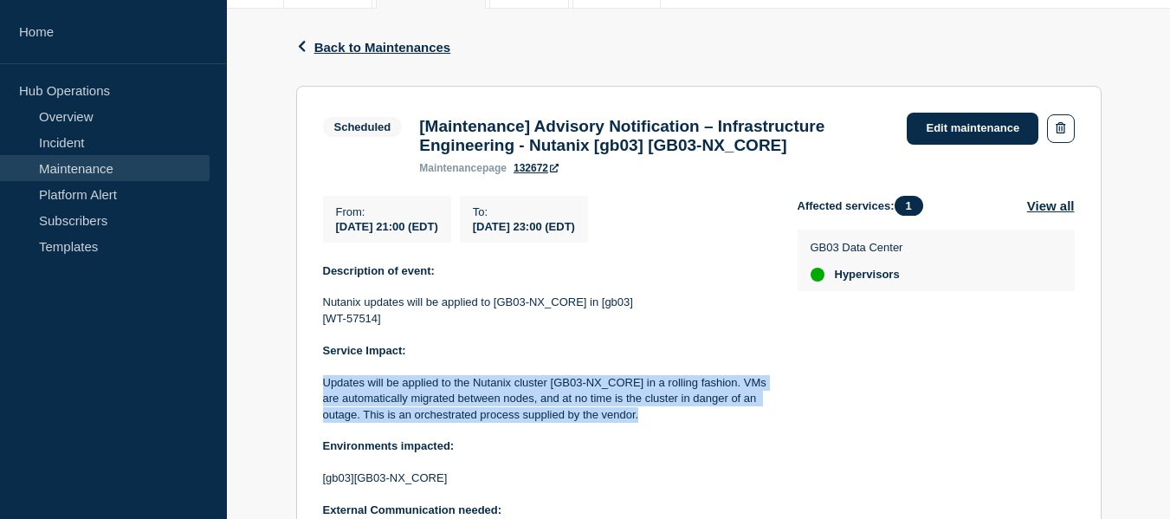
drag, startPoint x: 643, startPoint y: 424, endPoint x: 325, endPoint y: 396, distance: 319.2
click at [325, 396] on p "Updates will be applied to the Nutanix cluster [GB03-NX_CORE] in a rolling fash…" at bounding box center [546, 399] width 447 height 48
copy p "Updates will be applied to the Nutanix cluster [GB03-NX_CORE] in a rolling fash…"
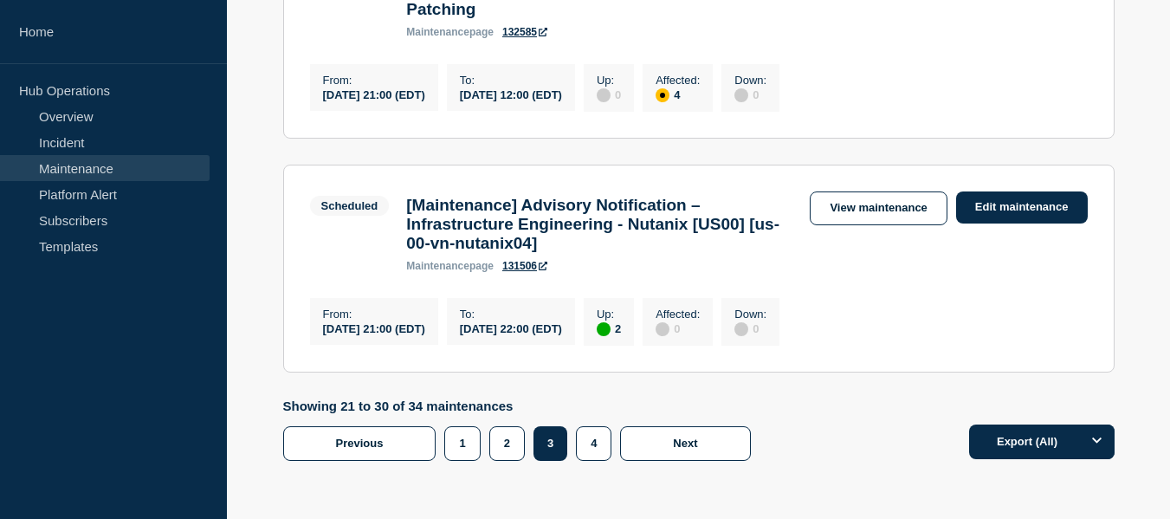
scroll to position [2348, 0]
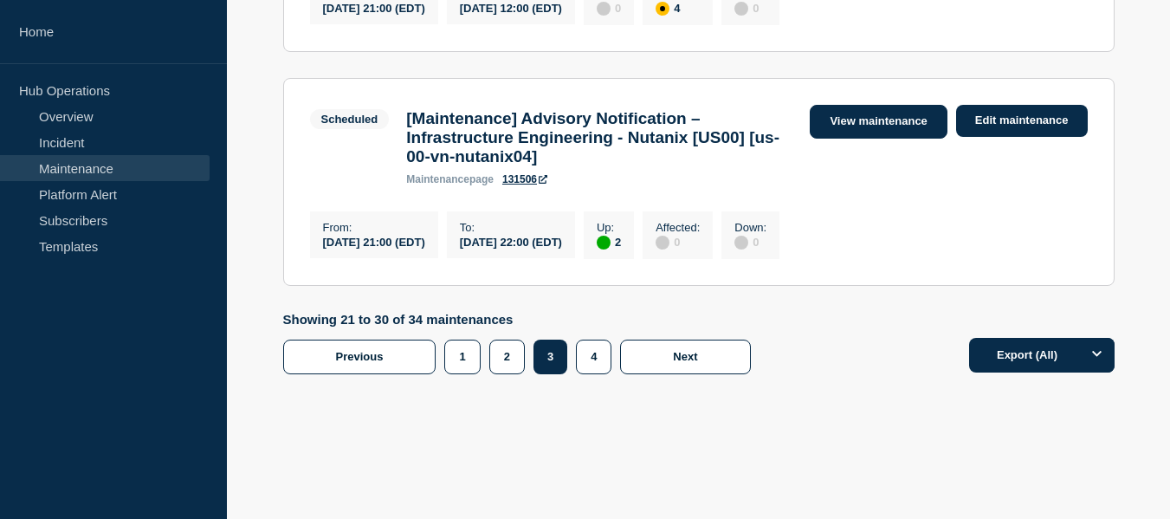
click at [840, 139] on link "View maintenance" at bounding box center [878, 122] width 137 height 34
click at [847, 139] on link "View maintenance" at bounding box center [878, 122] width 137 height 34
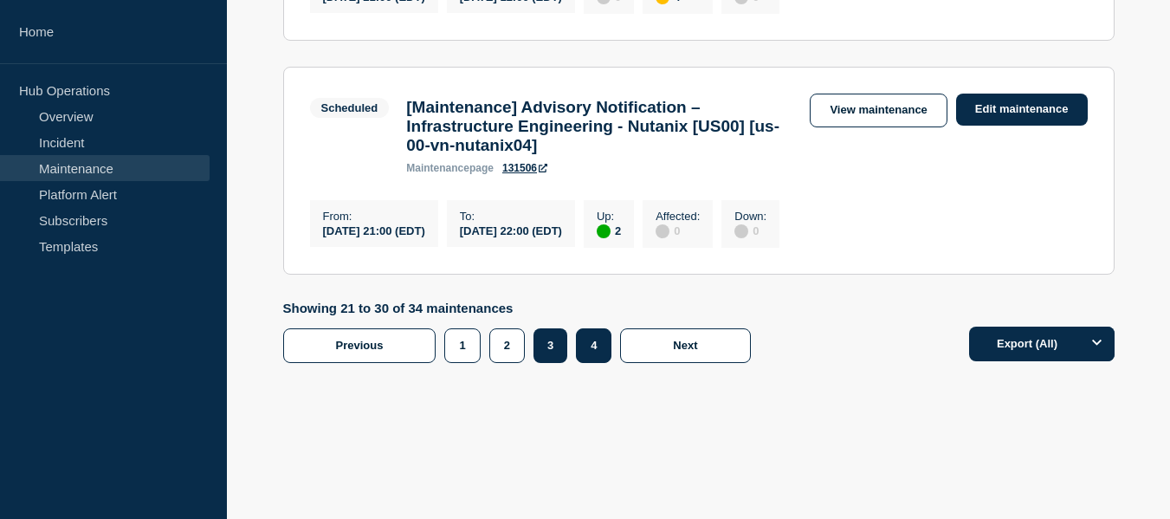
click at [594, 355] on button "4" at bounding box center [594, 345] width 36 height 35
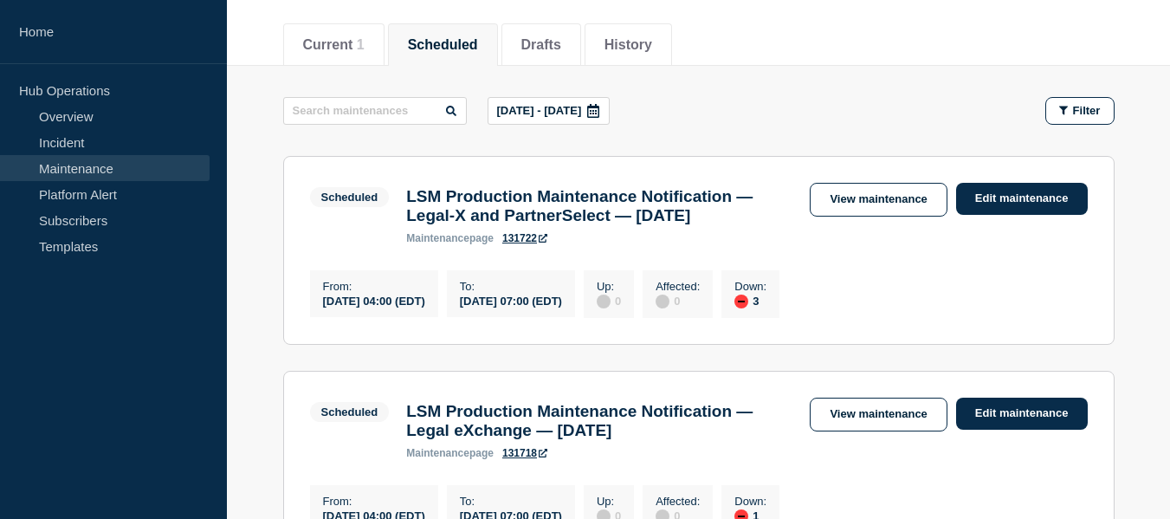
scroll to position [116, 0]
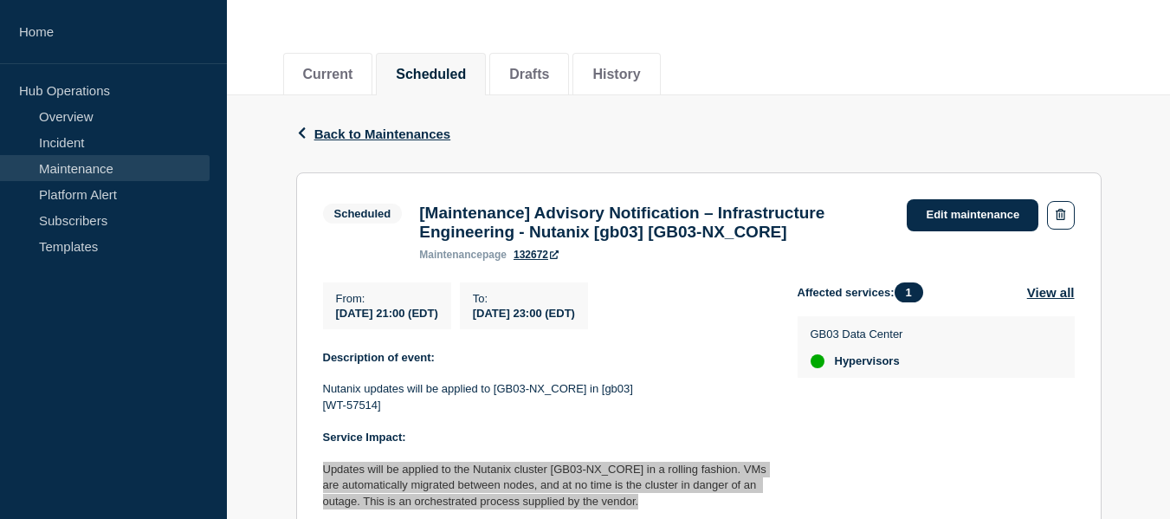
scroll to position [87, 0]
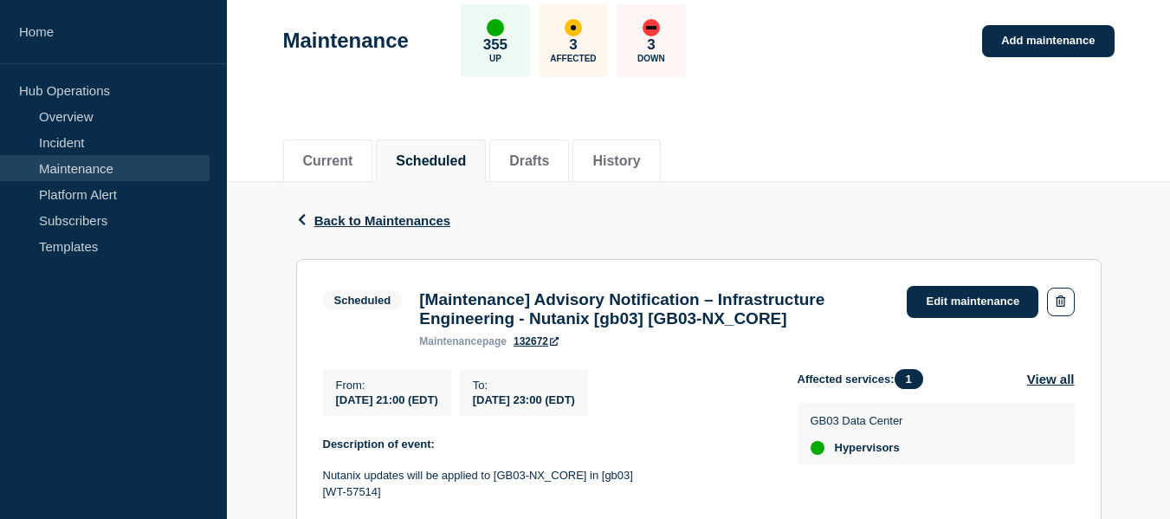
click at [820, 126] on div "Current Scheduled Drafts History" at bounding box center [699, 151] width 832 height 59
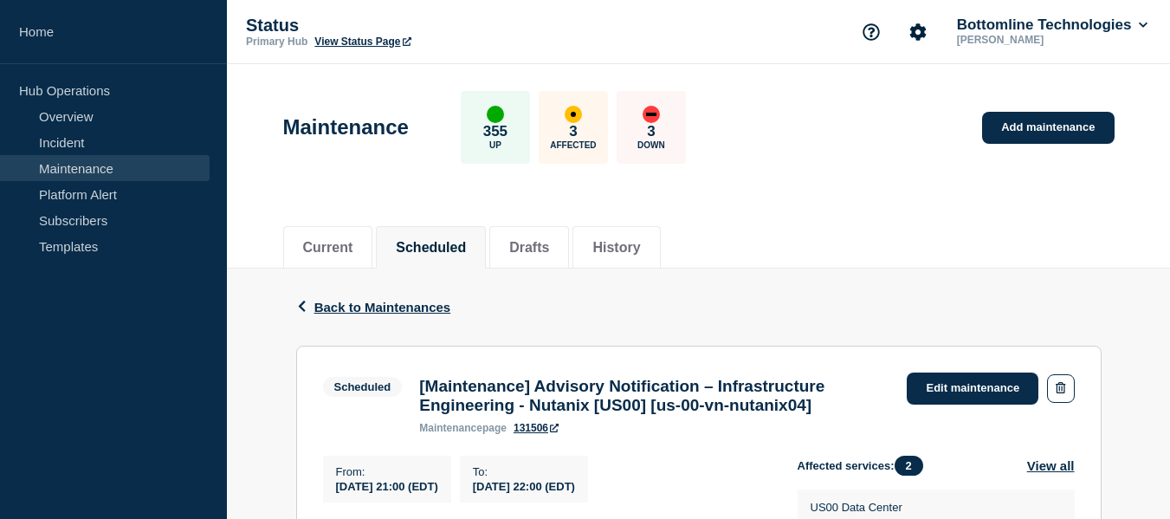
scroll to position [260, 0]
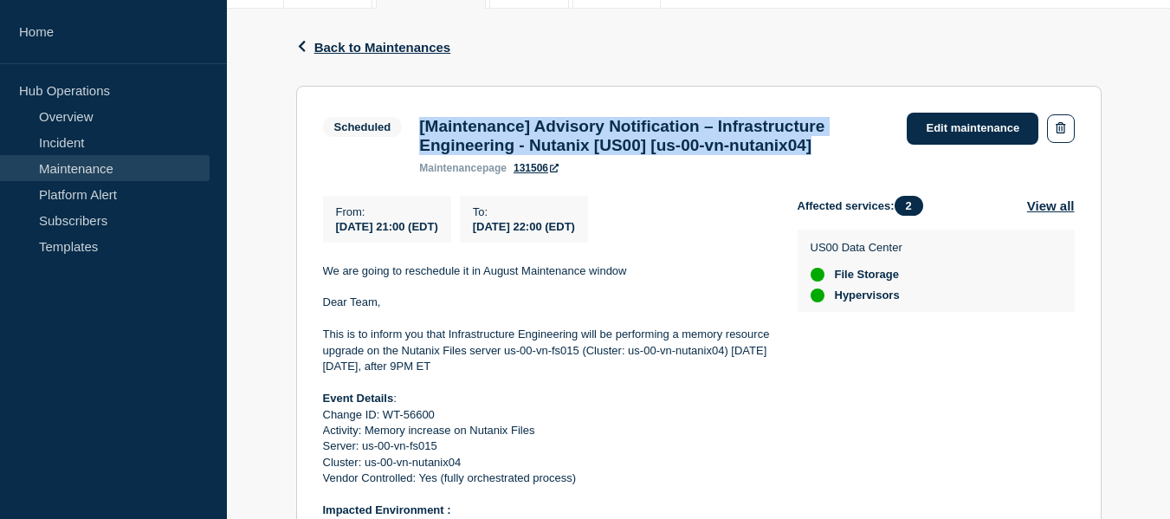
drag, startPoint x: 873, startPoint y: 152, endPoint x: 421, endPoint y: 122, distance: 453.1
click at [421, 122] on h3 "[Maintenance] Advisory Notification – Infrastructure Engineering - Nutanix [US0…" at bounding box center [654, 136] width 470 height 38
copy h3 "[Maintenance] Advisory Notification – Infrastructure Engineering - Nutanix [US0…"
